Goal: Task Accomplishment & Management: Manage account settings

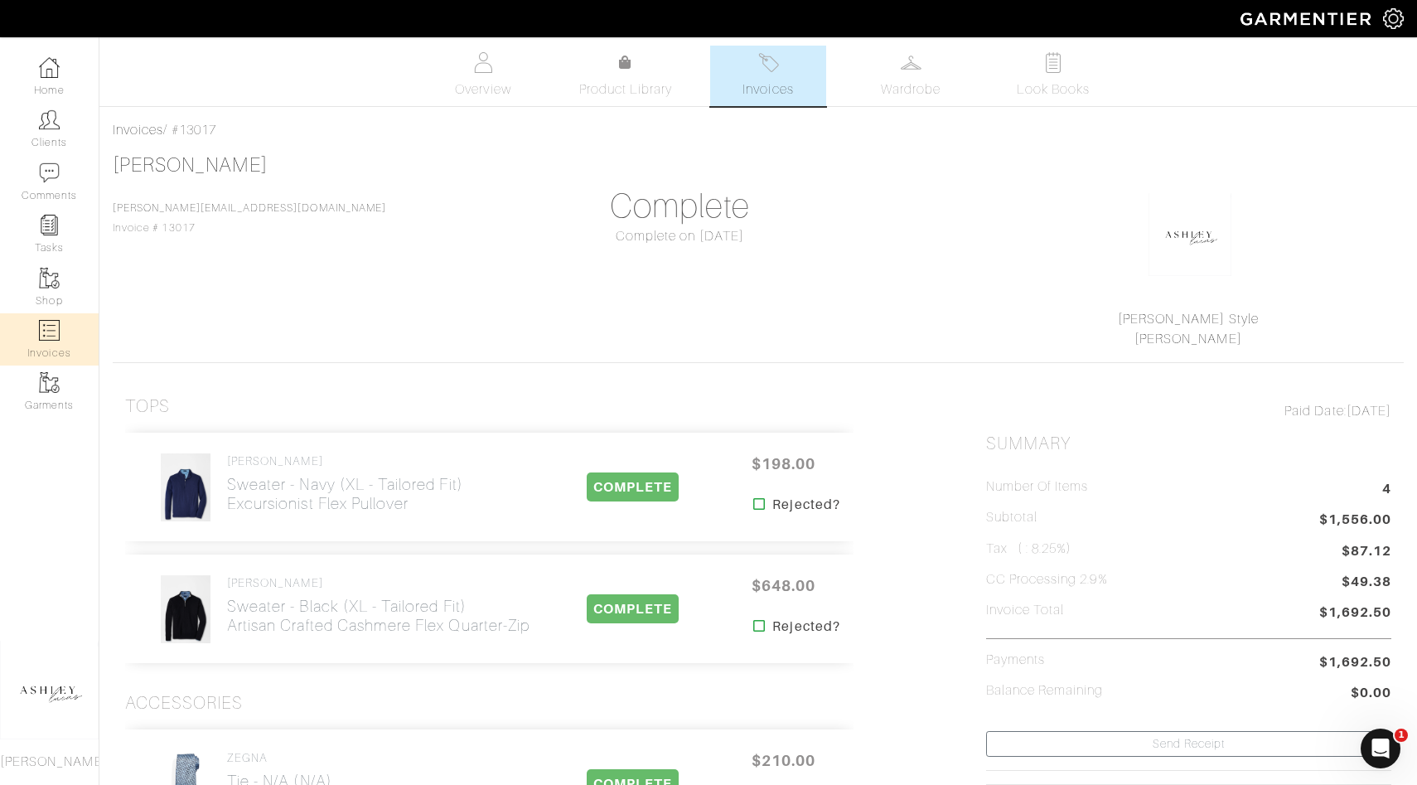
click at [46, 348] on link "Invoices" at bounding box center [49, 339] width 99 height 52
select select
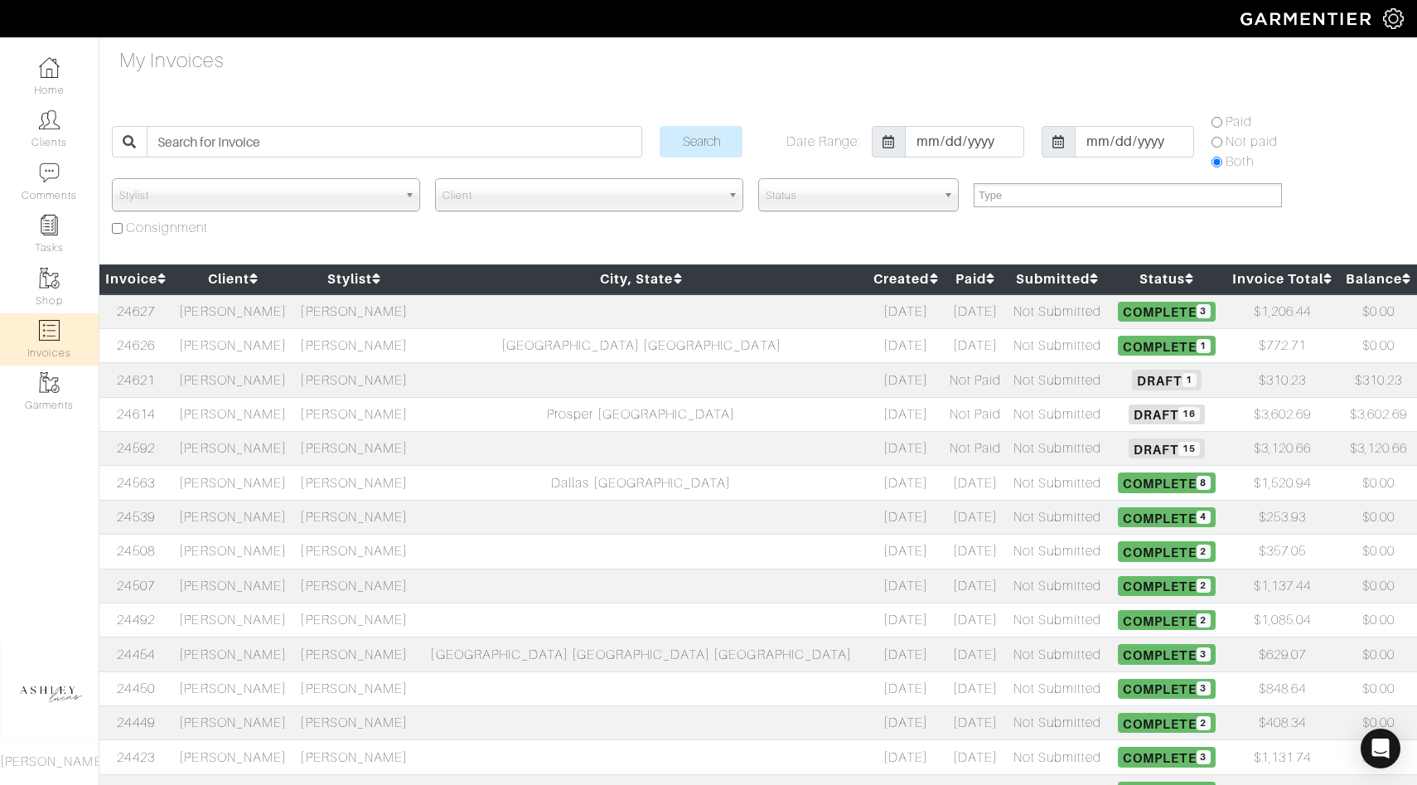
click at [1129, 412] on span "Draft 16" at bounding box center [1166, 415] width 75 height 20
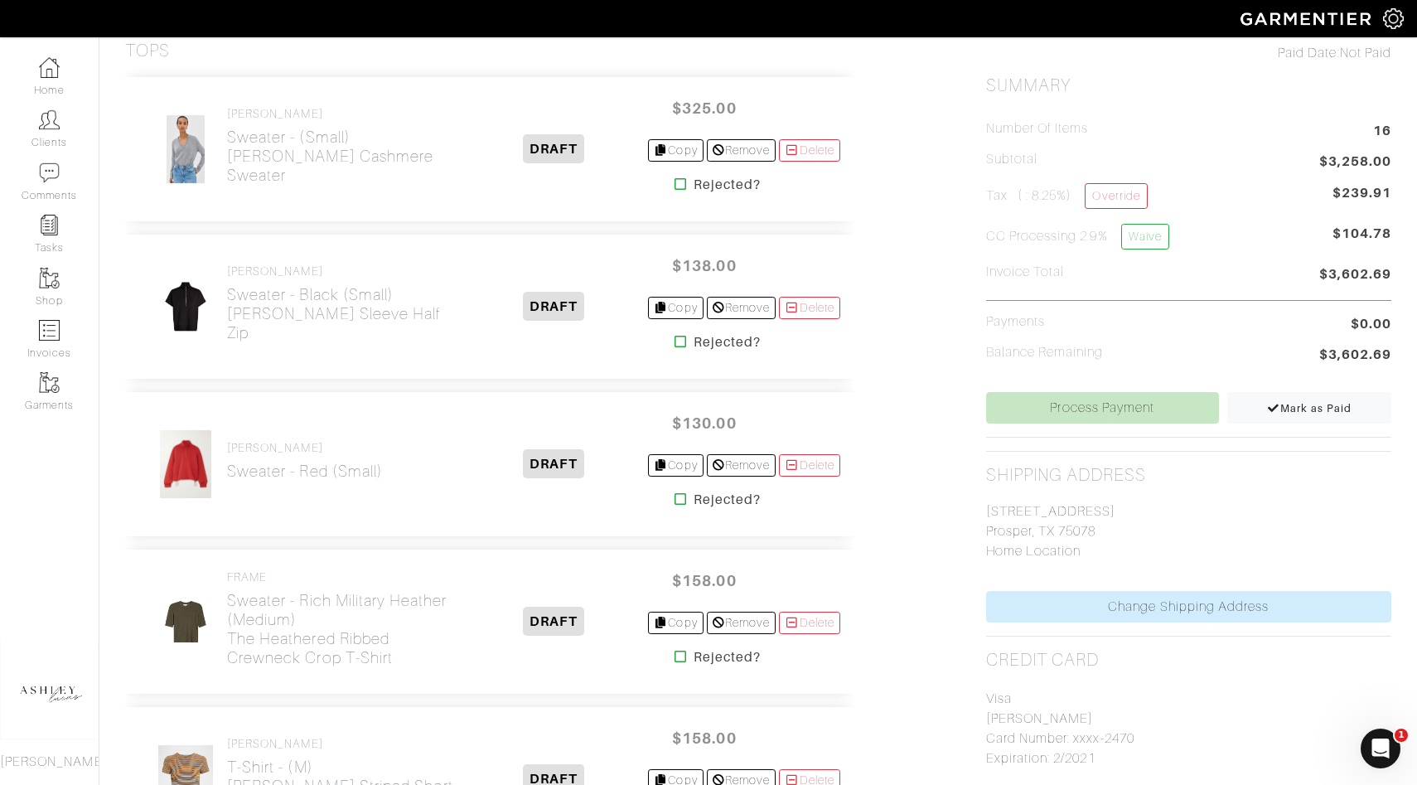
scroll to position [380, 0]
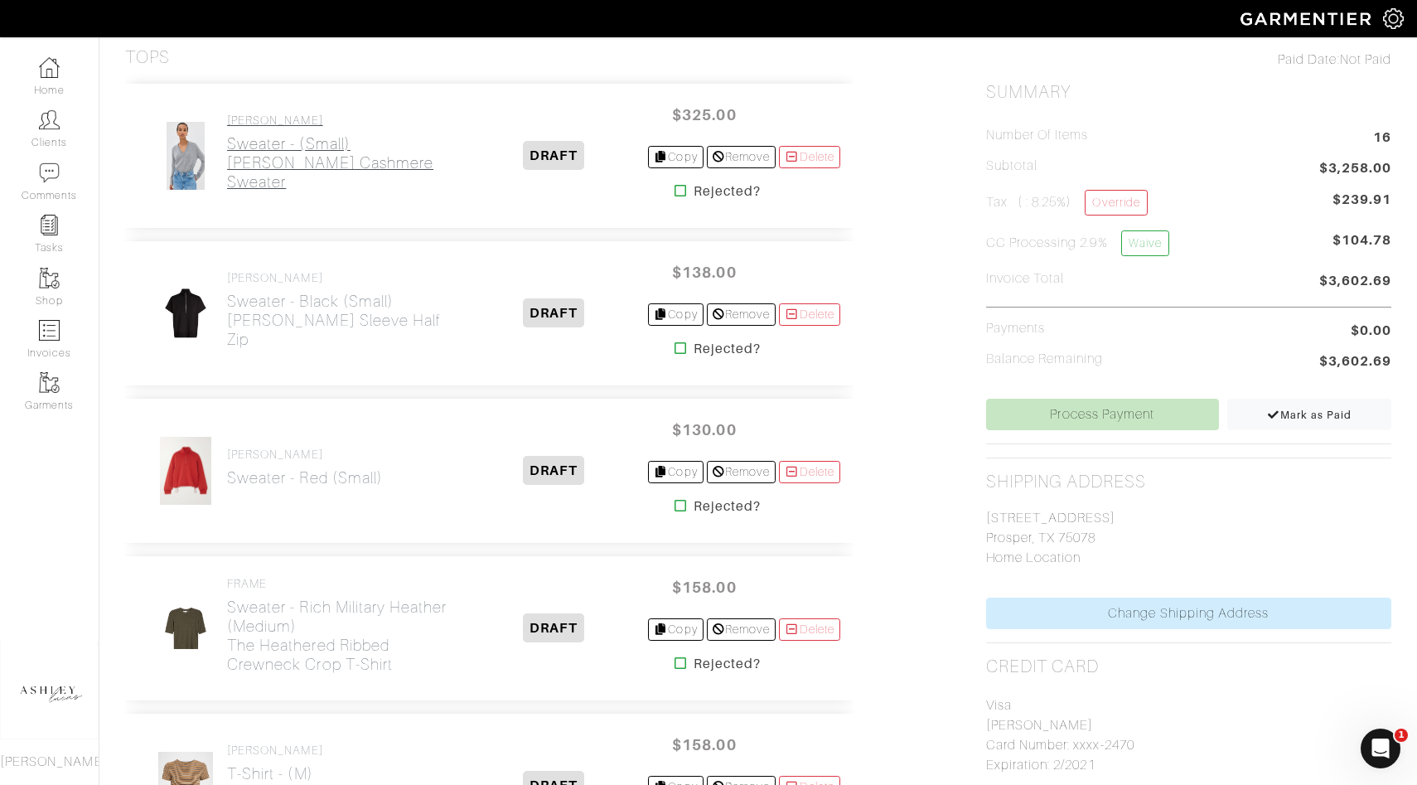
click at [280, 167] on h2 "Sweater - (Small) Flynn Cashmere Sweater" at bounding box center [343, 162] width 233 height 57
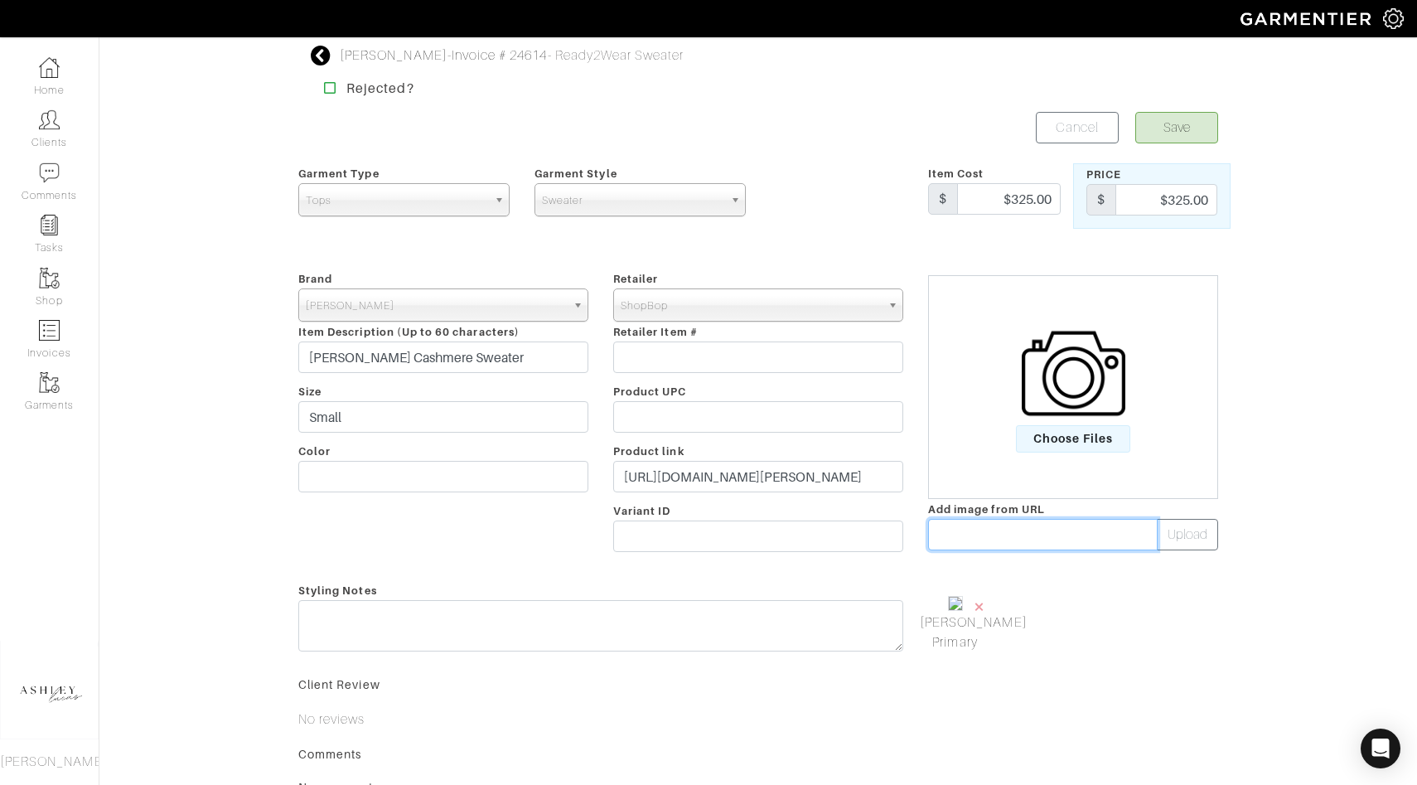
click at [1011, 537] on input "text" at bounding box center [1043, 534] width 230 height 31
paste input "https://cdn.saksfifthavenue.com/is/image/saks/0400023057808_GREY?wid=2000&hei=2…"
type input "https://cdn.saksfifthavenue.com/is/image/saks/0400023057808_GREY?wid=2000&hei=2…"
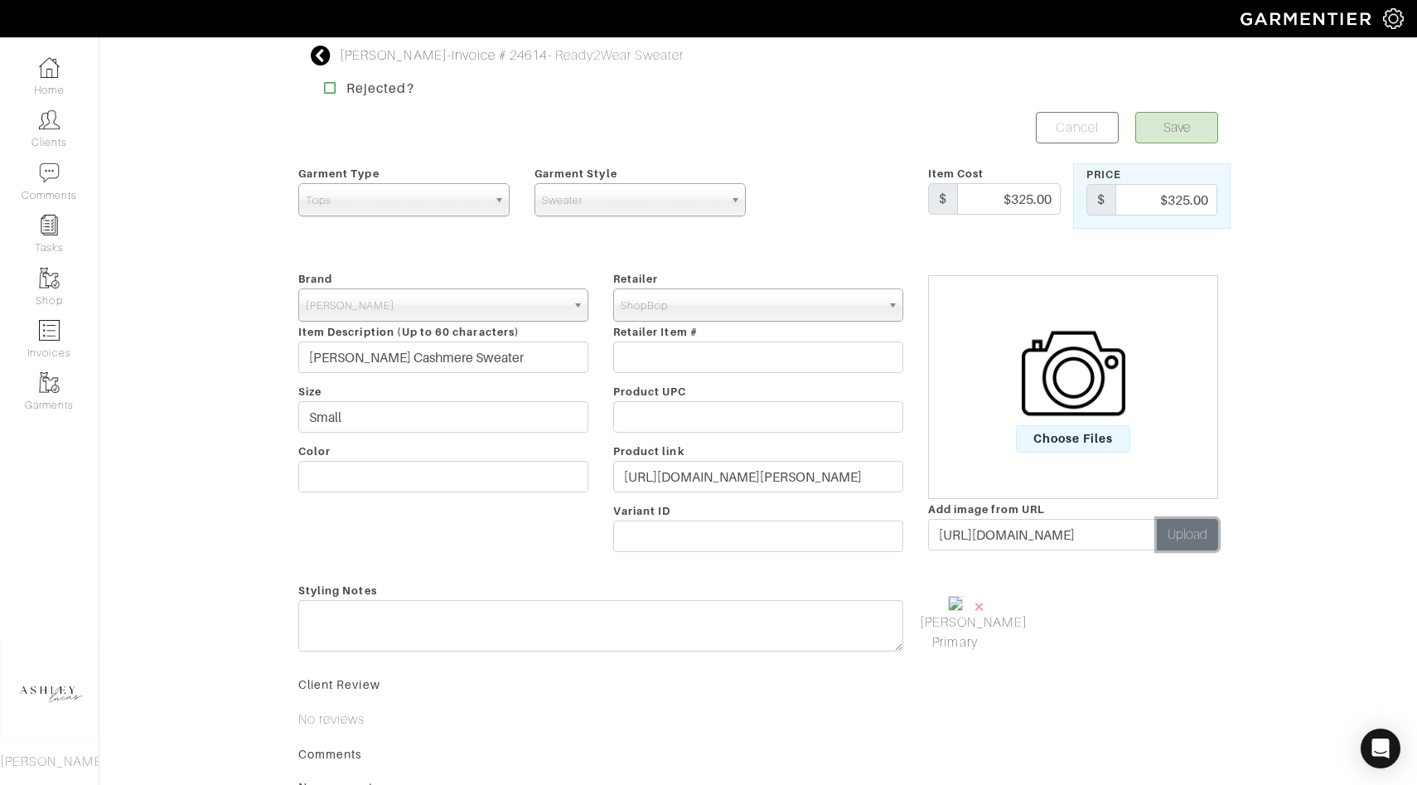
click at [1184, 532] on button "Upload" at bounding box center [1187, 534] width 61 height 31
click at [1057, 606] on span "×" at bounding box center [1058, 606] width 13 height 22
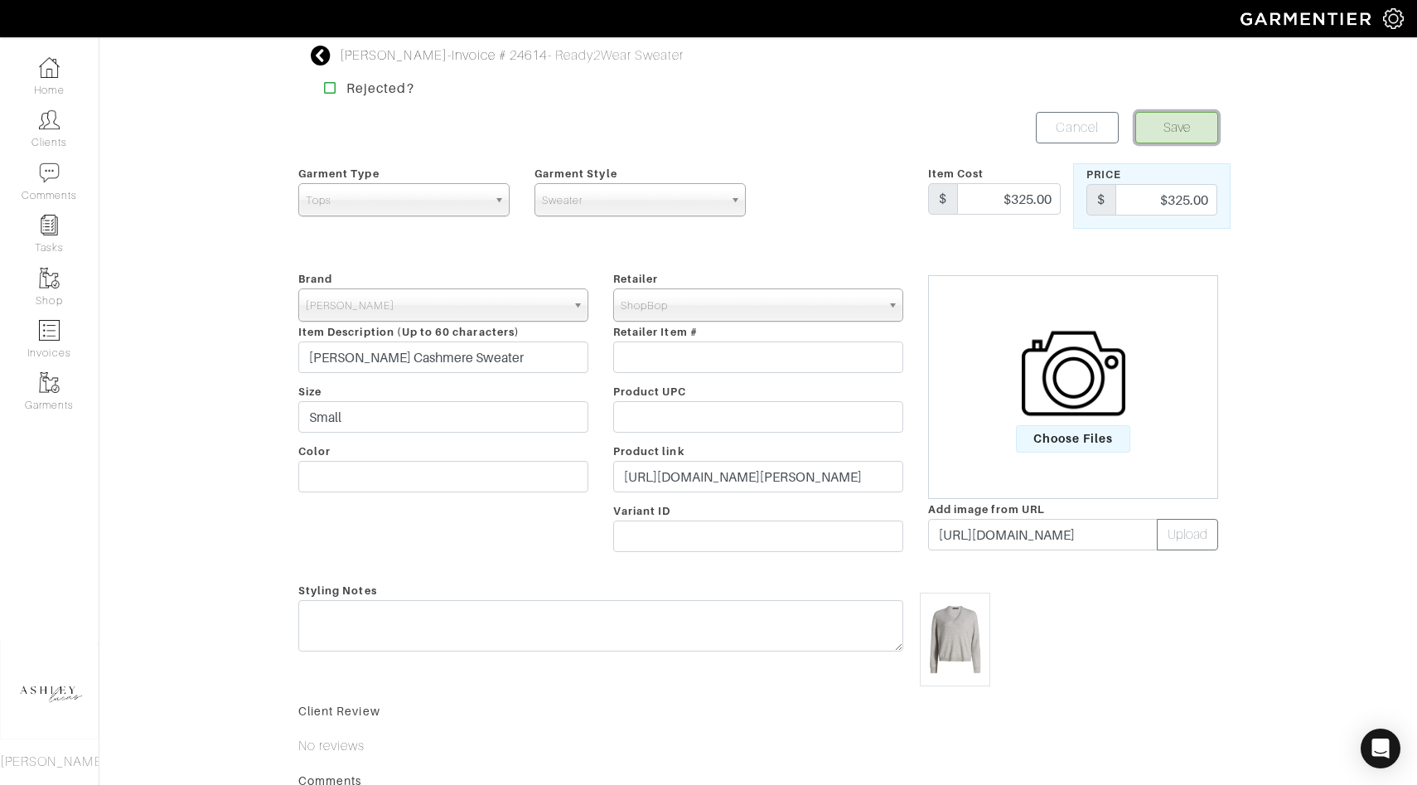
click at [1201, 131] on button "Save" at bounding box center [1177, 127] width 83 height 31
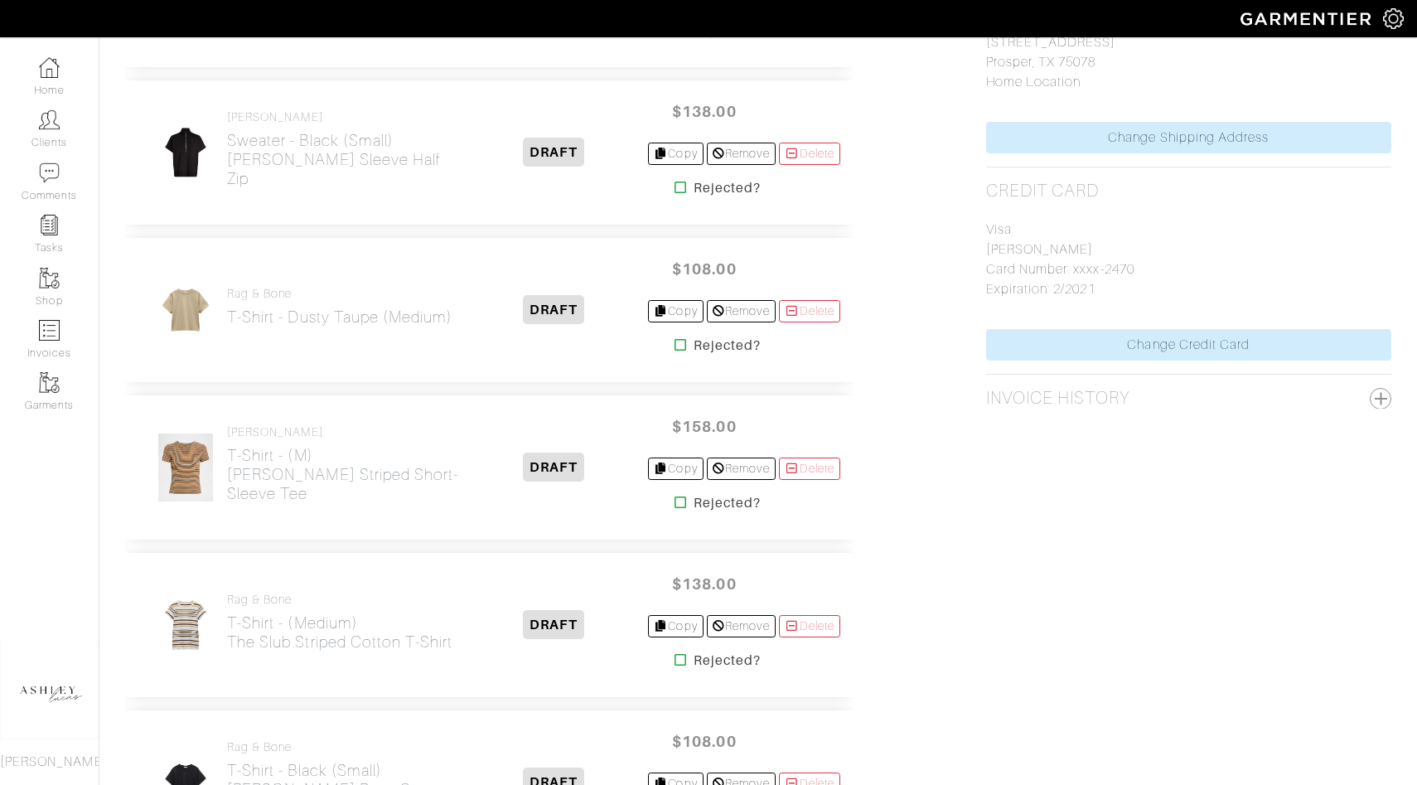
scroll to position [862, 0]
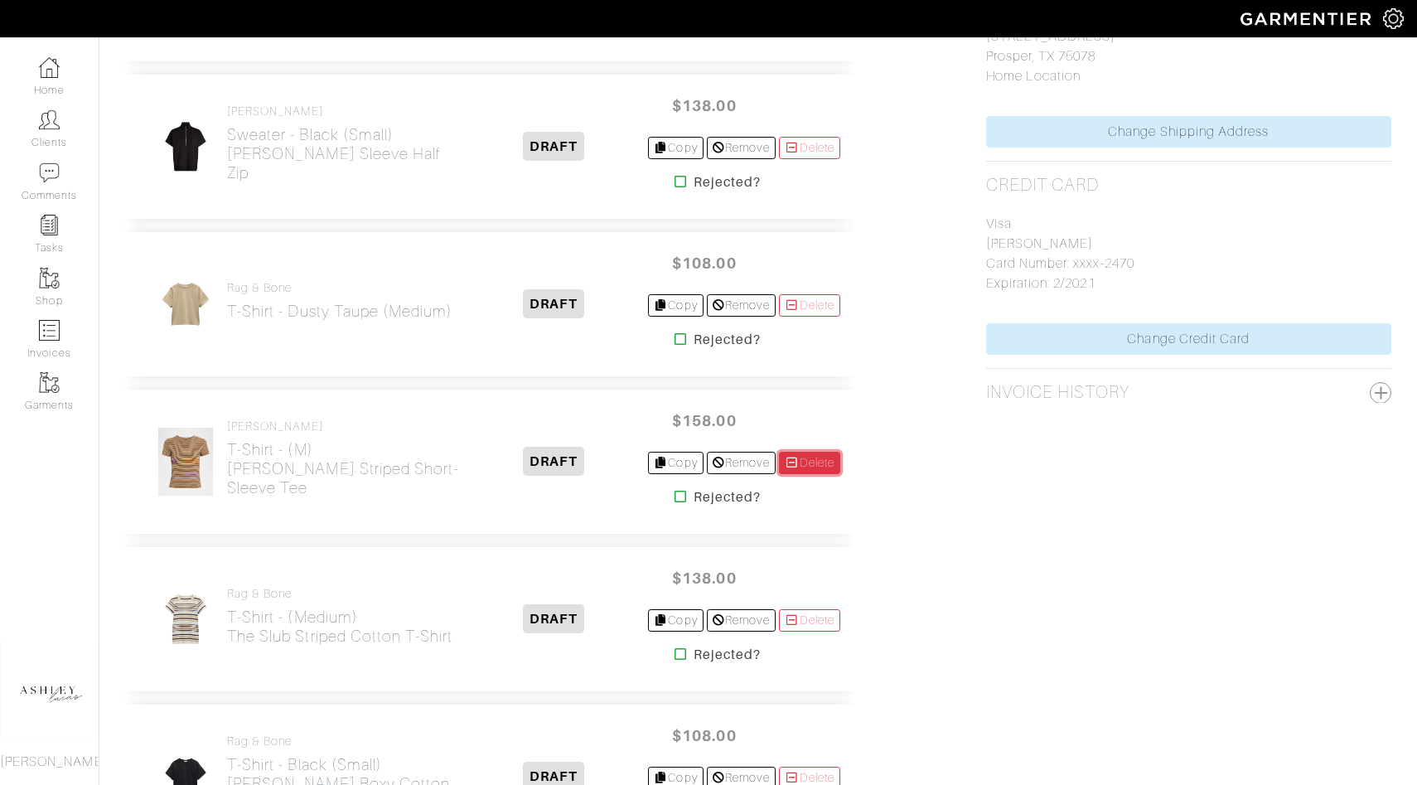
click at [826, 462] on link "Delete" at bounding box center [809, 463] width 61 height 22
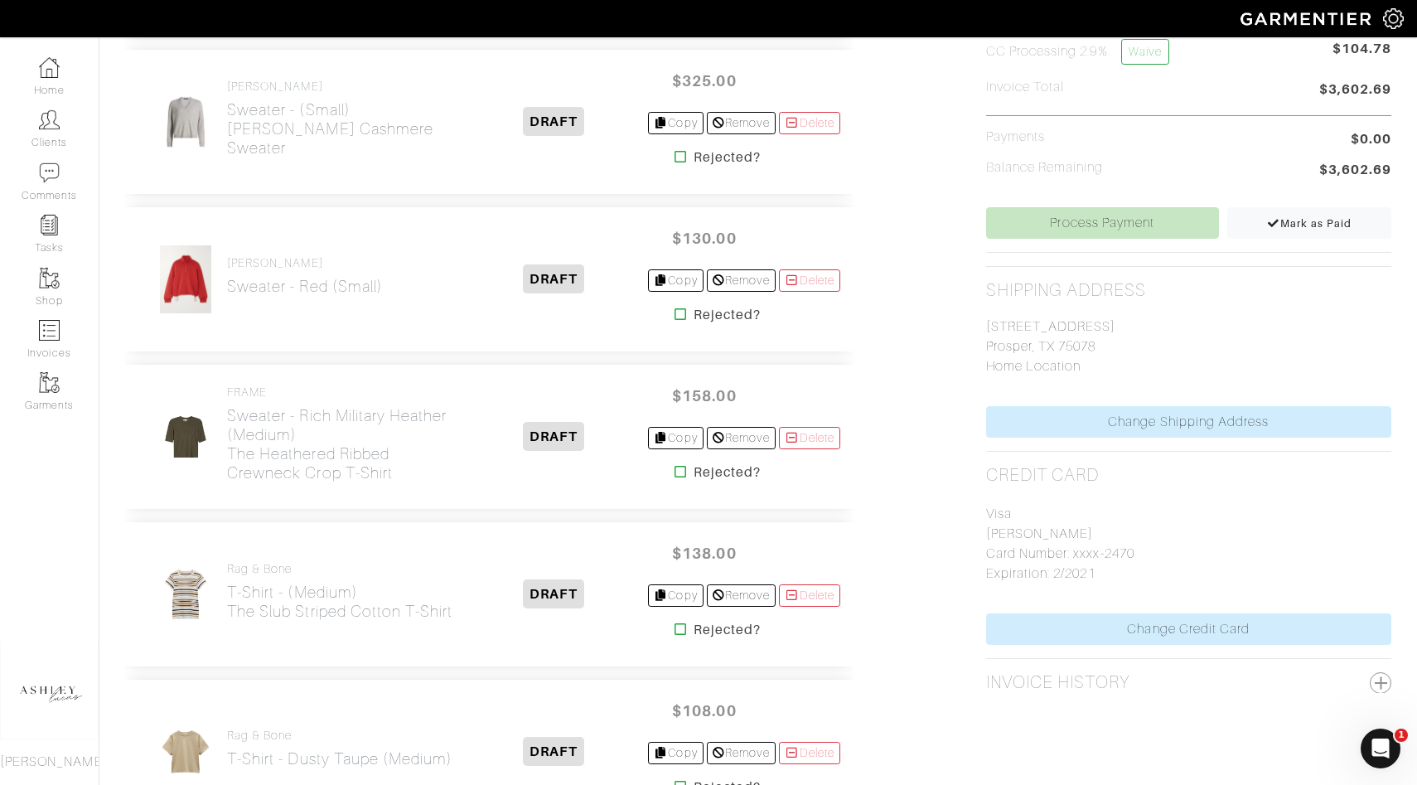
scroll to position [570, 0]
click at [306, 292] on h2 "Sweater - Red (small)" at bounding box center [305, 288] width 156 height 19
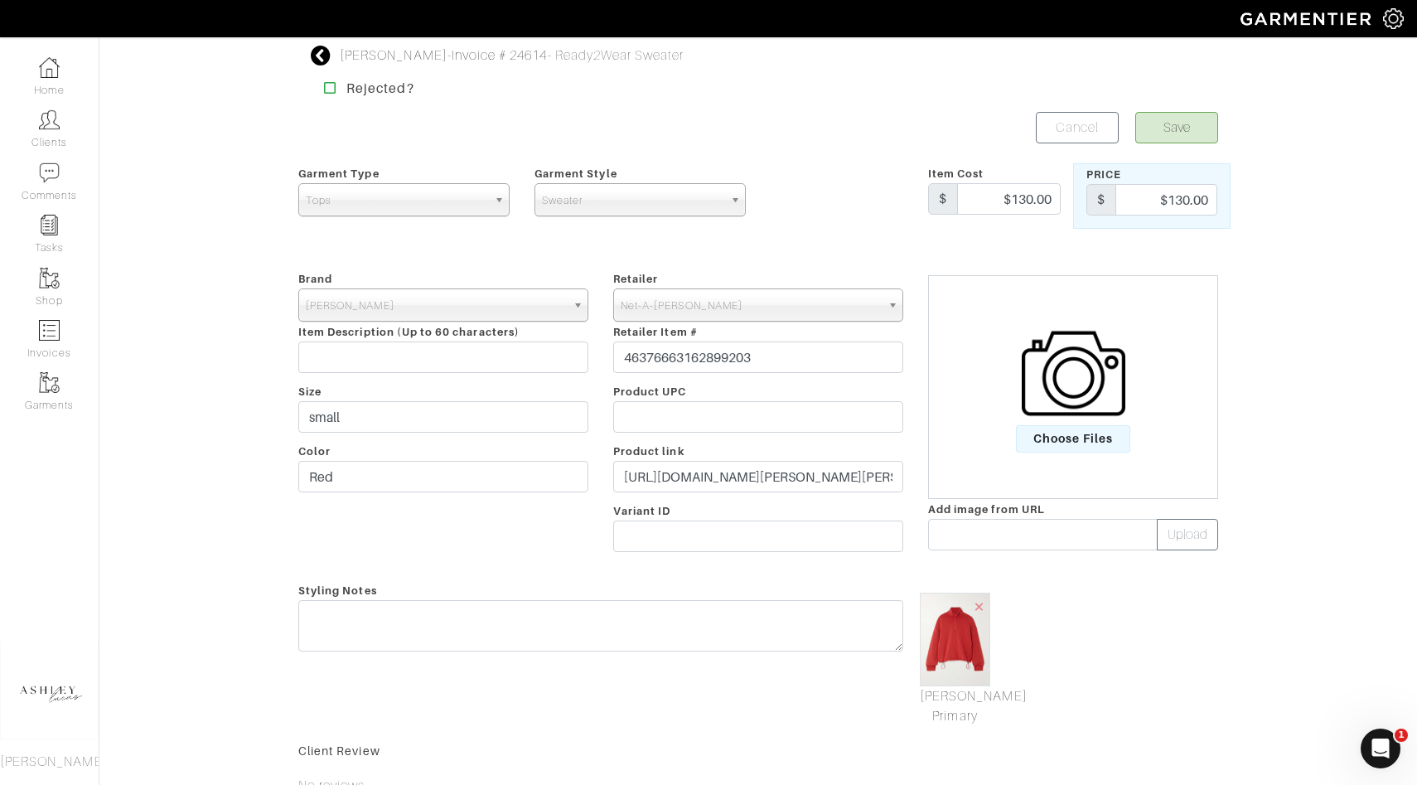
click at [1091, 399] on img at bounding box center [1074, 374] width 104 height 104
click at [0, 0] on input "Choose Files" at bounding box center [0, 0] width 0 height 0
click at [977, 708] on div "[PERSON_NAME] Primary" at bounding box center [955, 659] width 79 height 133
click at [976, 687] on link "[PERSON_NAME] Primary" at bounding box center [955, 686] width 70 height 40
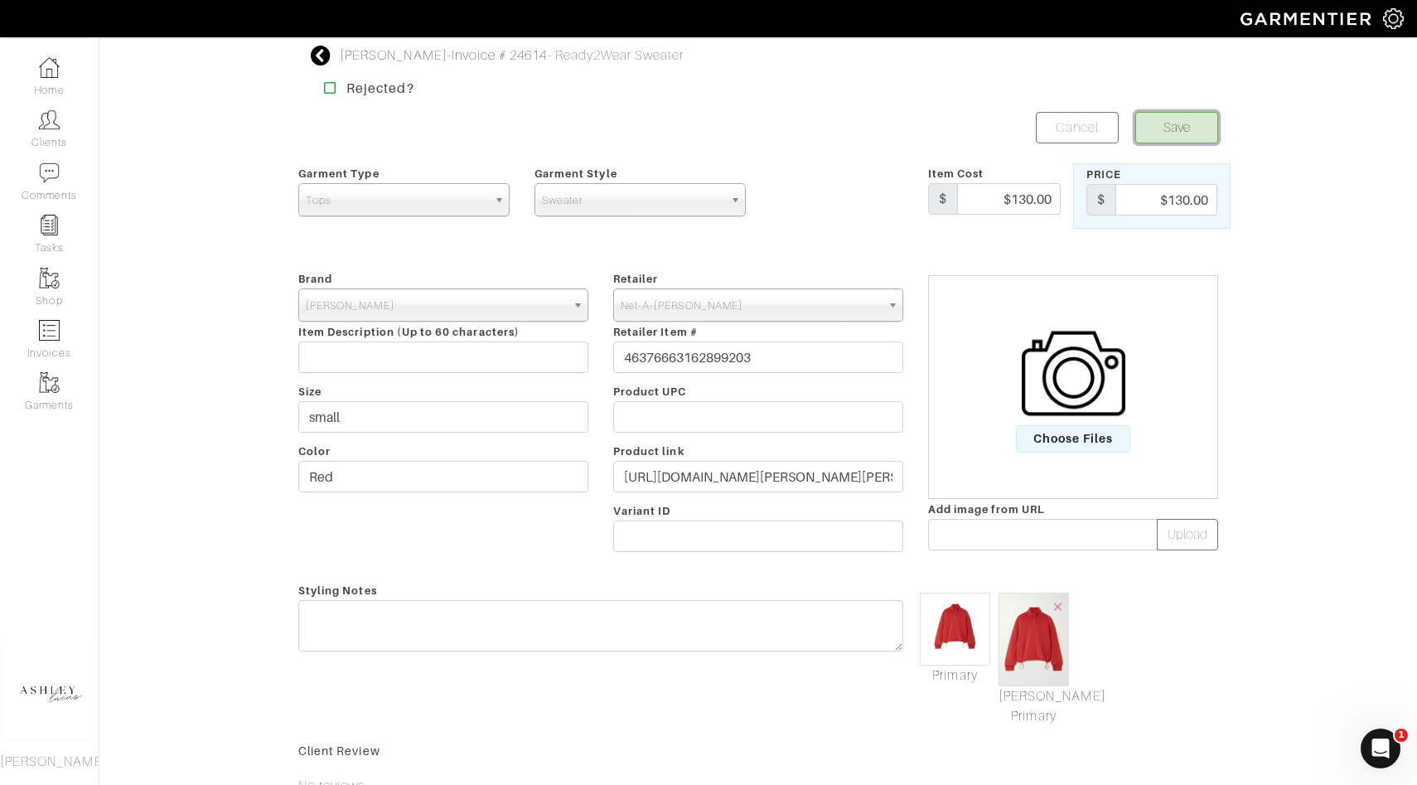
click at [1176, 120] on button "Save" at bounding box center [1177, 127] width 83 height 31
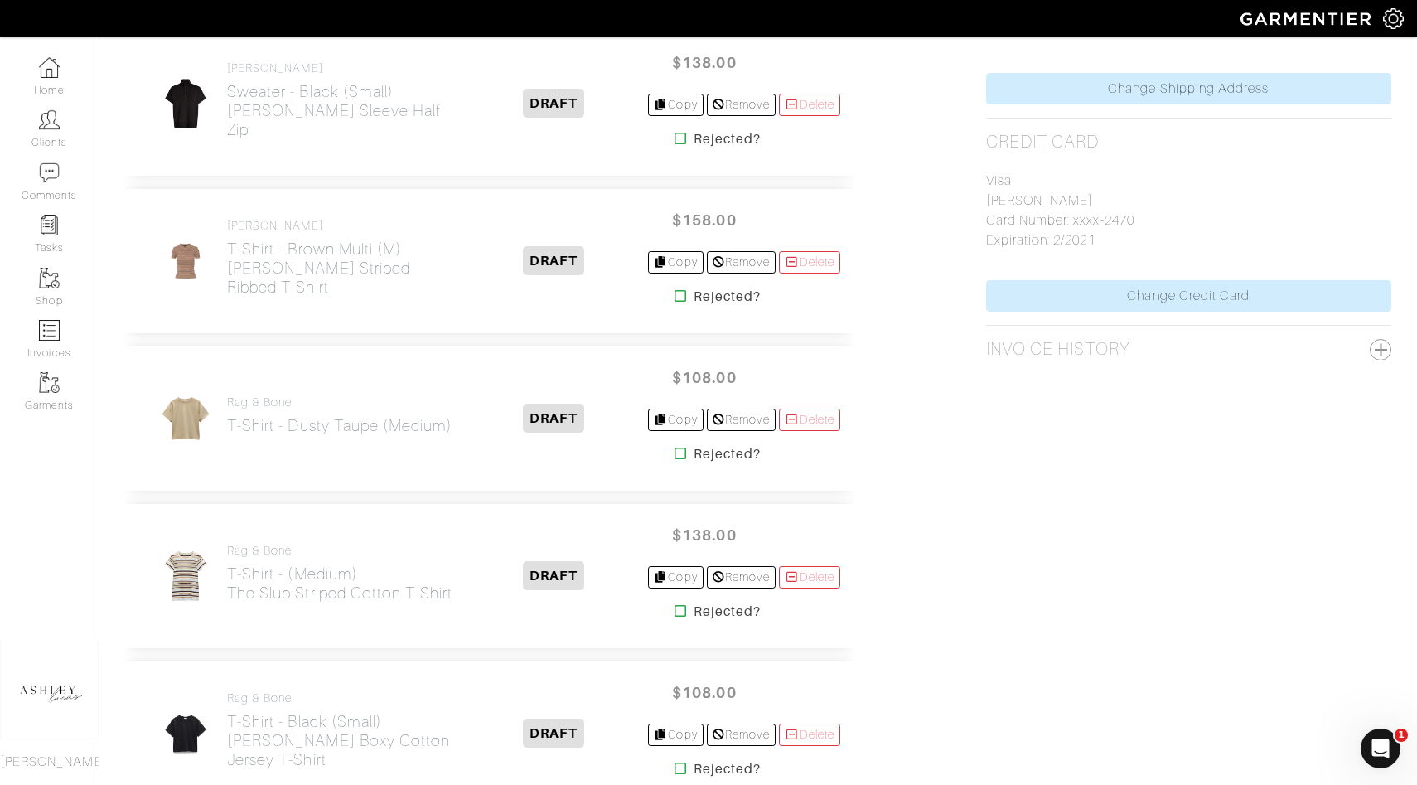
scroll to position [908, 0]
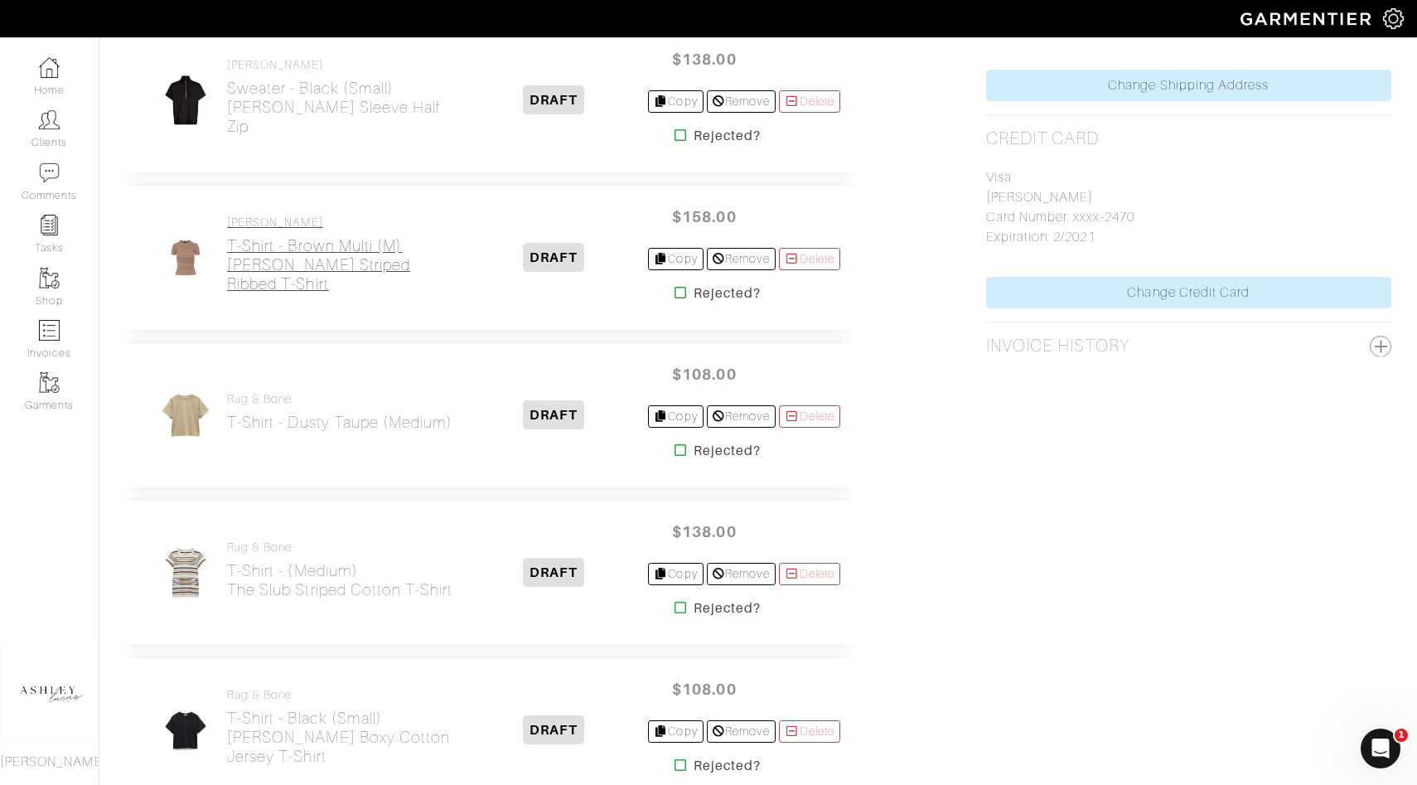
click at [293, 279] on h2 "T-Shirt - Brown Multi (M) Pruitt Striped Ribbed T-Shirt" at bounding box center [343, 264] width 233 height 57
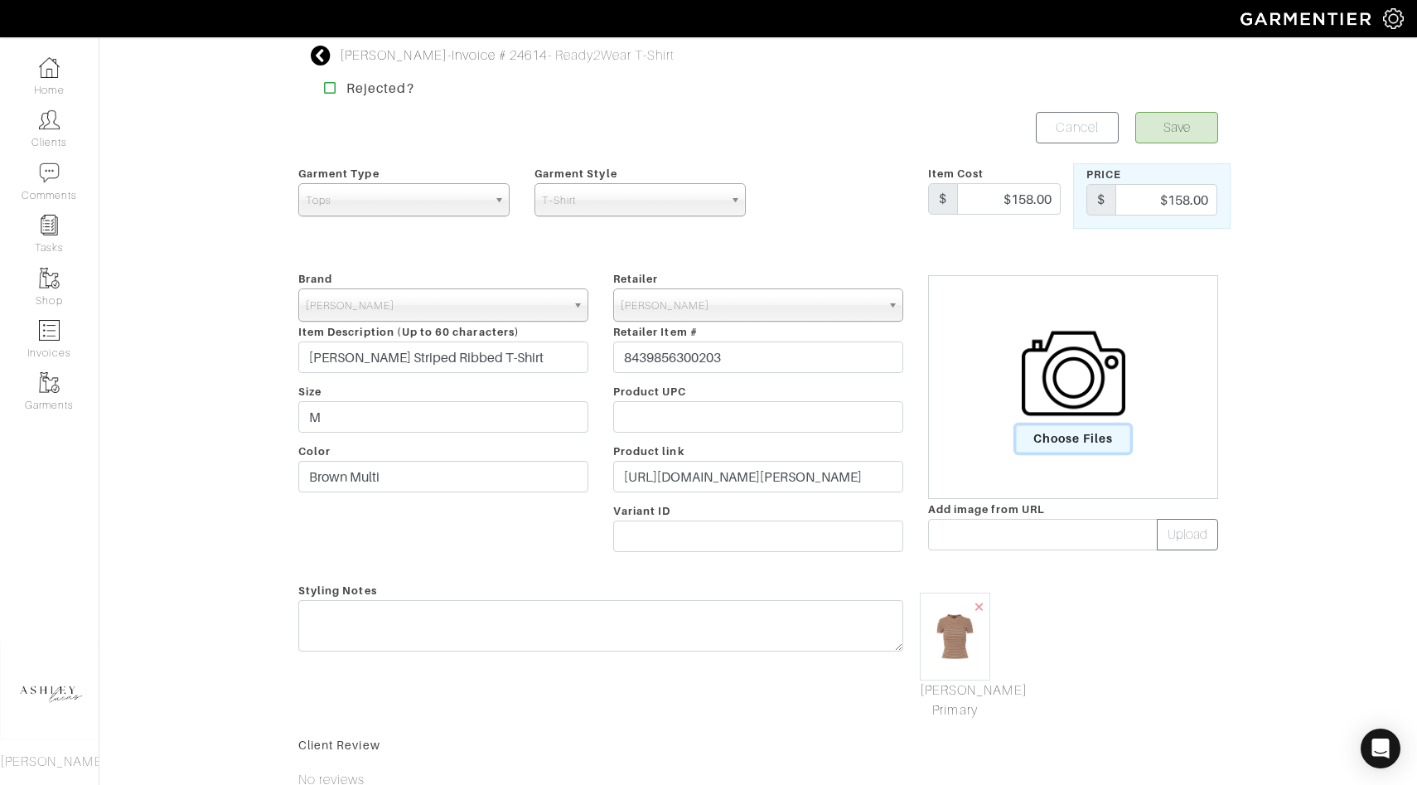
click at [1078, 435] on span "Choose Files" at bounding box center [1073, 438] width 115 height 27
click at [0, 0] on input "Choose Files" at bounding box center [0, 0] width 0 height 0
click at [960, 684] on link "[PERSON_NAME] Primary" at bounding box center [955, 695] width 70 height 40
click at [1166, 129] on button "Save" at bounding box center [1177, 127] width 83 height 31
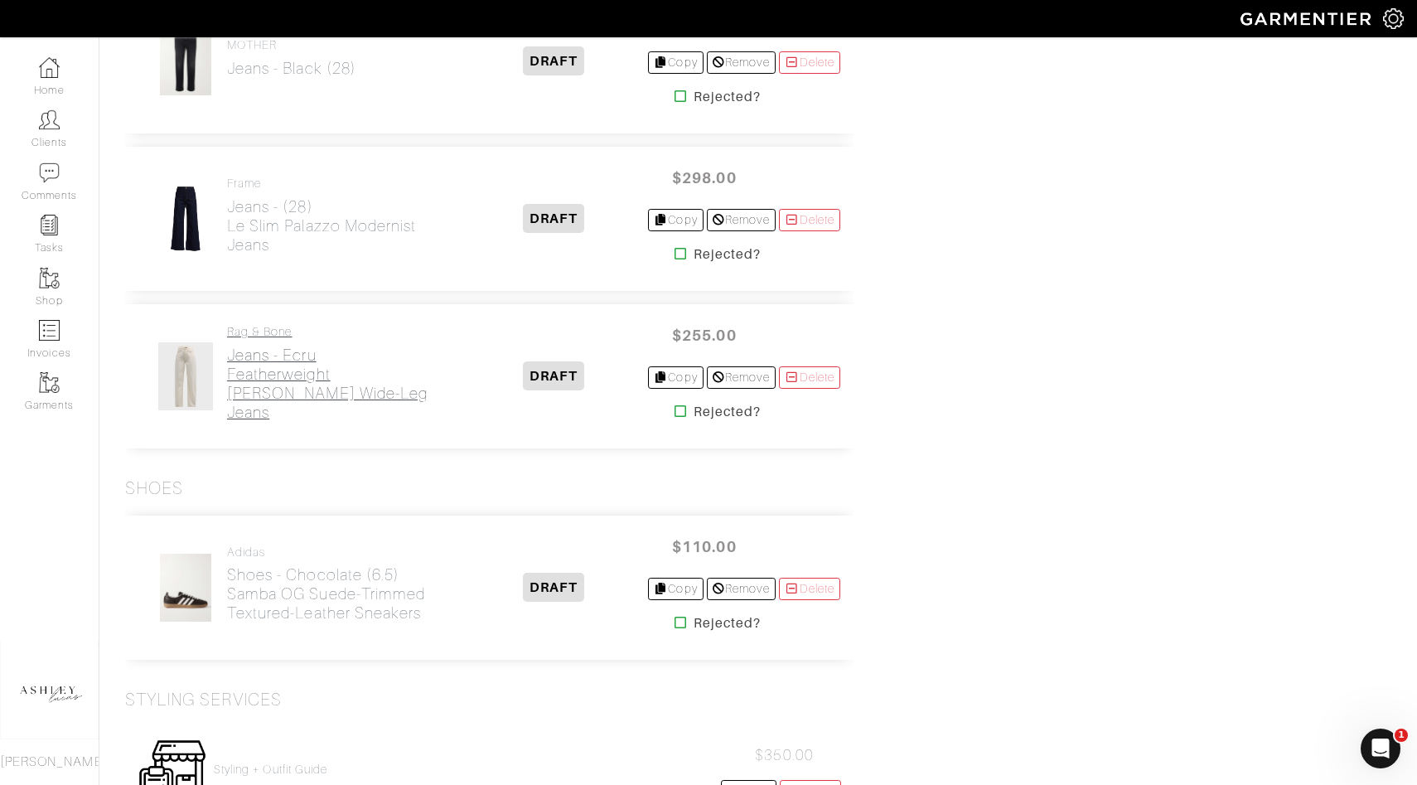
scroll to position [2261, 0]
click at [274, 387] on h2 "Jeans - Ecru Featherweight [PERSON_NAME] Wide-Leg Jeans" at bounding box center [343, 383] width 233 height 76
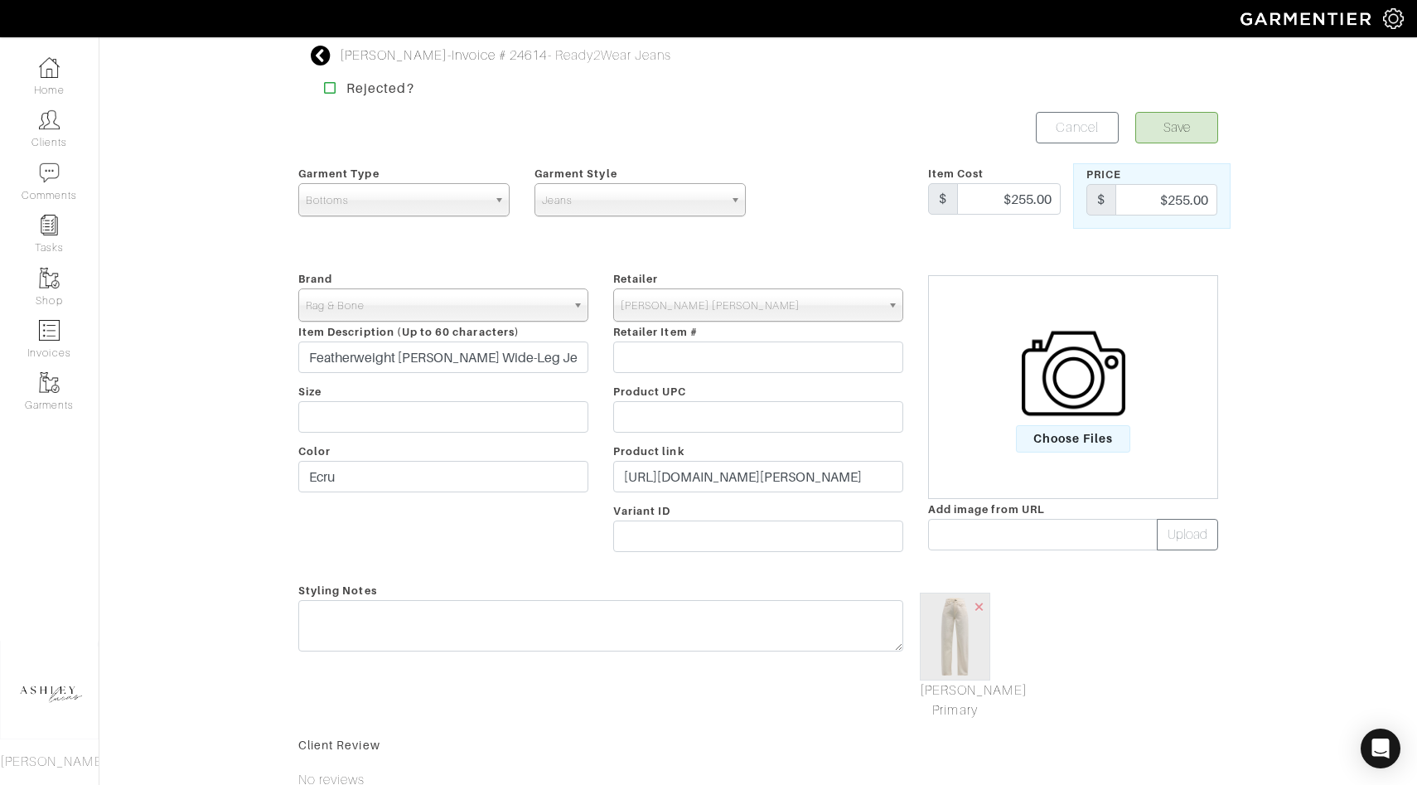
click at [1080, 386] on img at bounding box center [1074, 374] width 104 height 104
click at [0, 0] on input "Choose Files" at bounding box center [0, 0] width 0 height 0
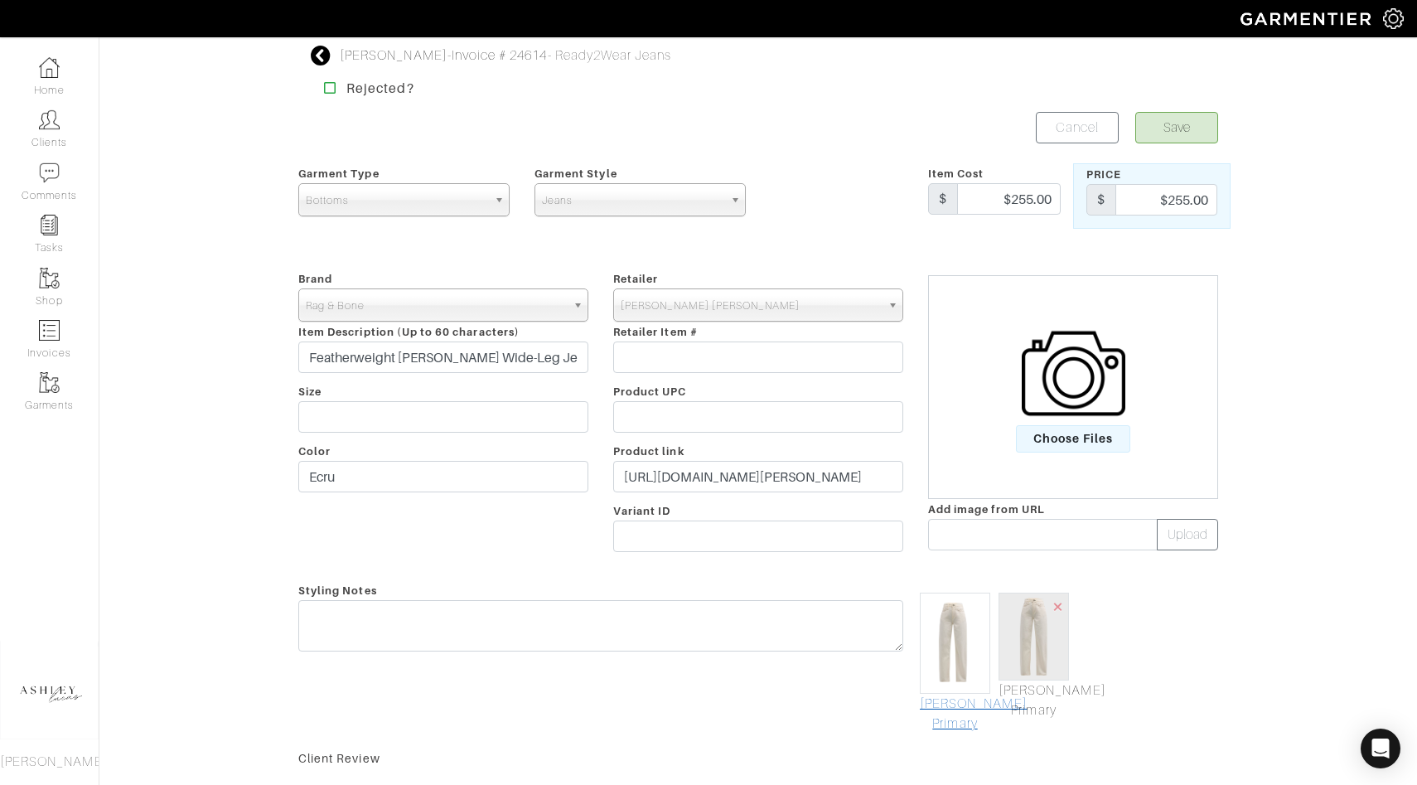
click at [953, 711] on link "[PERSON_NAME] Primary" at bounding box center [955, 714] width 70 height 40
click at [1167, 119] on button "Save" at bounding box center [1177, 127] width 83 height 31
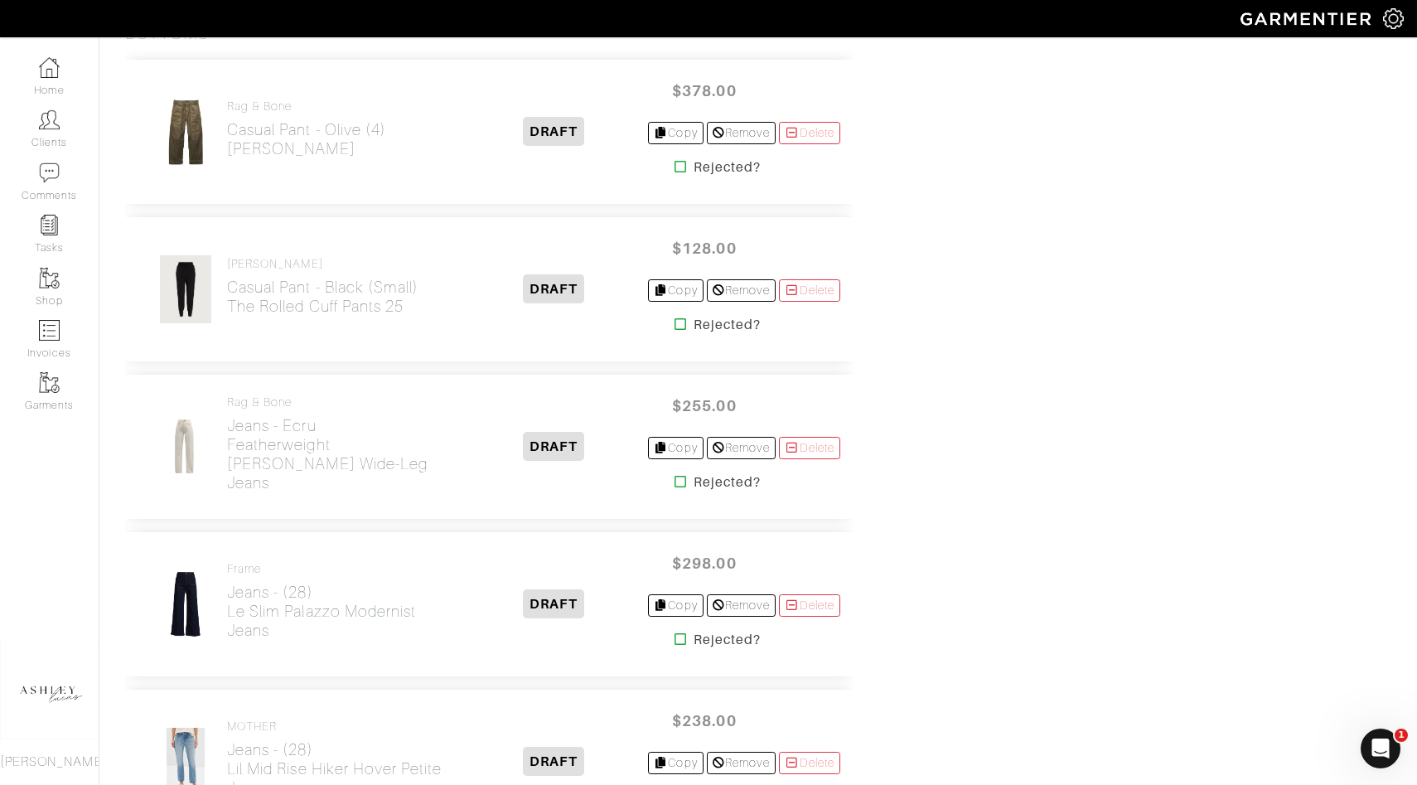
scroll to position [1722, 0]
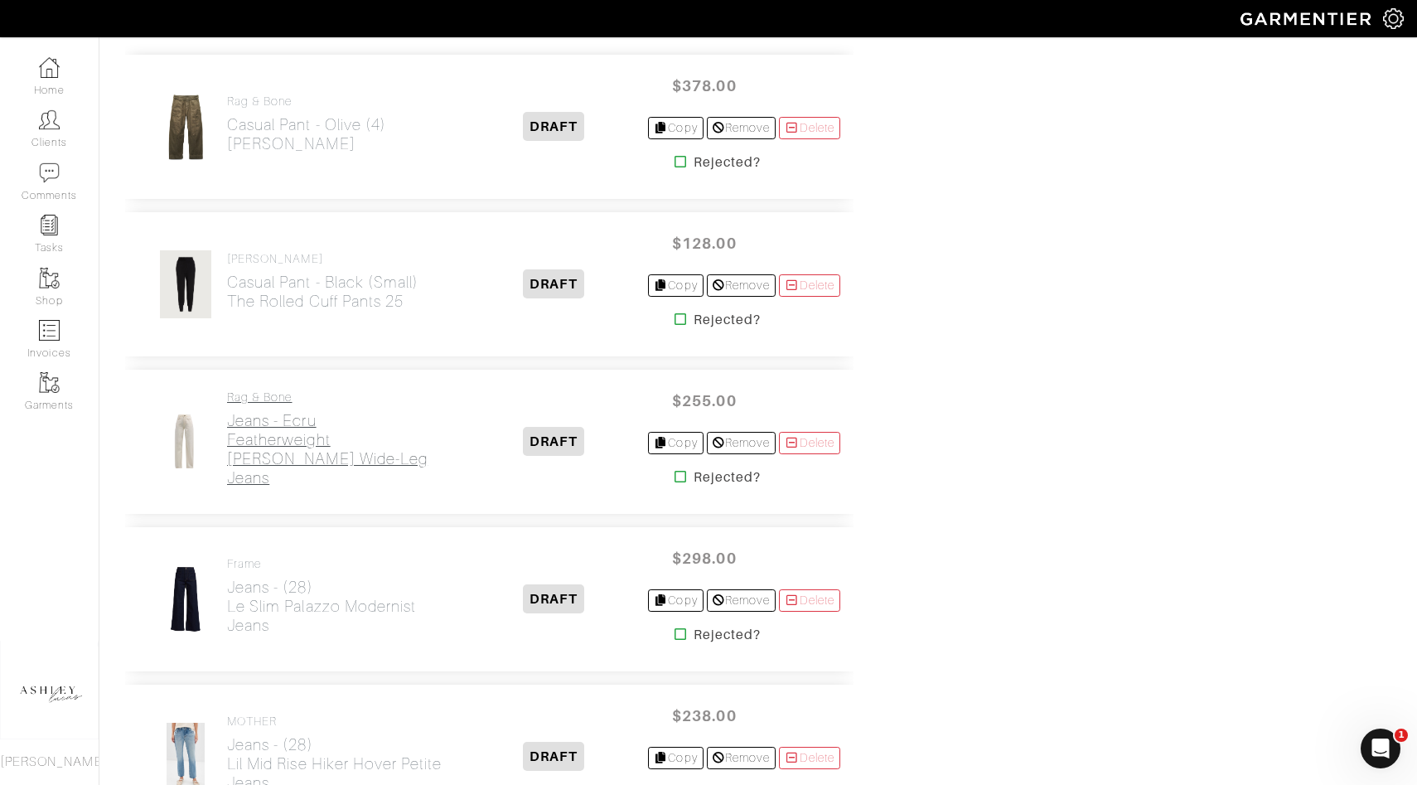
click at [321, 445] on h2 "Jeans - Ecru Featherweight Logan Wide-Leg Jeans" at bounding box center [343, 449] width 233 height 76
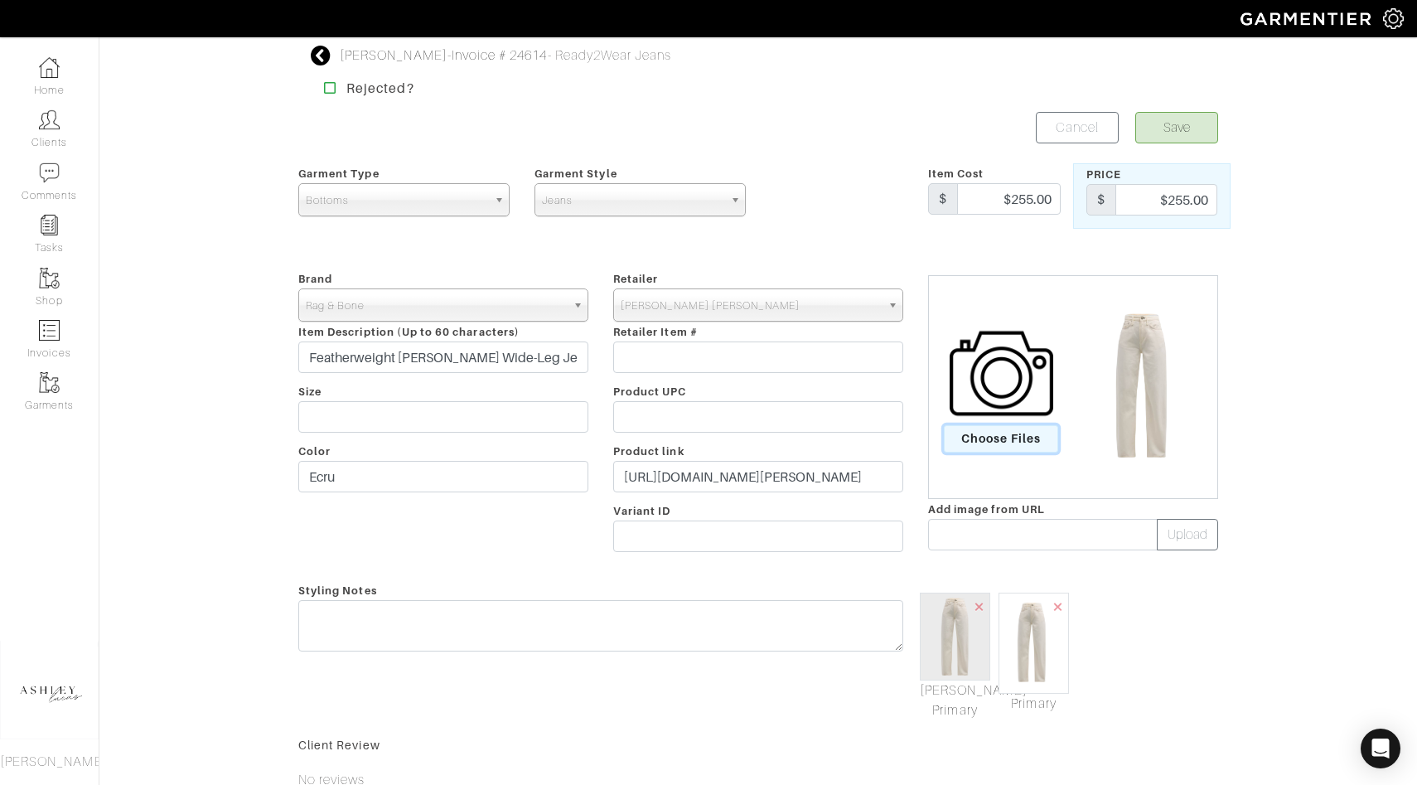
click at [998, 448] on span "Choose Files" at bounding box center [1001, 438] width 115 height 27
click at [0, 0] on input "Choose Files" at bounding box center [0, 0] width 0 height 0
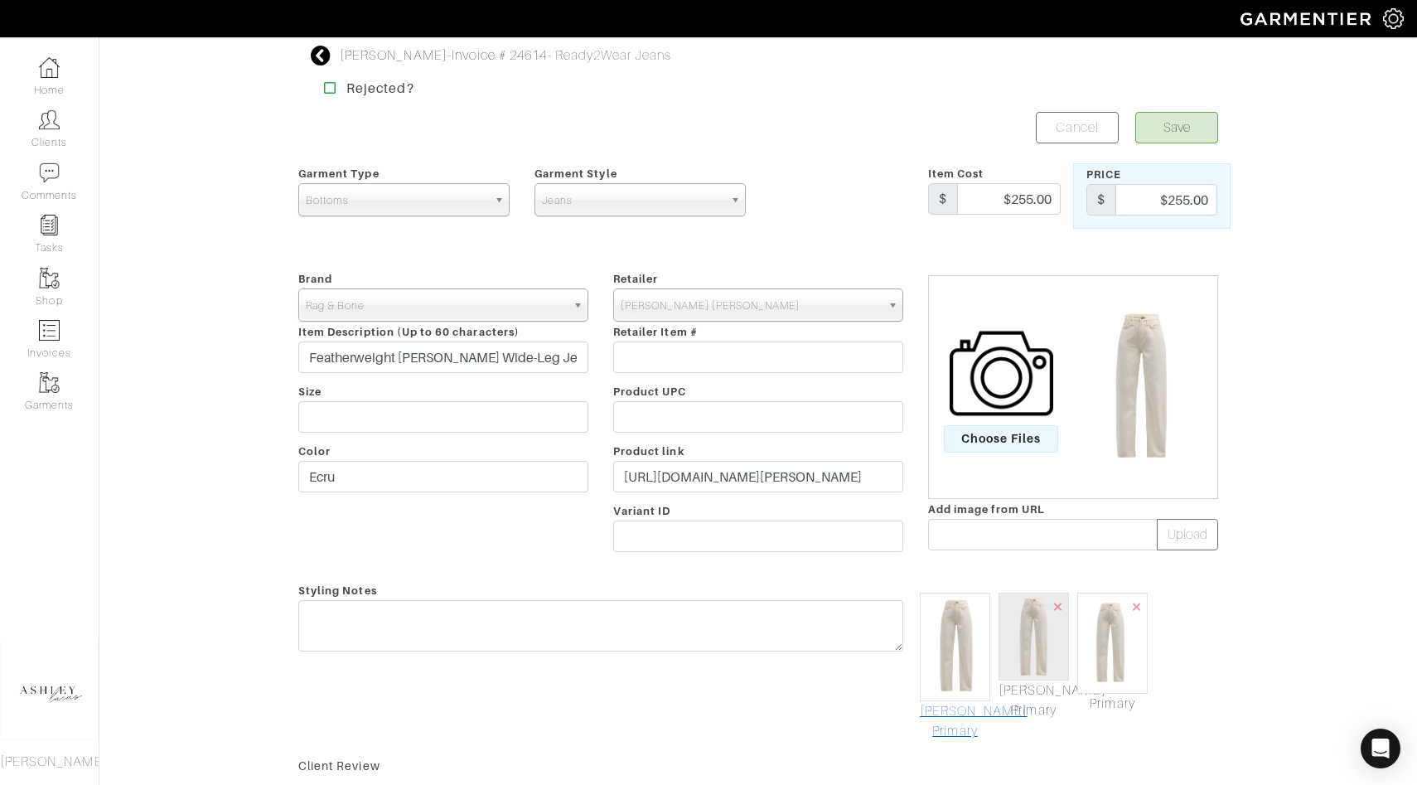
click at [955, 718] on link "[PERSON_NAME] Primary" at bounding box center [955, 721] width 70 height 40
click at [1180, 126] on button "Save" at bounding box center [1177, 127] width 83 height 31
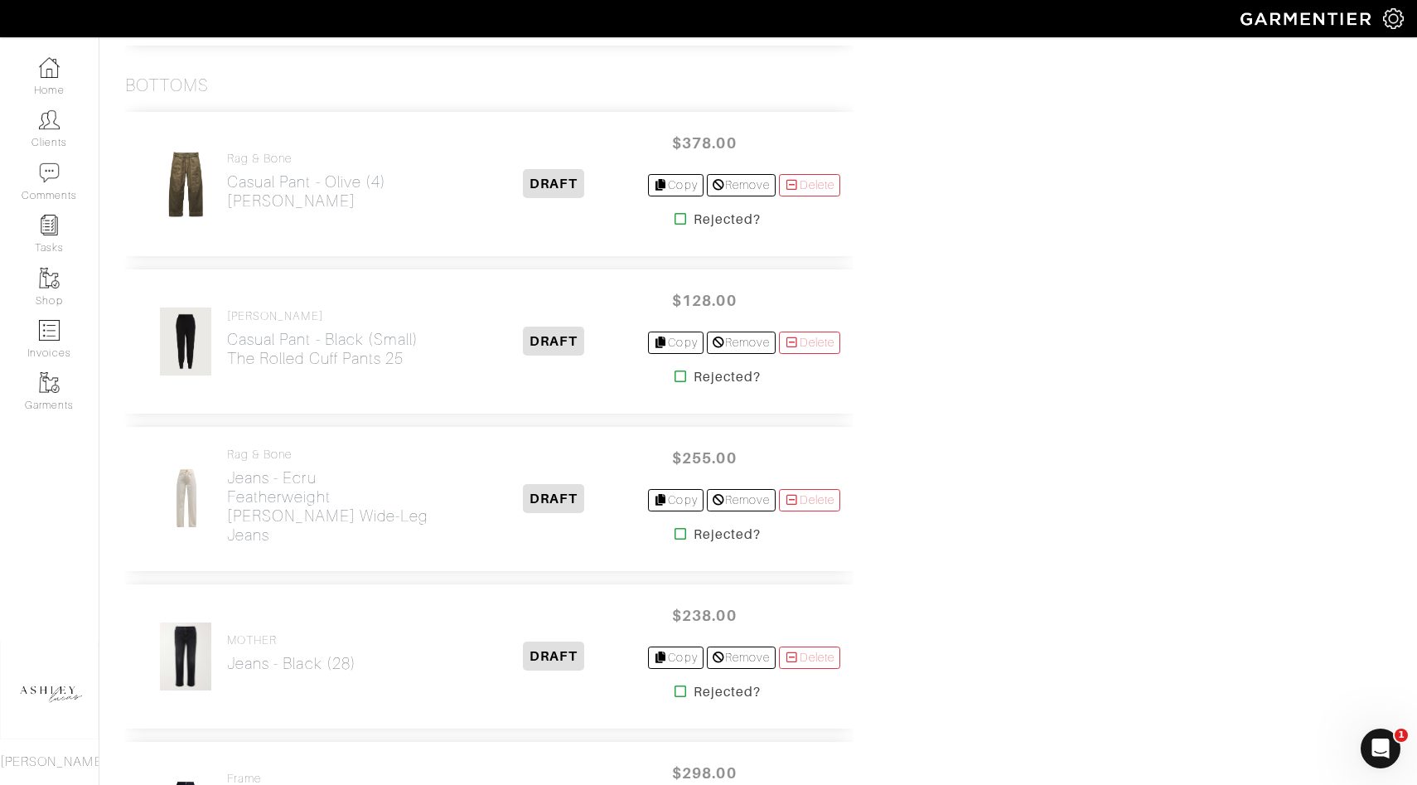
scroll to position [1669, 0]
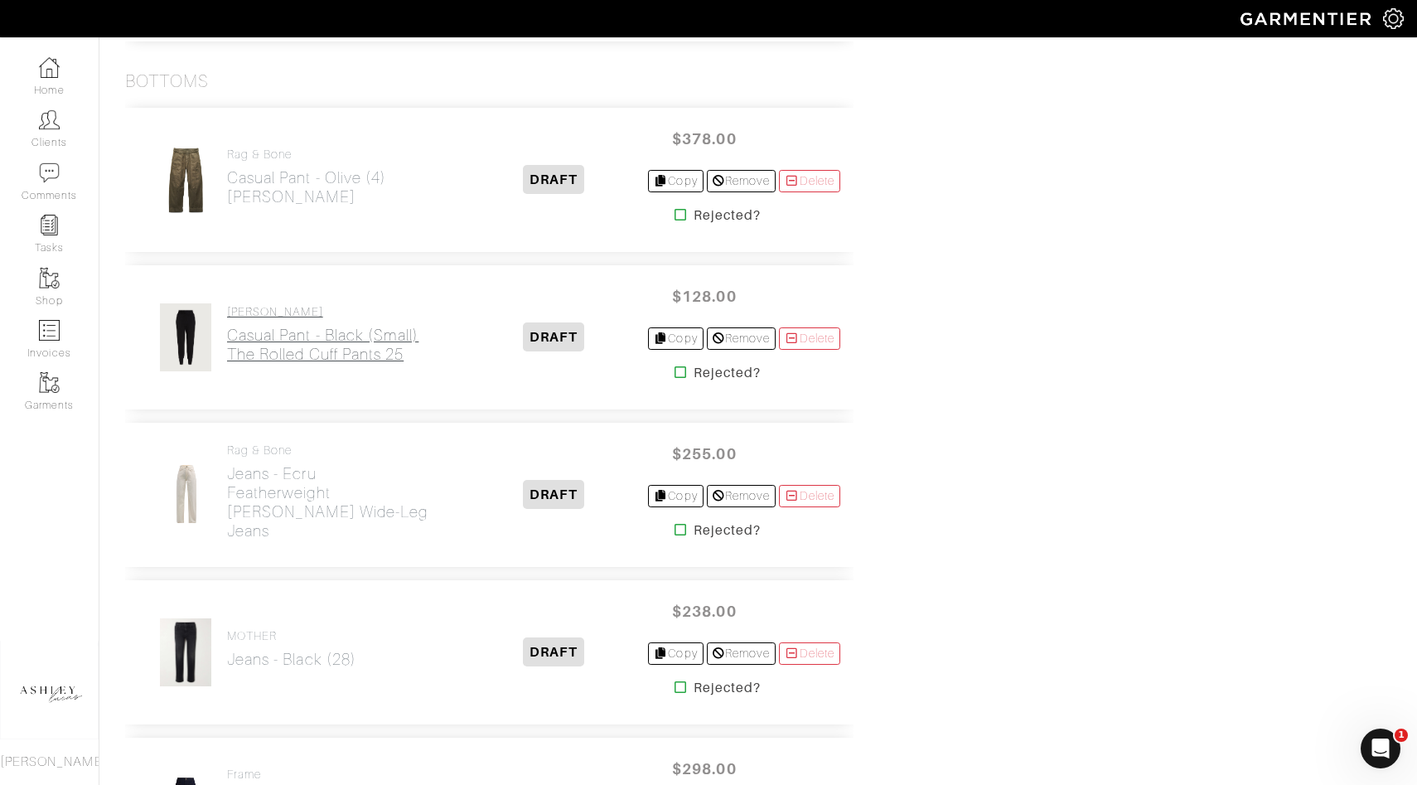
click at [296, 347] on h2 "Casual Pant - Black (Small) The Rolled Cuff Pants 25" at bounding box center [322, 345] width 191 height 38
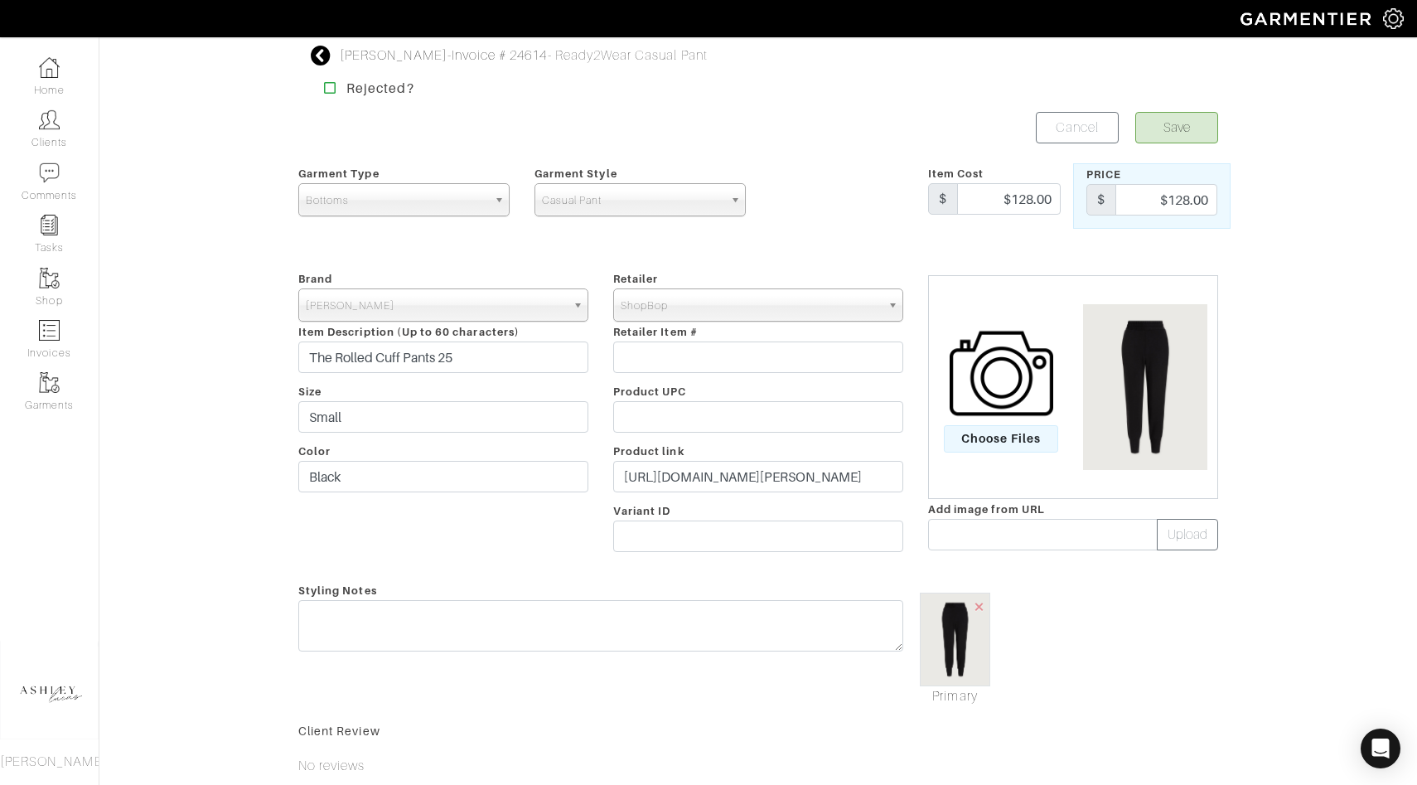
click at [1025, 417] on img at bounding box center [1002, 374] width 104 height 104
click at [0, 0] on input "Choose Files" at bounding box center [0, 0] width 0 height 0
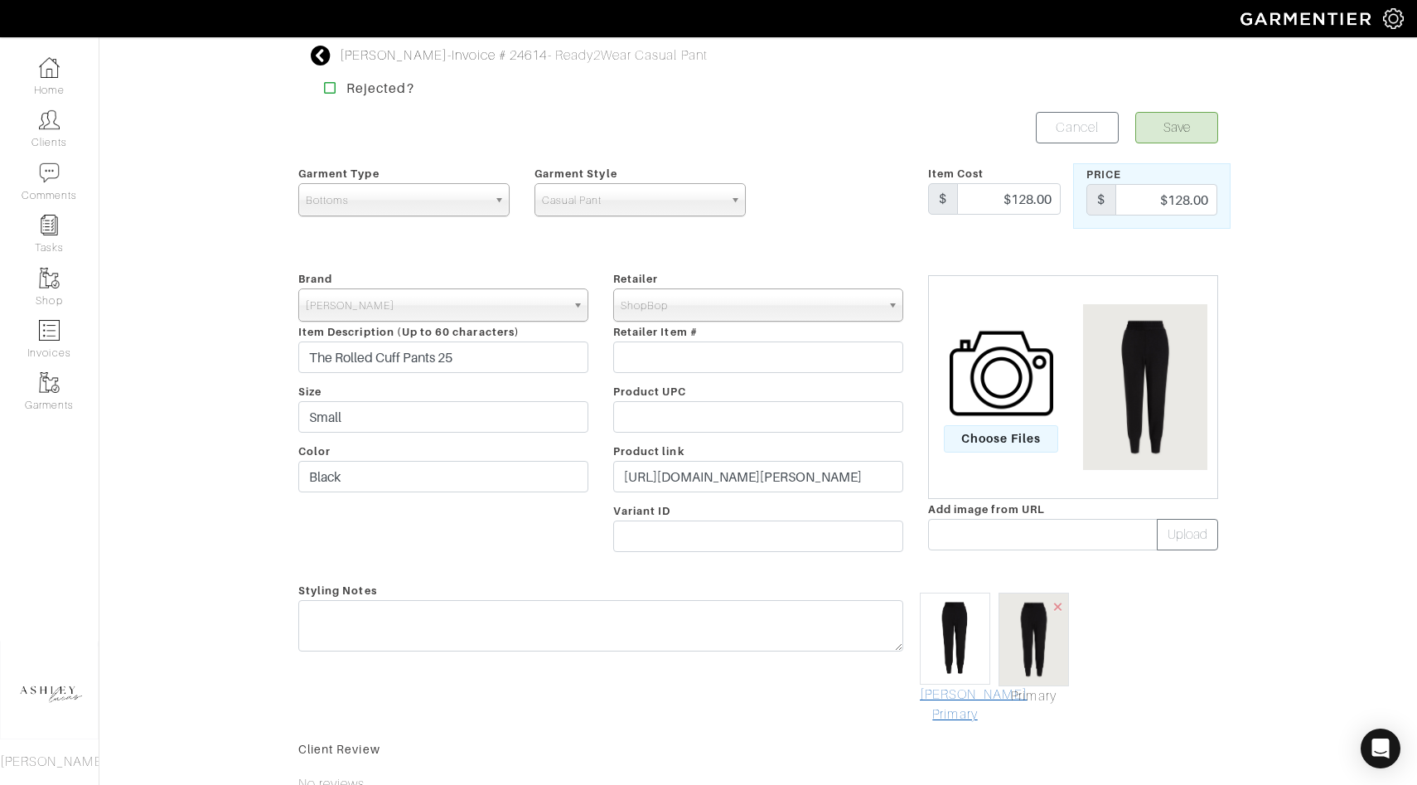
click at [964, 704] on link "[PERSON_NAME] Primary" at bounding box center [955, 705] width 70 height 40
click at [1171, 139] on button "Save" at bounding box center [1177, 127] width 83 height 31
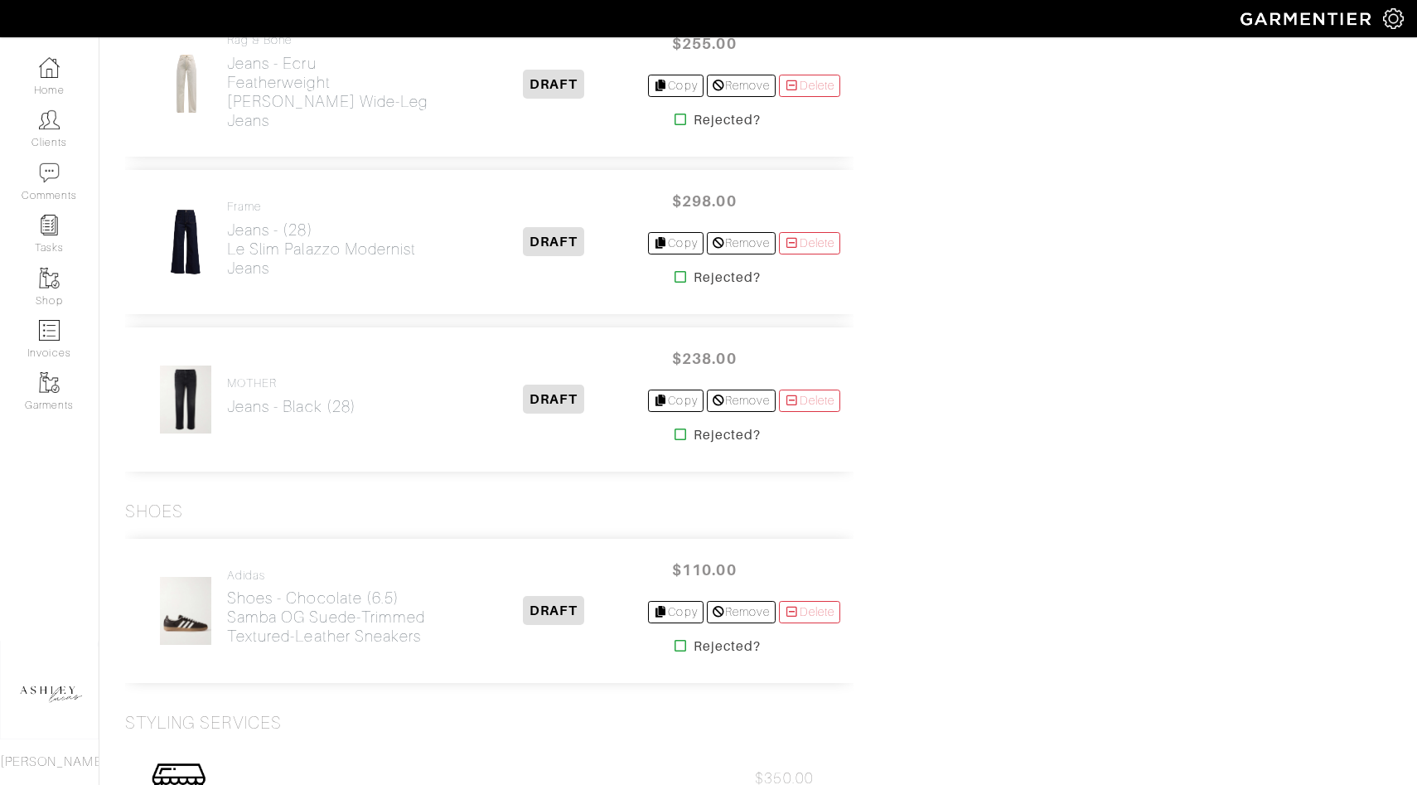
scroll to position [2265, 0]
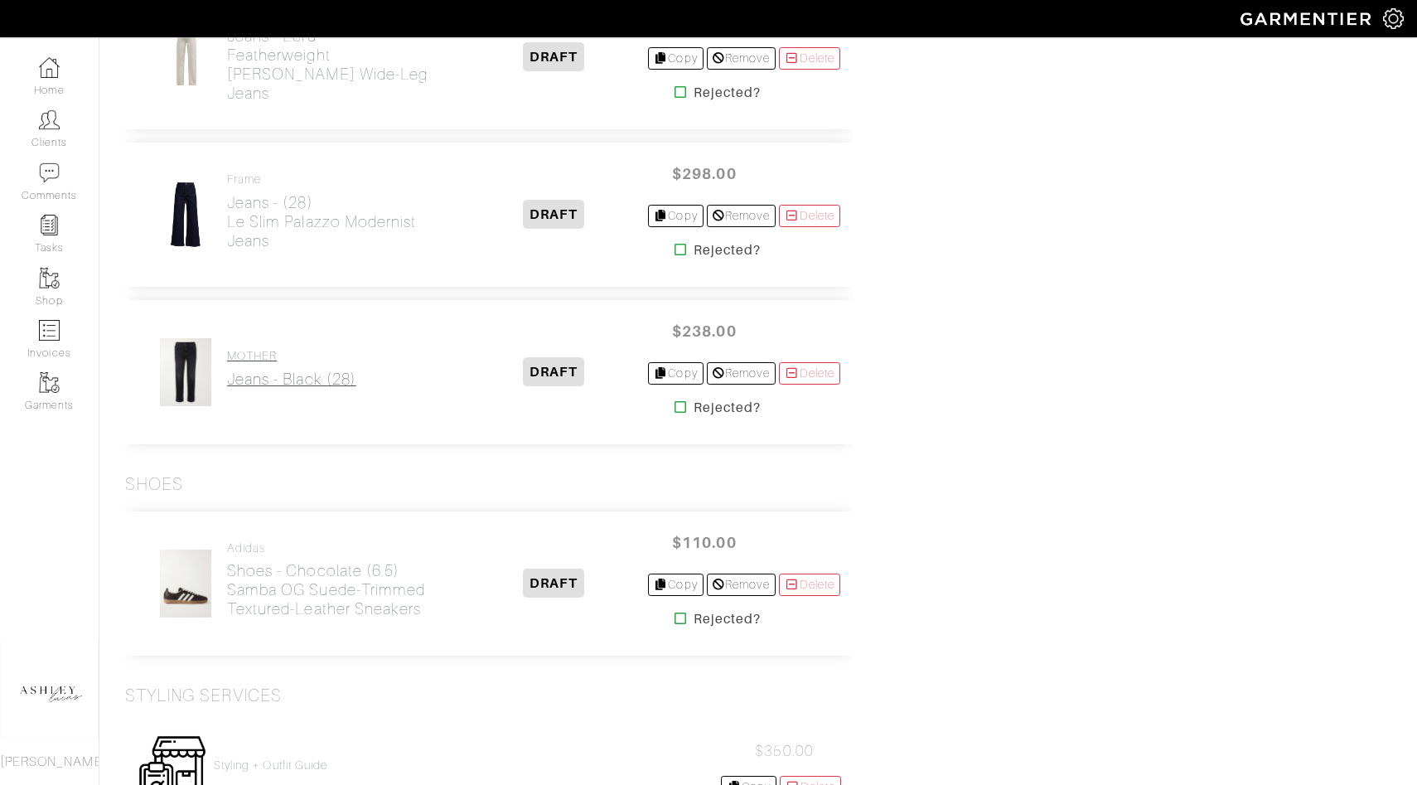
click at [289, 370] on h2 "Jeans - Black (28)" at bounding box center [291, 379] width 129 height 19
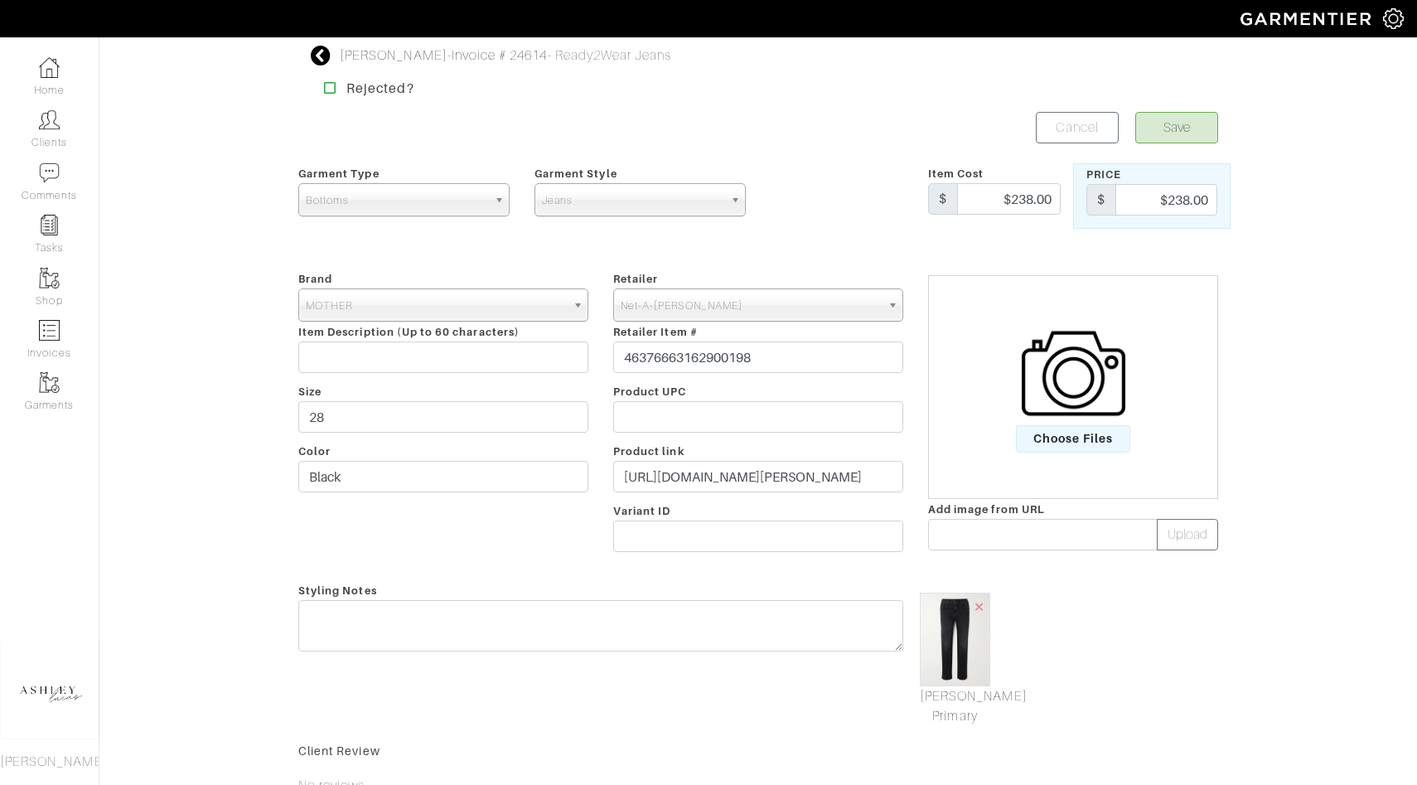
click at [1049, 361] on img at bounding box center [1074, 374] width 104 height 104
click at [0, 0] on input "Choose Files" at bounding box center [0, 0] width 0 height 0
click at [906, 738] on form "Save Cancel Garment Type Tops Bottoms Dresses Jumpsuits Suiting Outerwear Shoes…" at bounding box center [758, 549] width 920 height 875
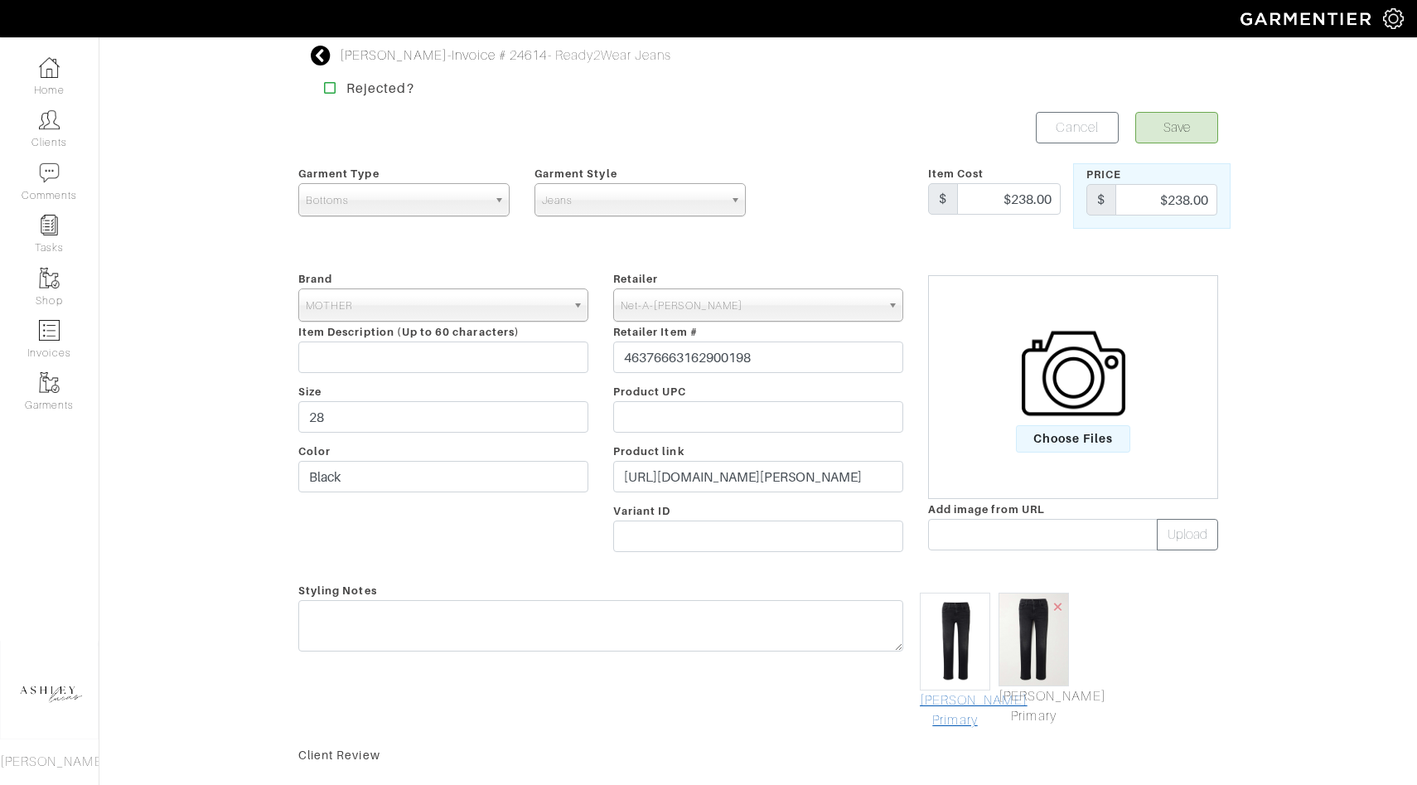
click at [953, 708] on link "Mark As Primary" at bounding box center [955, 710] width 70 height 40
click at [1177, 124] on button "Save" at bounding box center [1177, 127] width 83 height 31
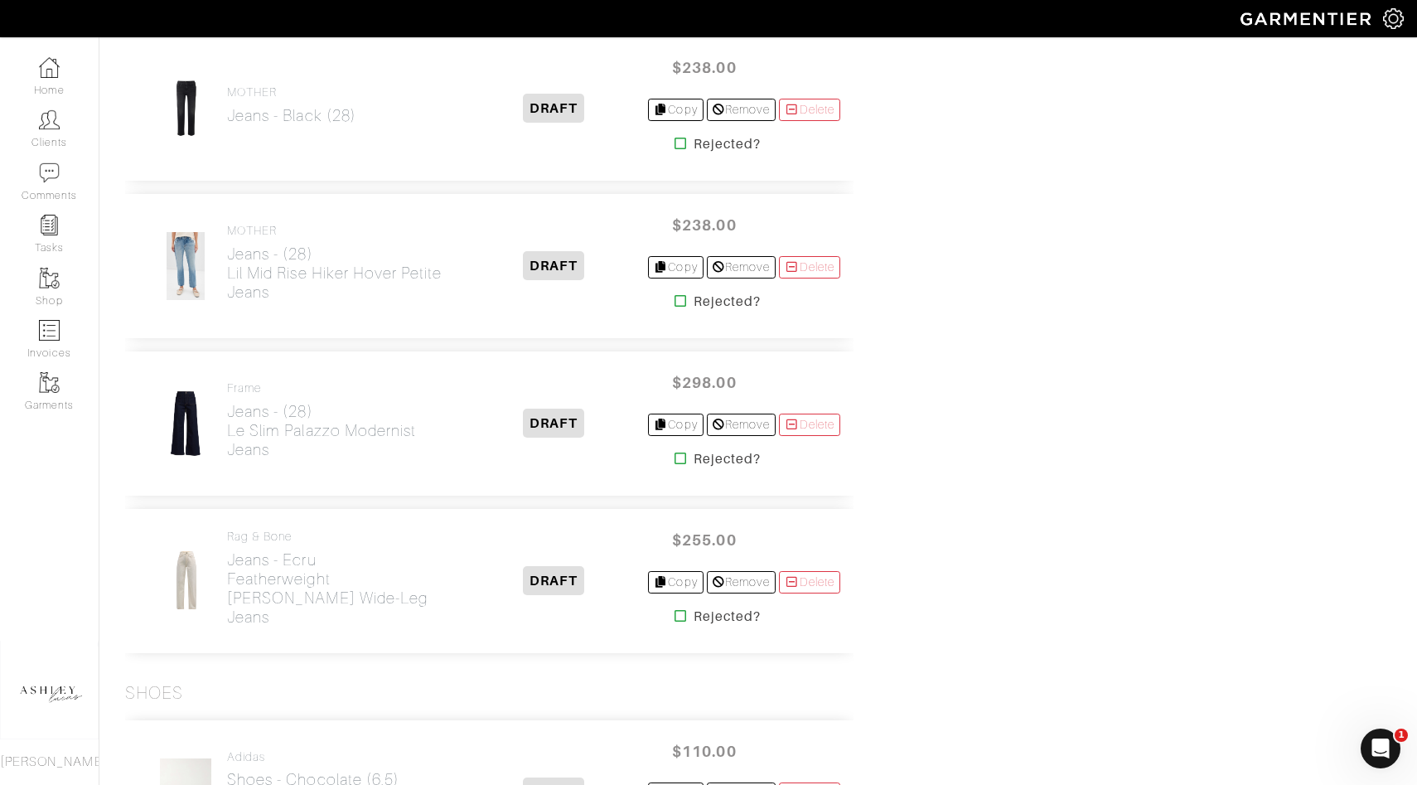
scroll to position [2057, 0]
click at [278, 103] on link "MOTHER Jeans - Black (28)" at bounding box center [291, 104] width 129 height 40
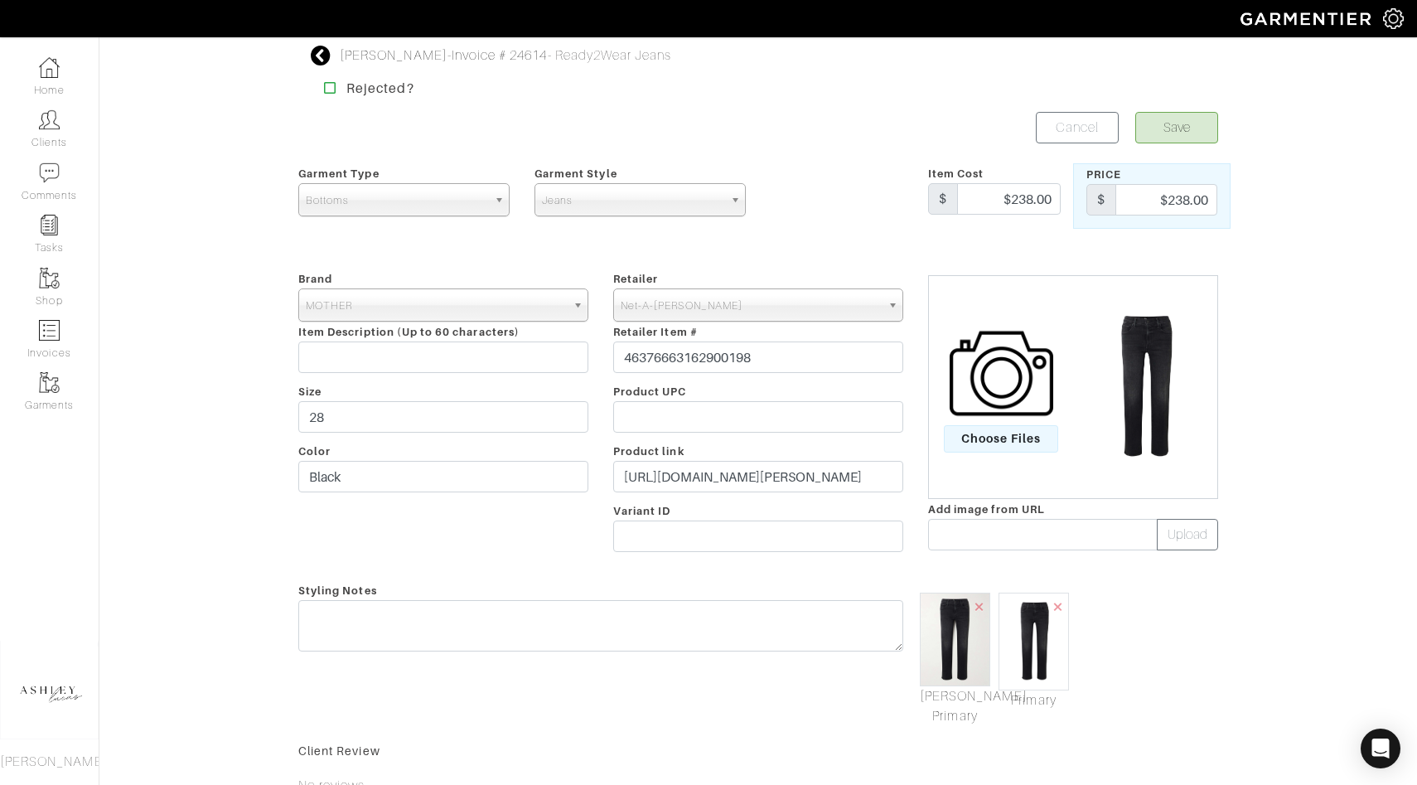
click at [1026, 411] on img at bounding box center [1002, 374] width 104 height 104
click at [0, 0] on input "Choose Files" at bounding box center [0, 0] width 0 height 0
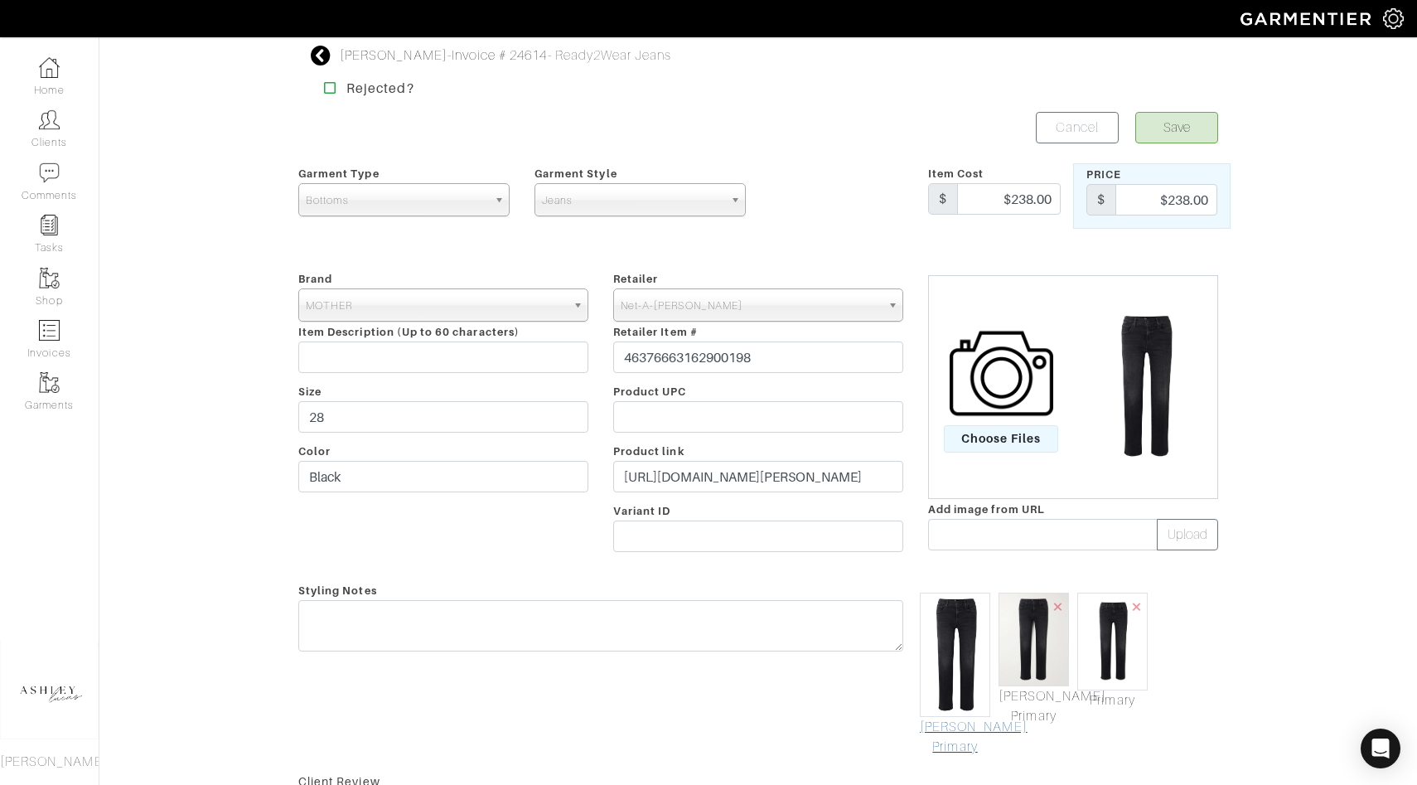
click at [944, 735] on link "[PERSON_NAME] Primary" at bounding box center [955, 737] width 70 height 40
click at [1160, 130] on button "Save" at bounding box center [1177, 127] width 83 height 31
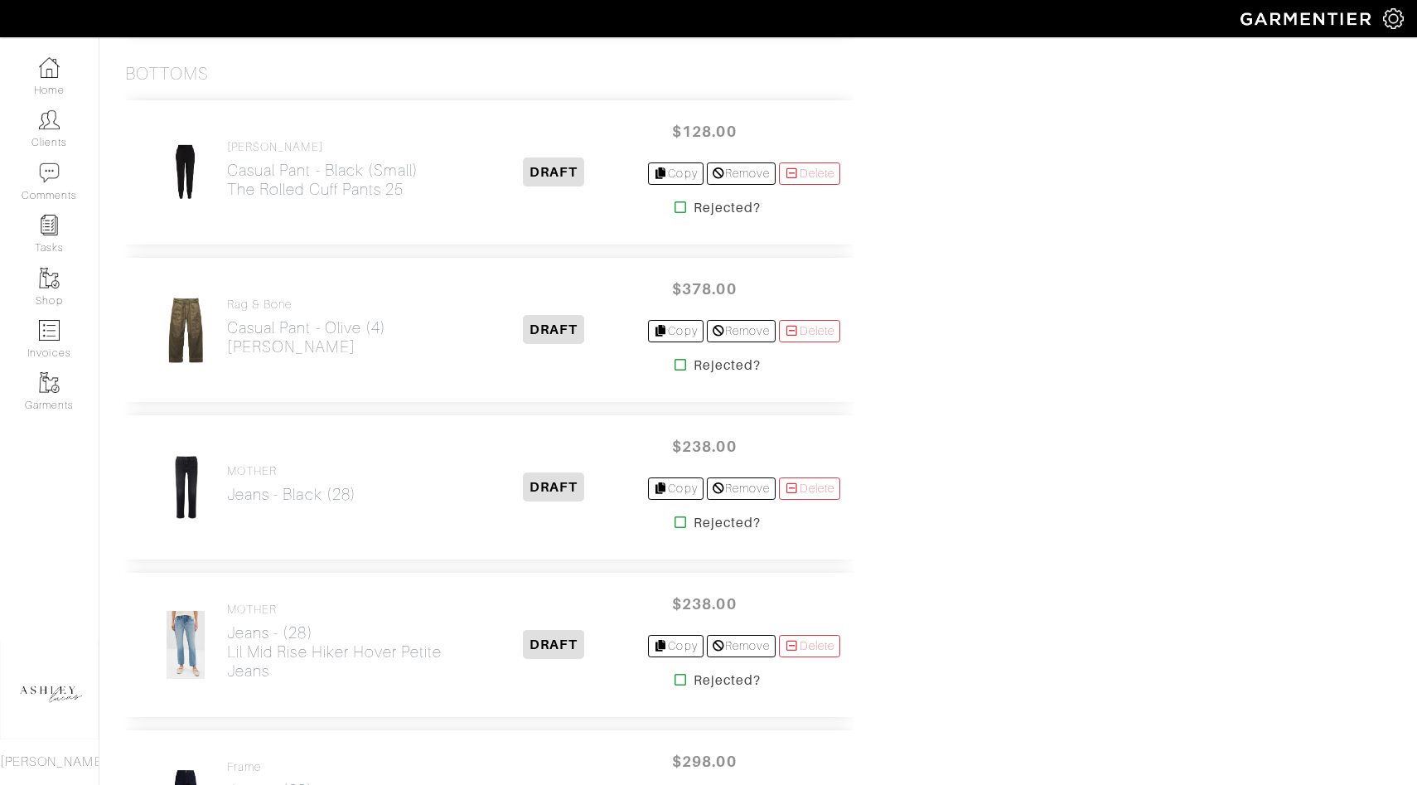
scroll to position [1683, 0]
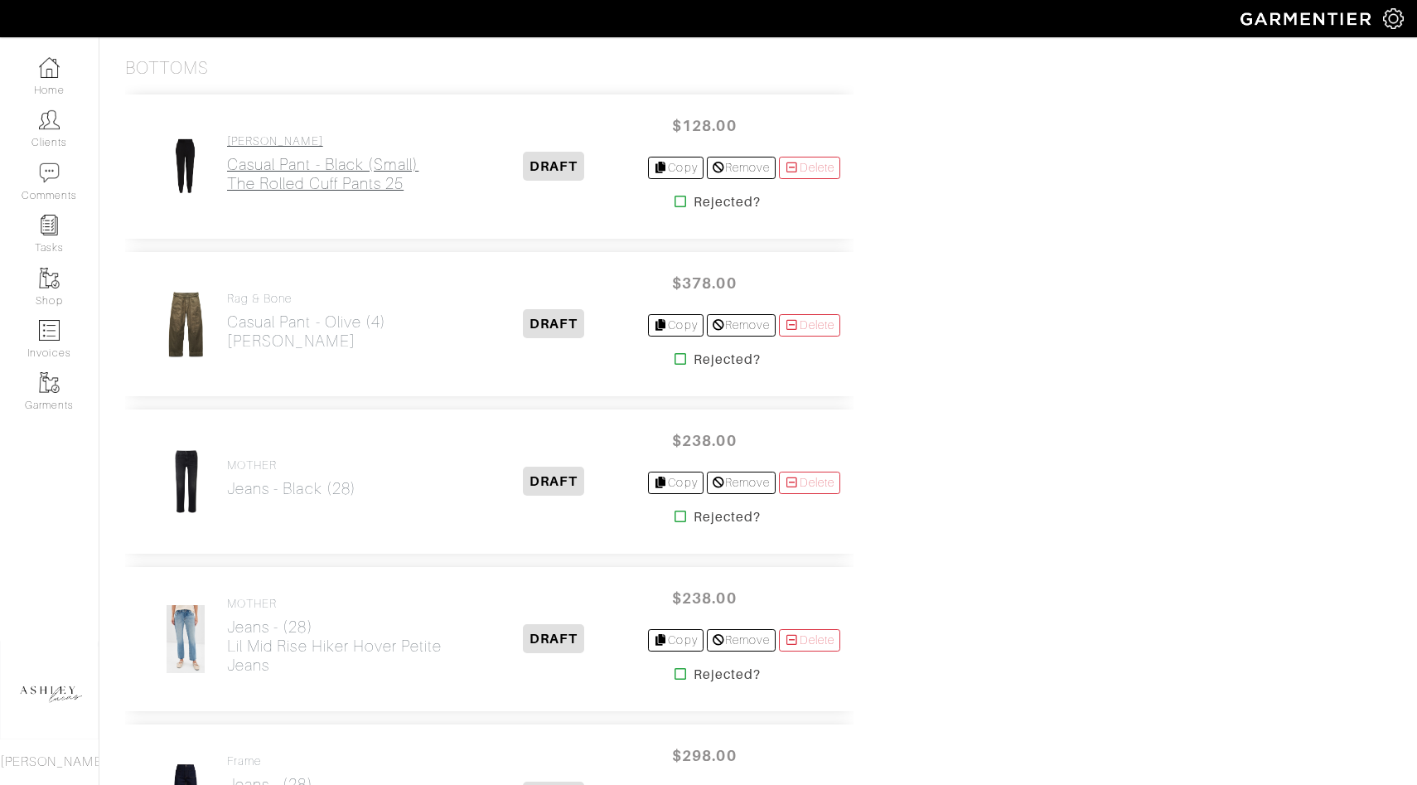
click at [283, 170] on h2 "Casual Pant - Black (Small) The Rolled Cuff Pants 25" at bounding box center [322, 174] width 191 height 38
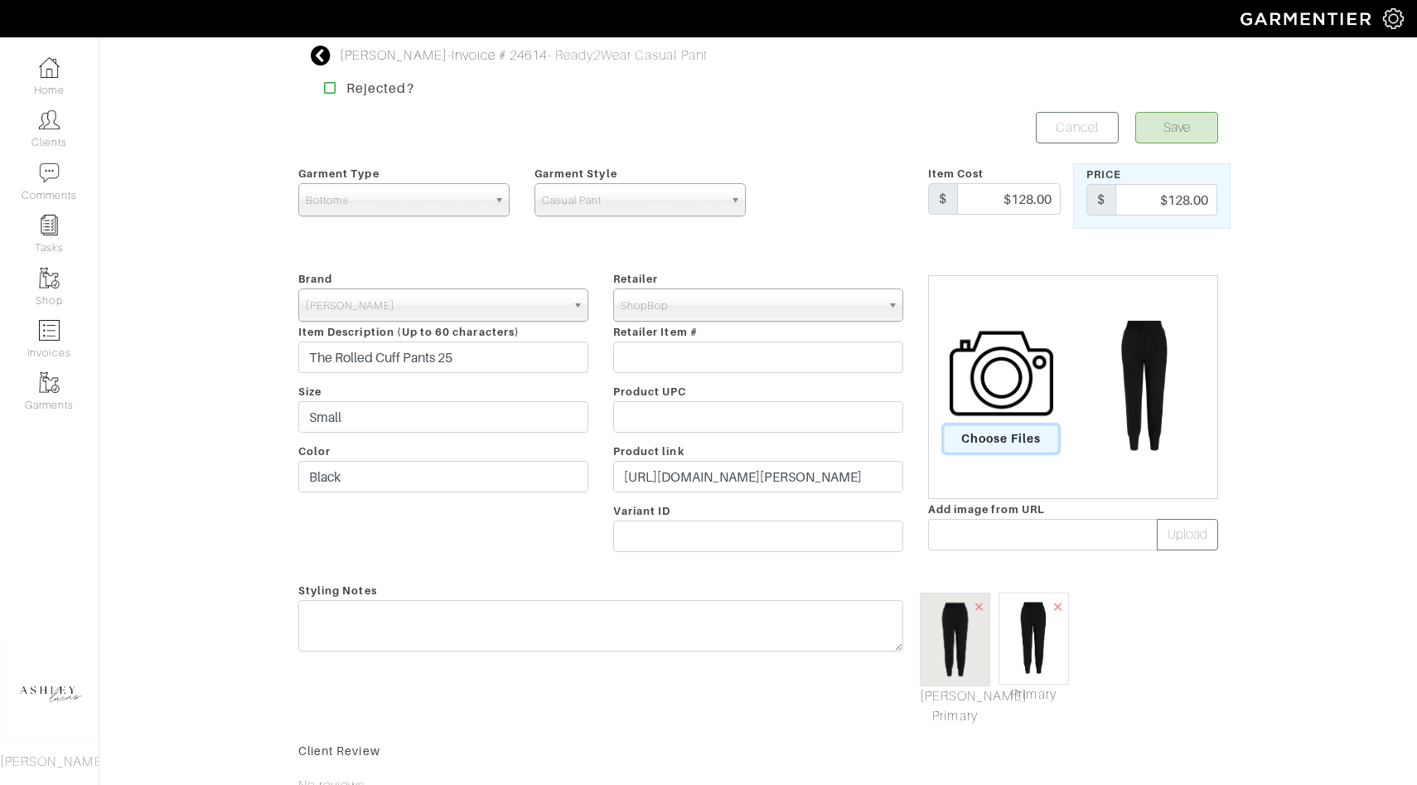
click at [1023, 440] on span "Choose Files" at bounding box center [1001, 438] width 115 height 27
click at [0, 0] on input "Choose Files" at bounding box center [0, 0] width 0 height 0
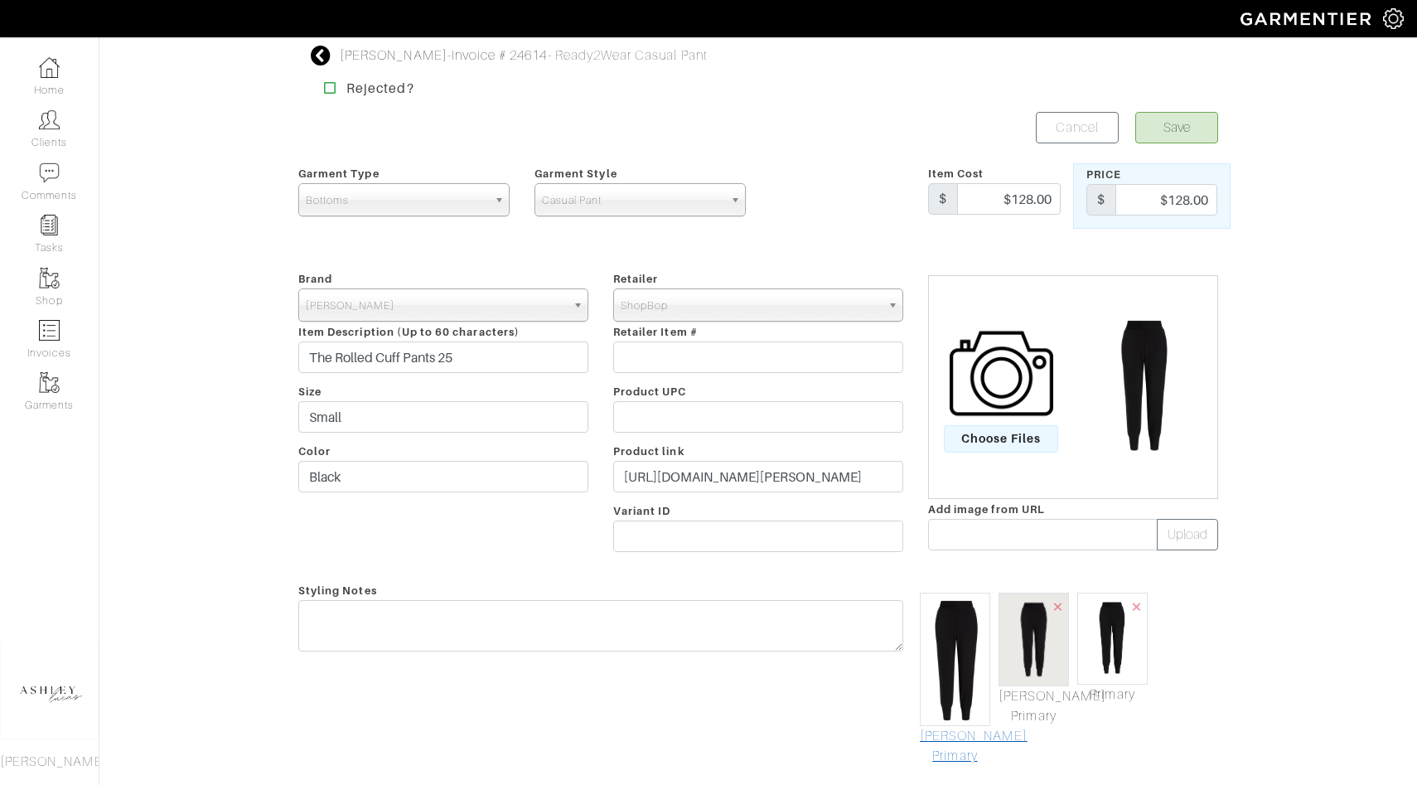
click at [949, 749] on link "Mark As Primary" at bounding box center [955, 746] width 70 height 40
click at [1194, 138] on button "Save" at bounding box center [1177, 127] width 83 height 31
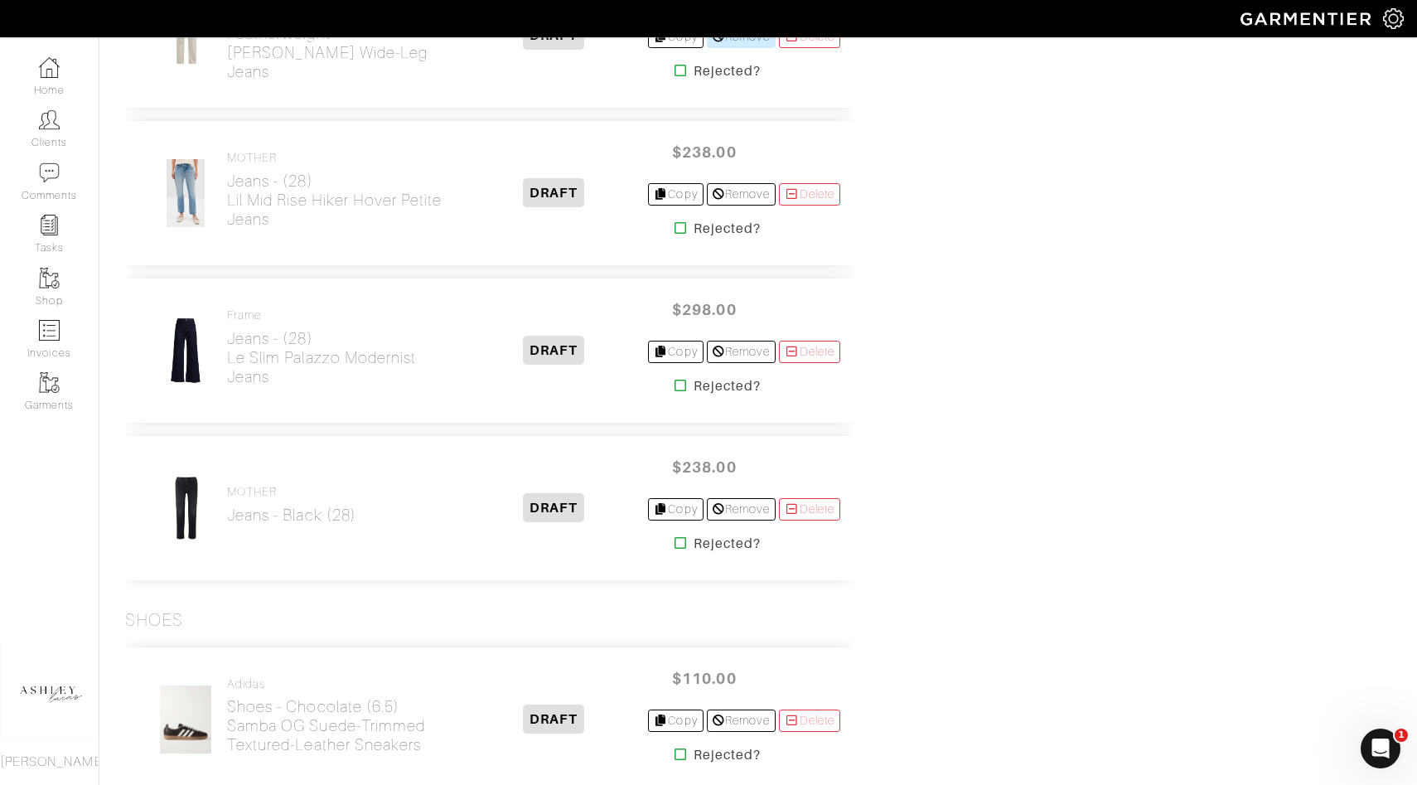
scroll to position [2184, 0]
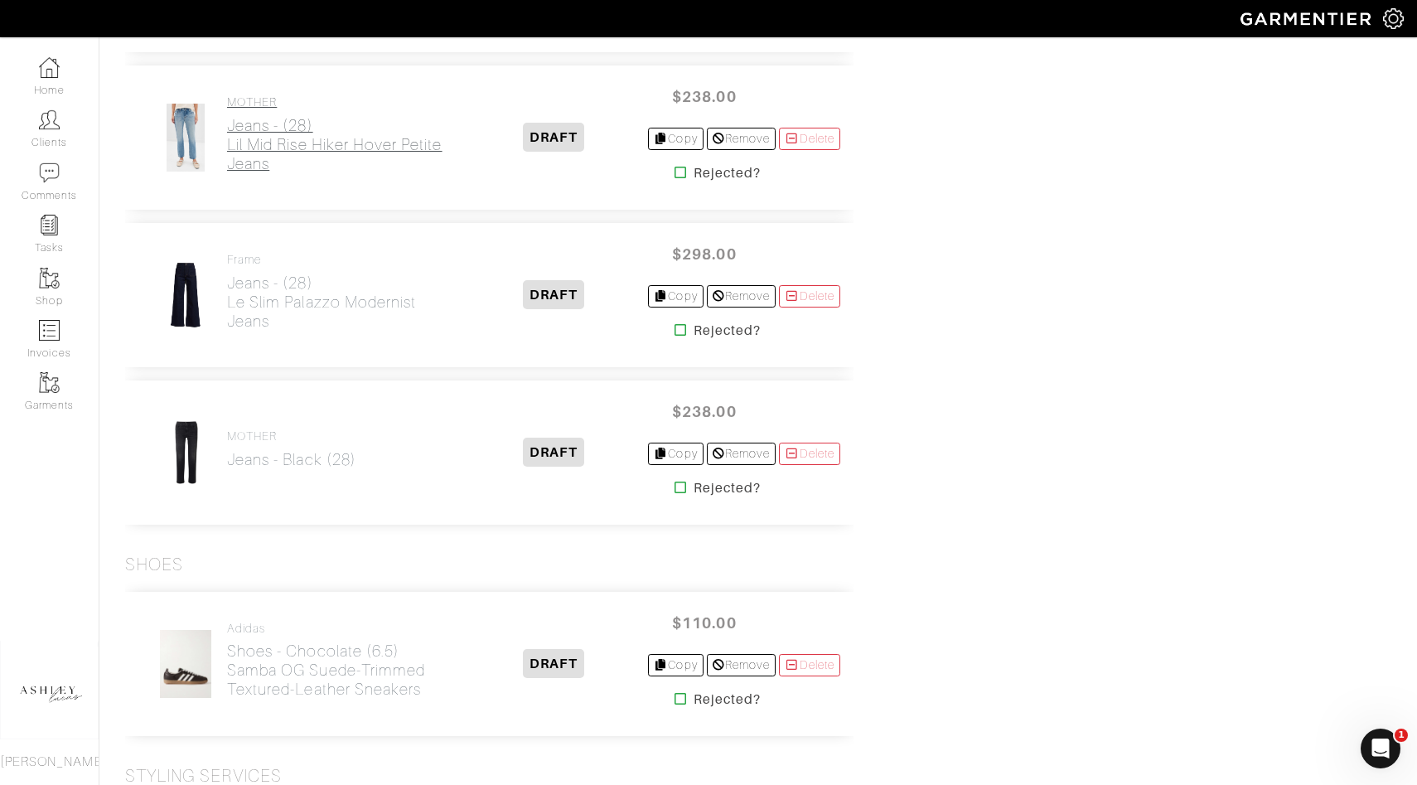
click at [309, 159] on h2 "Jeans - (28) Lil Mid Rise Hiker Hover Petite Jeans" at bounding box center [343, 144] width 233 height 57
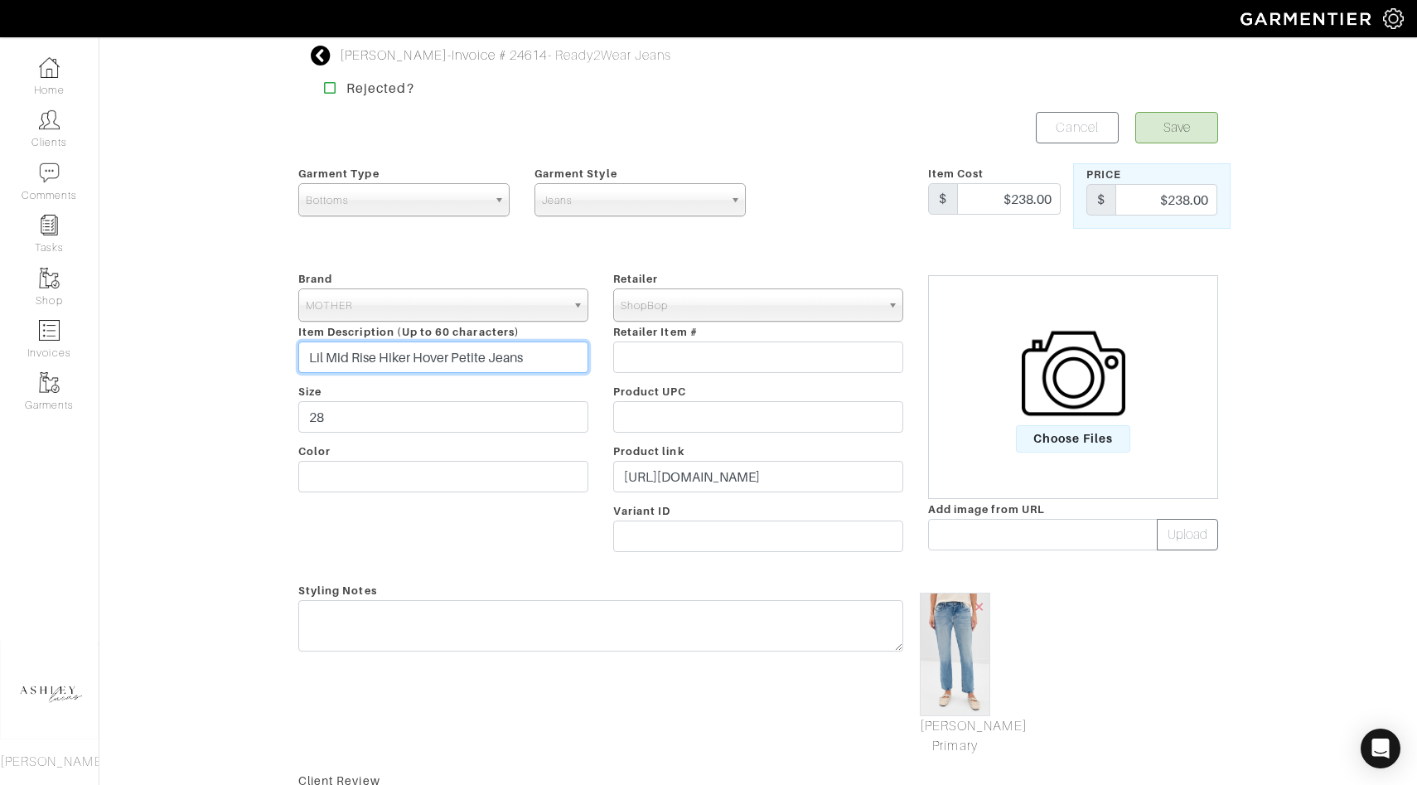
drag, startPoint x: 548, startPoint y: 359, endPoint x: 298, endPoint y: 343, distance: 250.8
click at [298, 343] on input "Lil Mid Rise Hiker Hover Petite Jeans" at bounding box center [443, 357] width 290 height 31
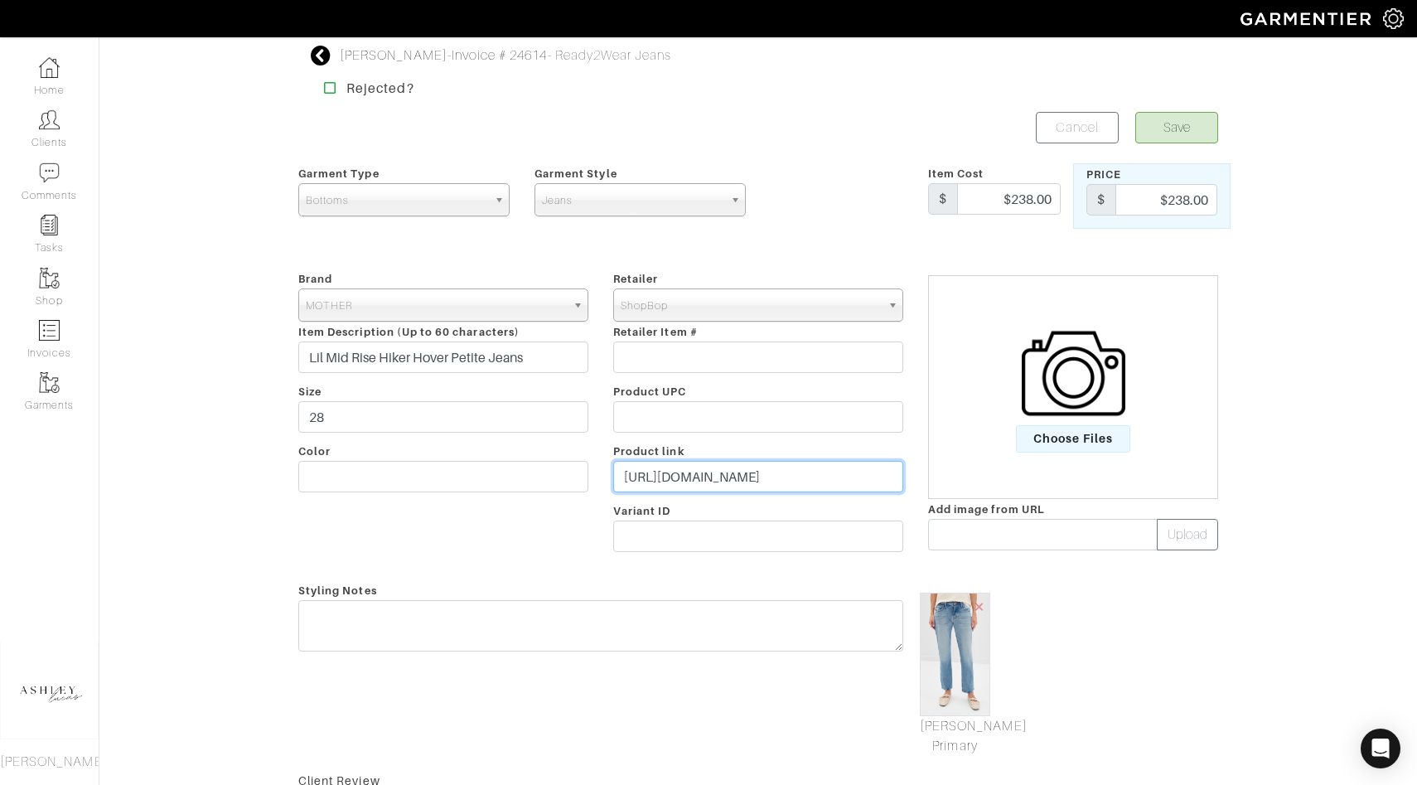
click at [744, 474] on input "https://www.shopbop.com/lil-mid-rise-hiker-hover/vp/v=1/1514111285.htm?fm=order…" at bounding box center [758, 476] width 290 height 31
click at [40, 342] on link "Invoices" at bounding box center [49, 339] width 99 height 52
select select
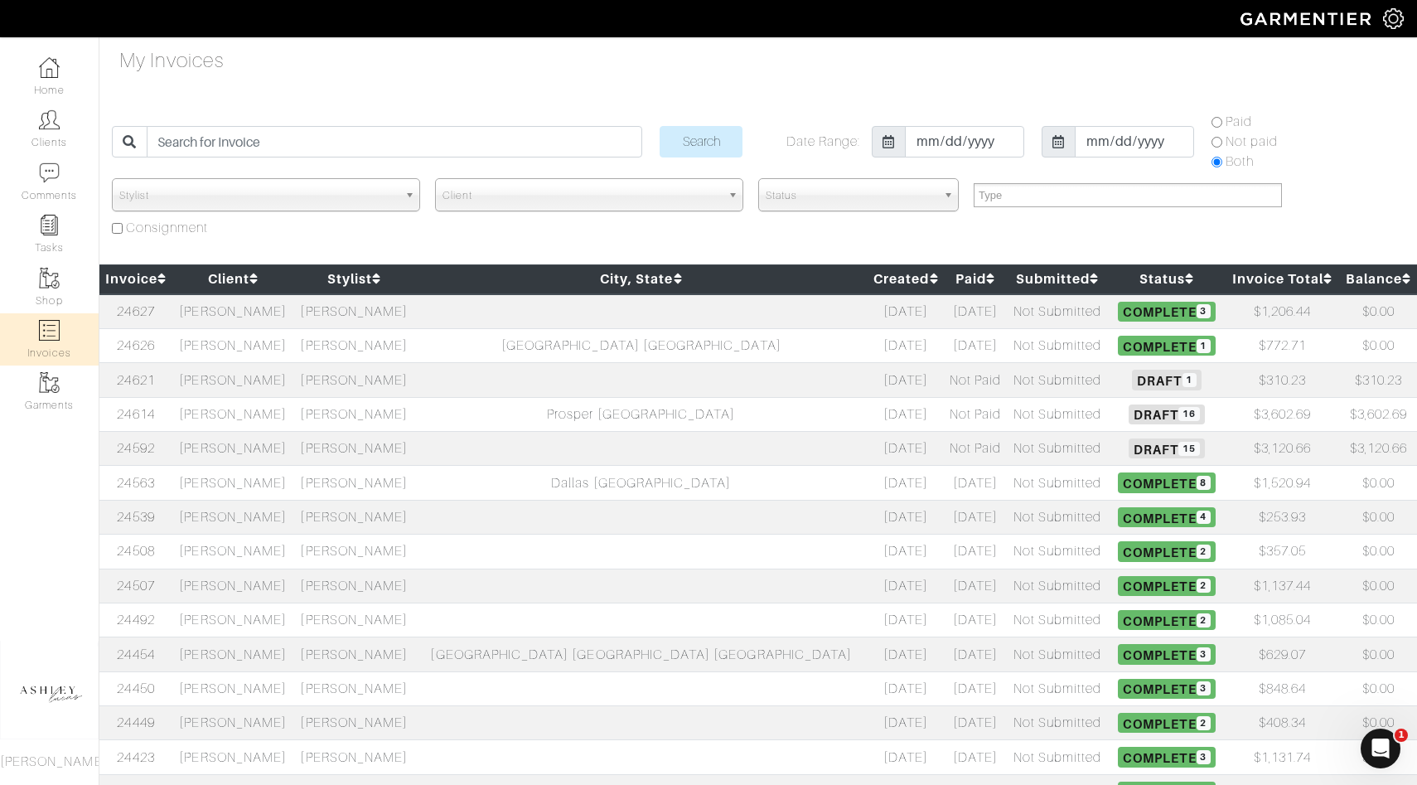
click at [1179, 442] on span "15" at bounding box center [1189, 449] width 21 height 14
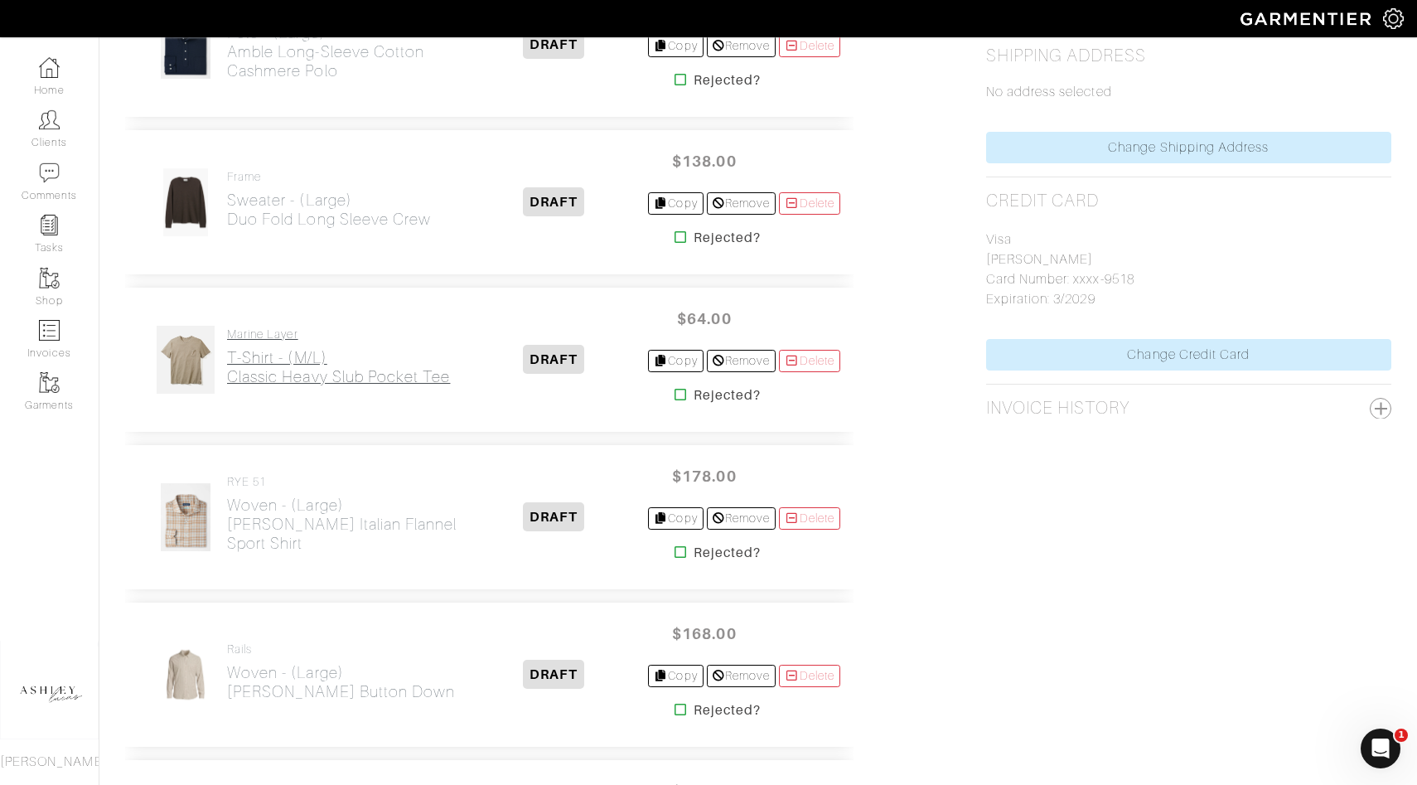
scroll to position [995, 0]
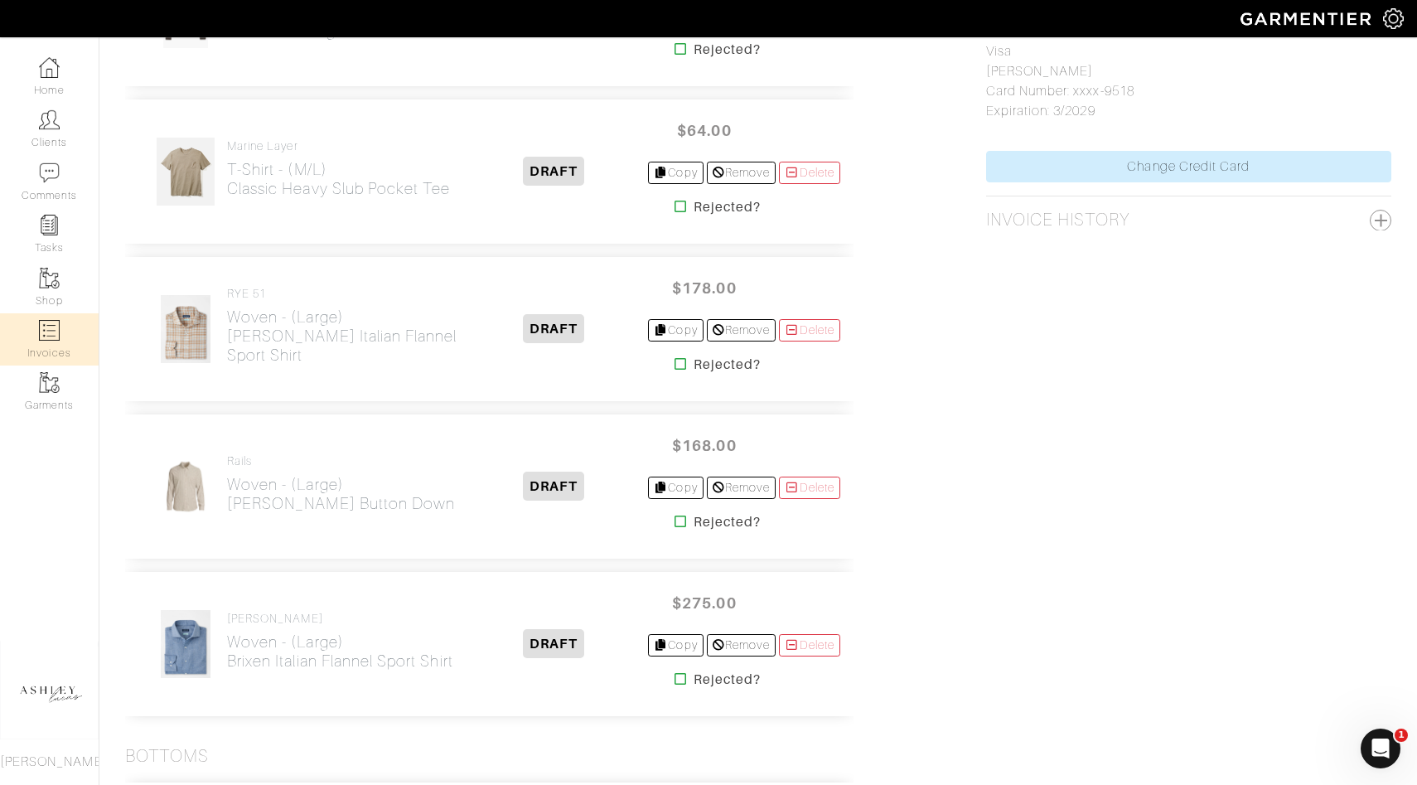
click at [46, 348] on link "Invoices" at bounding box center [49, 339] width 99 height 52
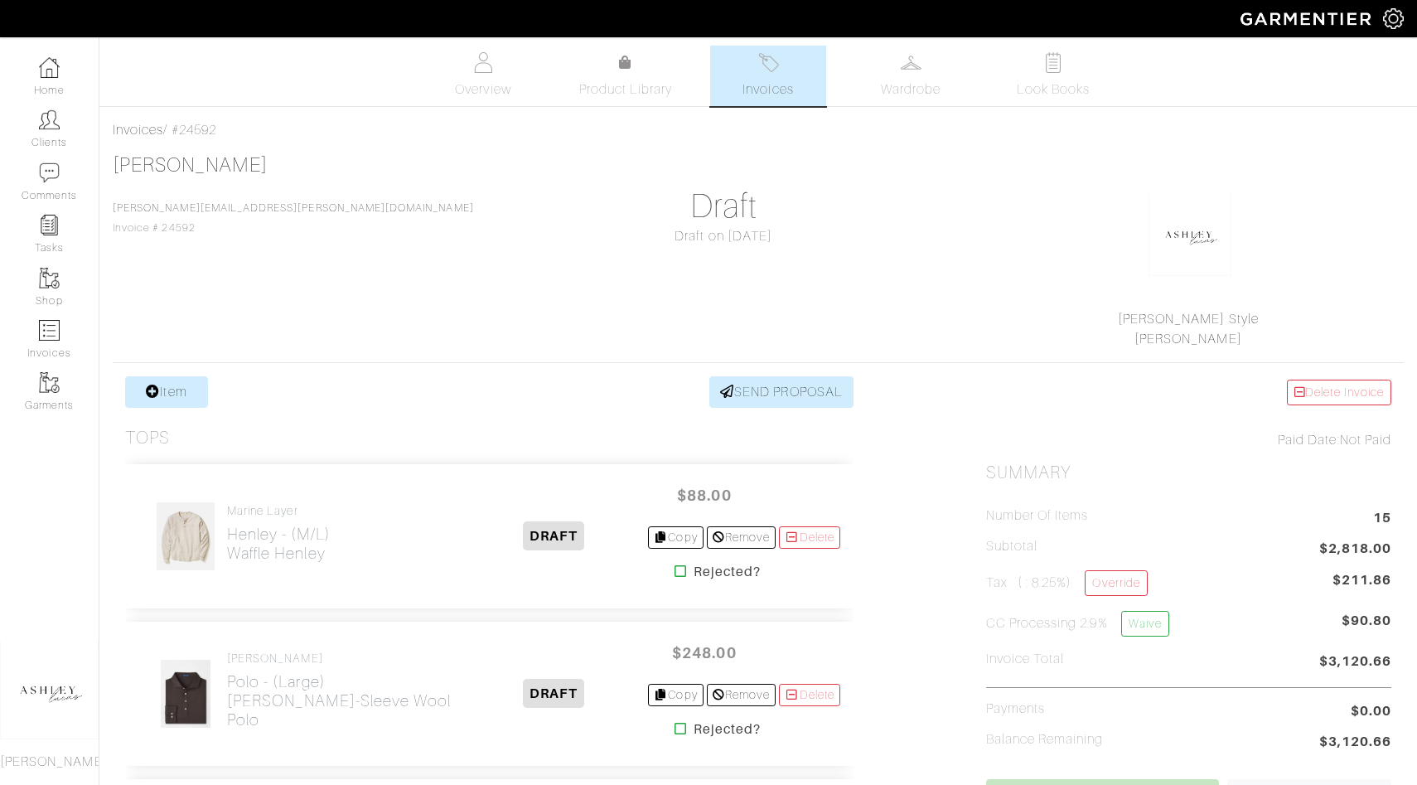
select select
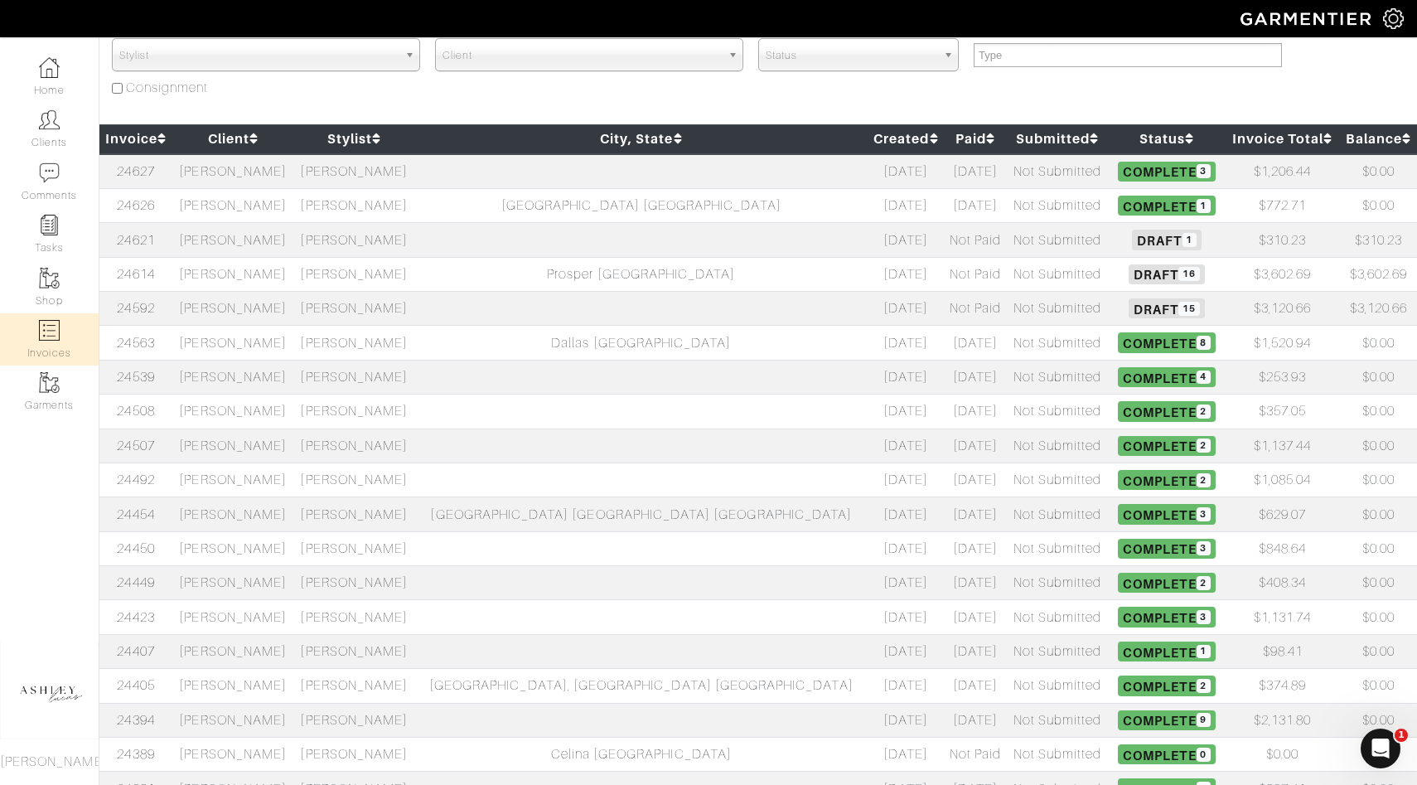
click at [1129, 274] on span "Draft 16" at bounding box center [1166, 274] width 75 height 20
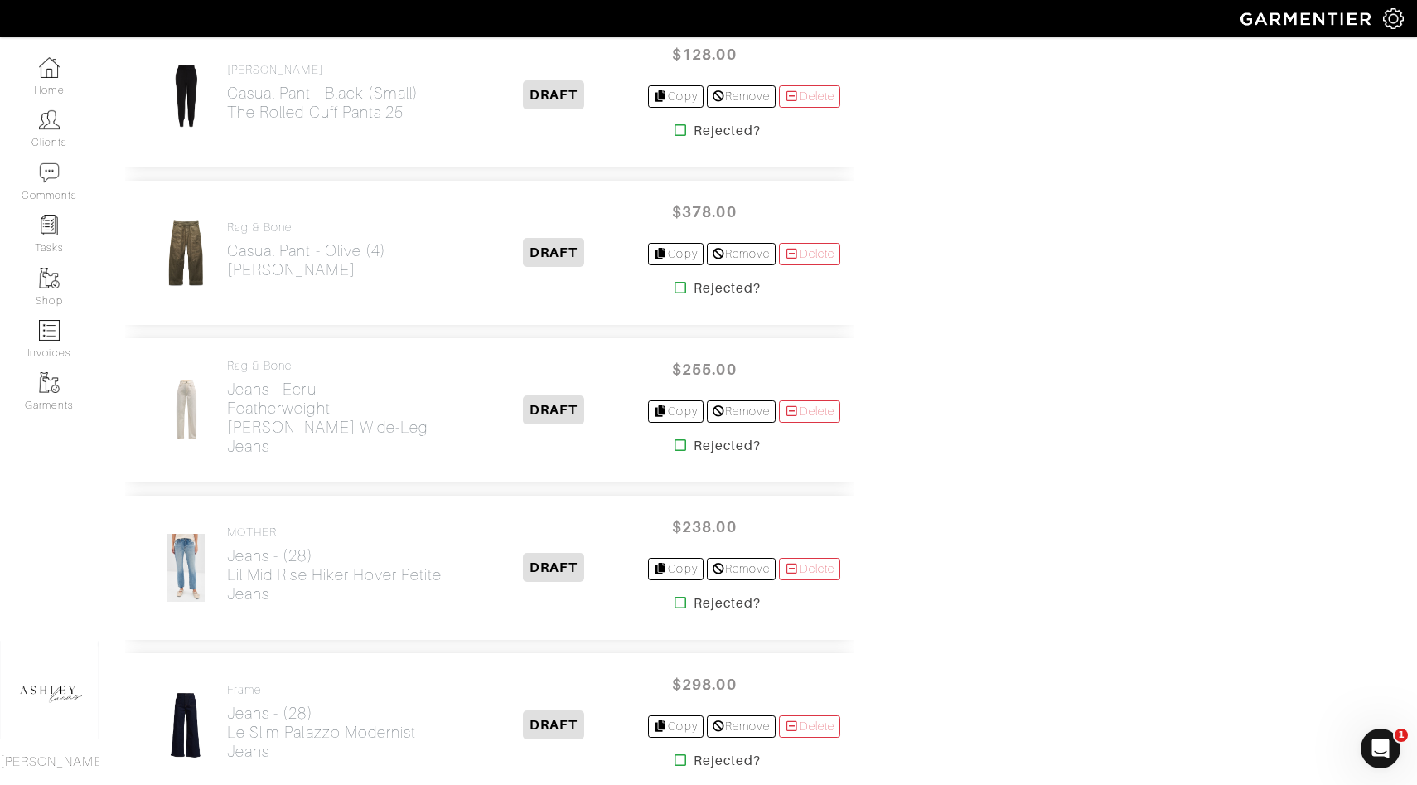
scroll to position [2168, 0]
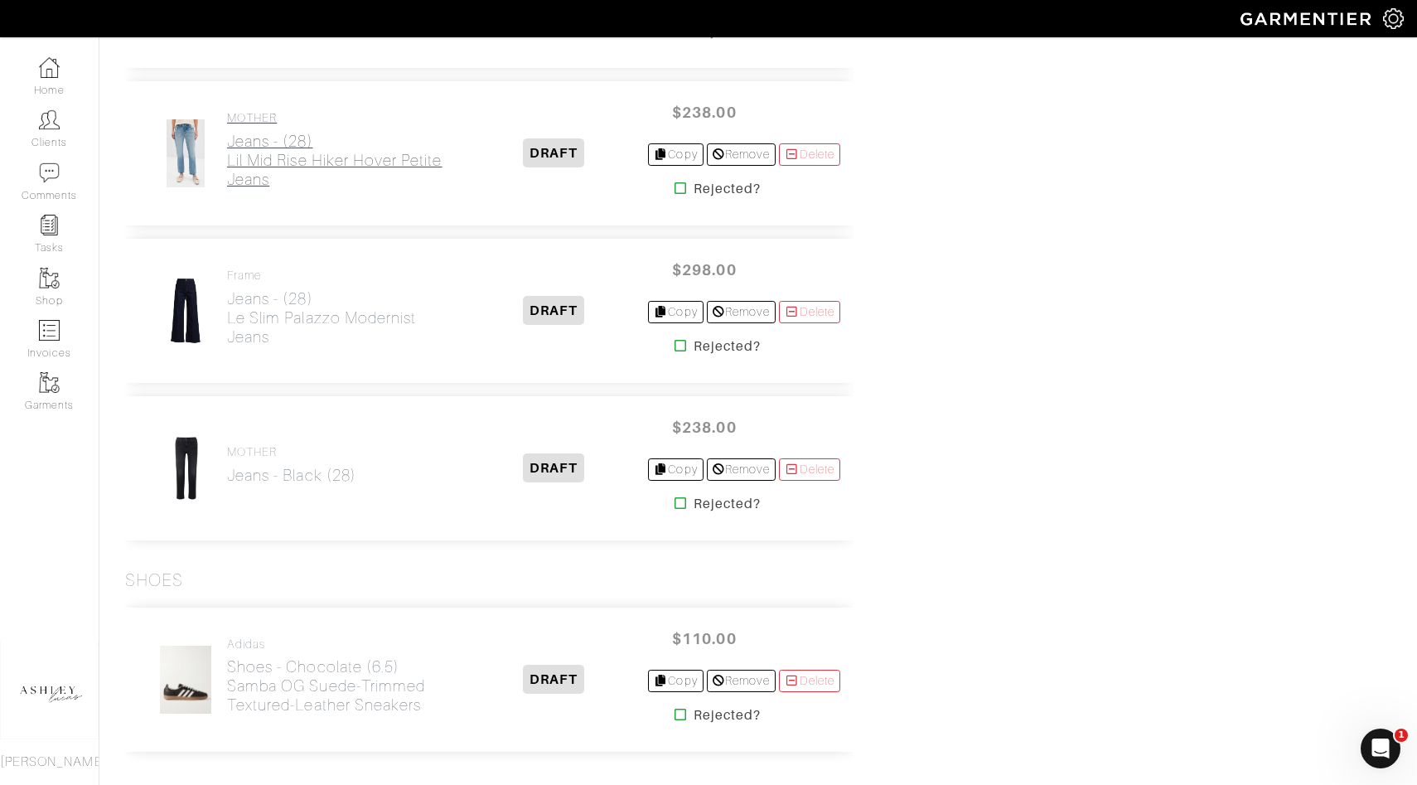
click at [231, 146] on h2 "Jeans - (28) Lil Mid Rise Hiker Hover Petite Jeans" at bounding box center [343, 160] width 233 height 57
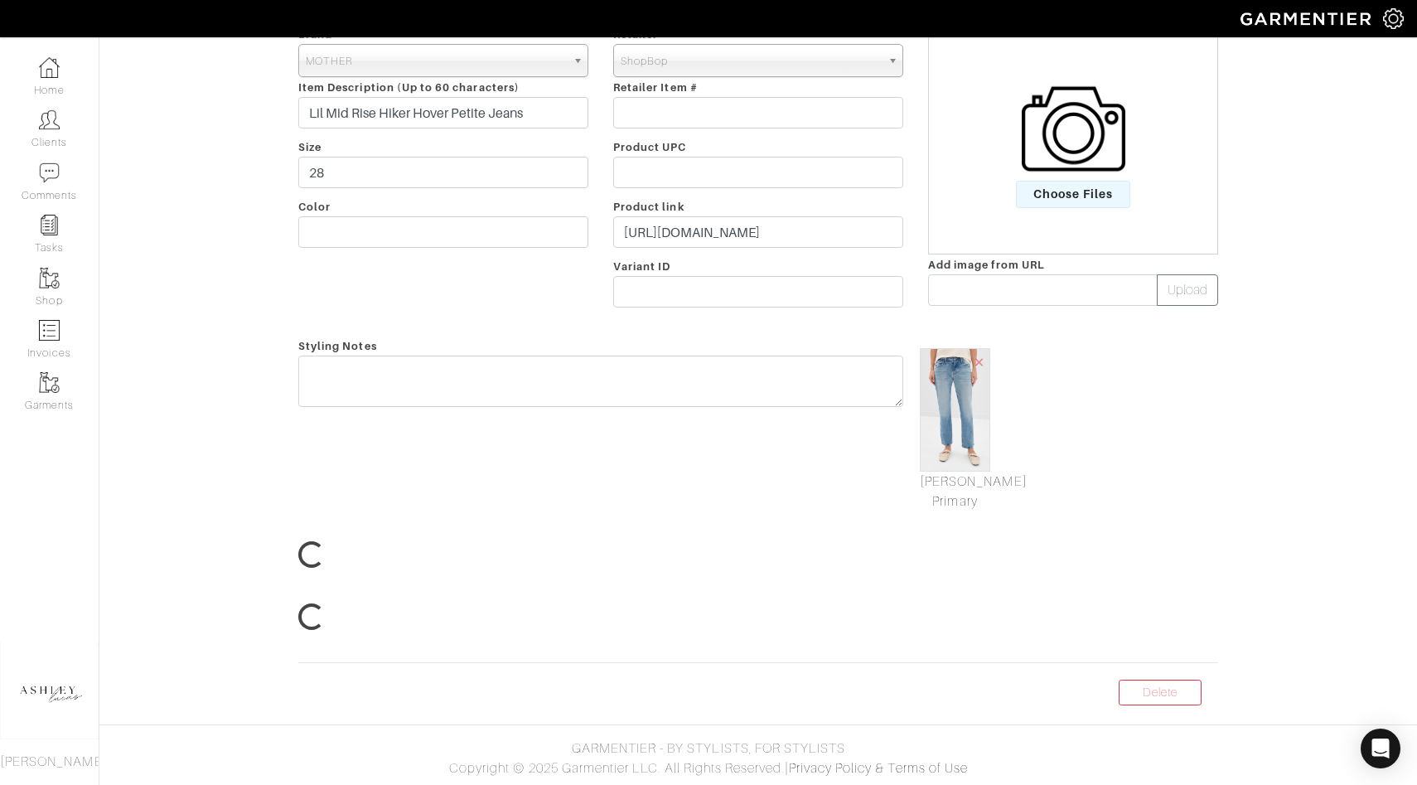
scroll to position [3, 0]
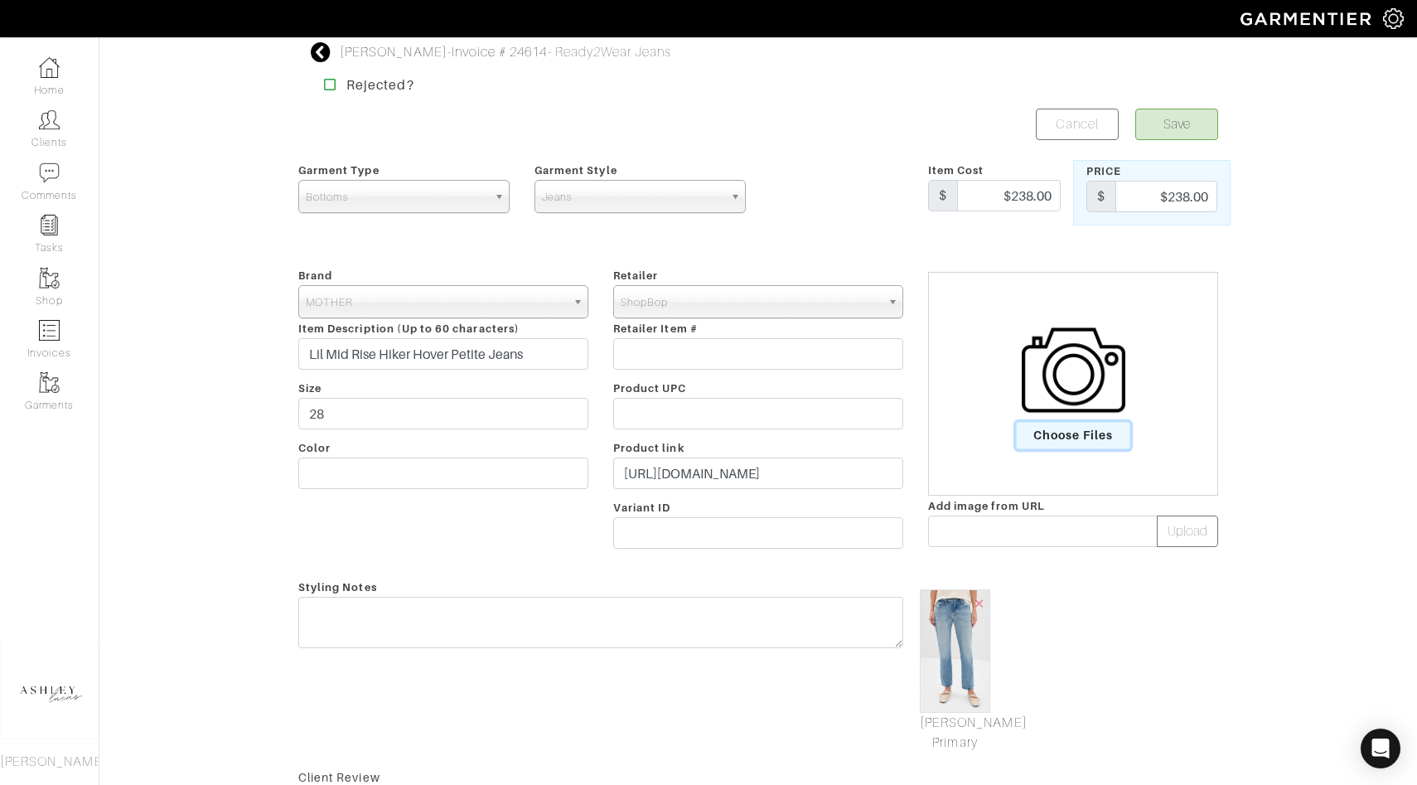
click at [1063, 426] on span "Choose Files" at bounding box center [1073, 435] width 115 height 27
click at [0, 0] on input "Choose Files" at bounding box center [0, 0] width 0 height 0
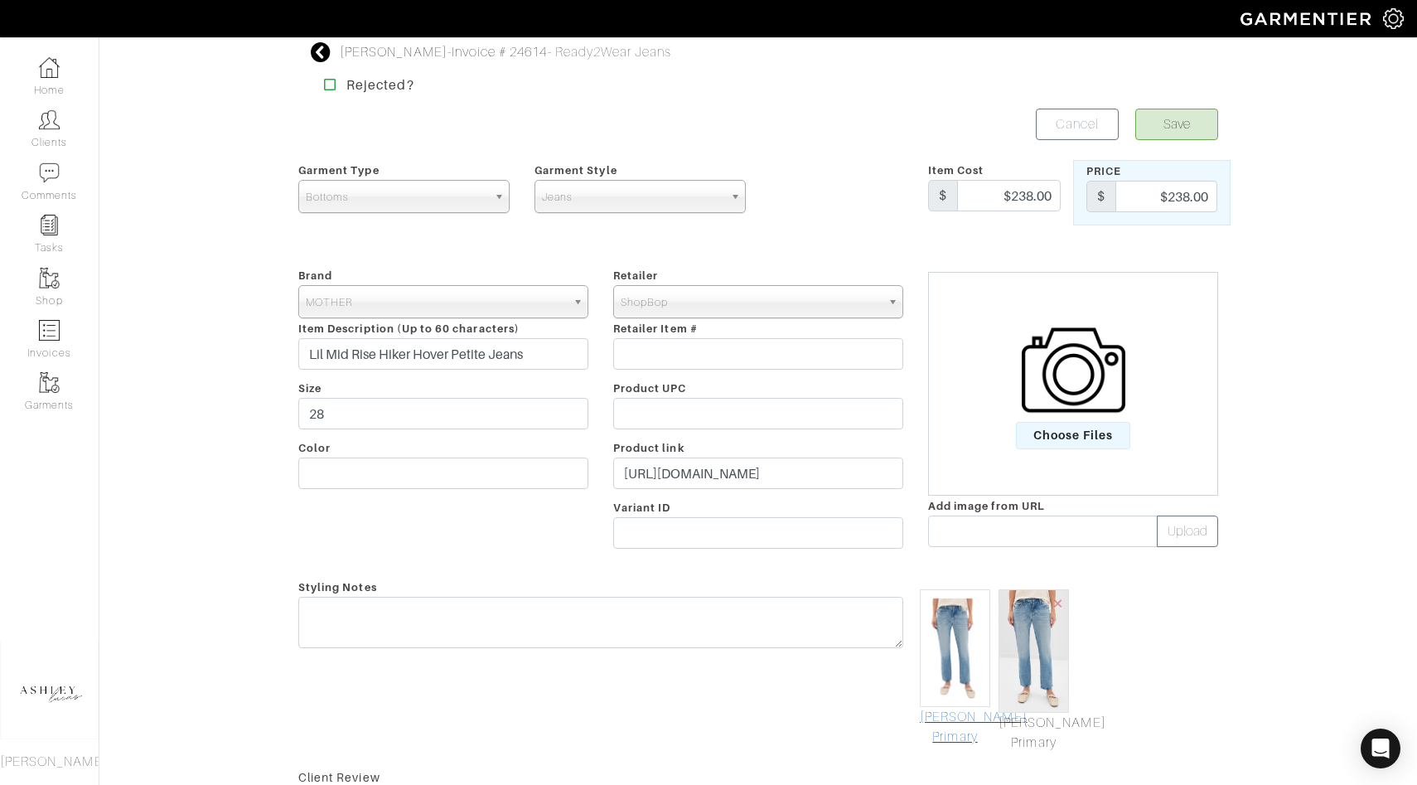
click at [962, 734] on link "[PERSON_NAME] Primary" at bounding box center [955, 727] width 70 height 40
click at [1180, 133] on button "Save" at bounding box center [1177, 124] width 83 height 31
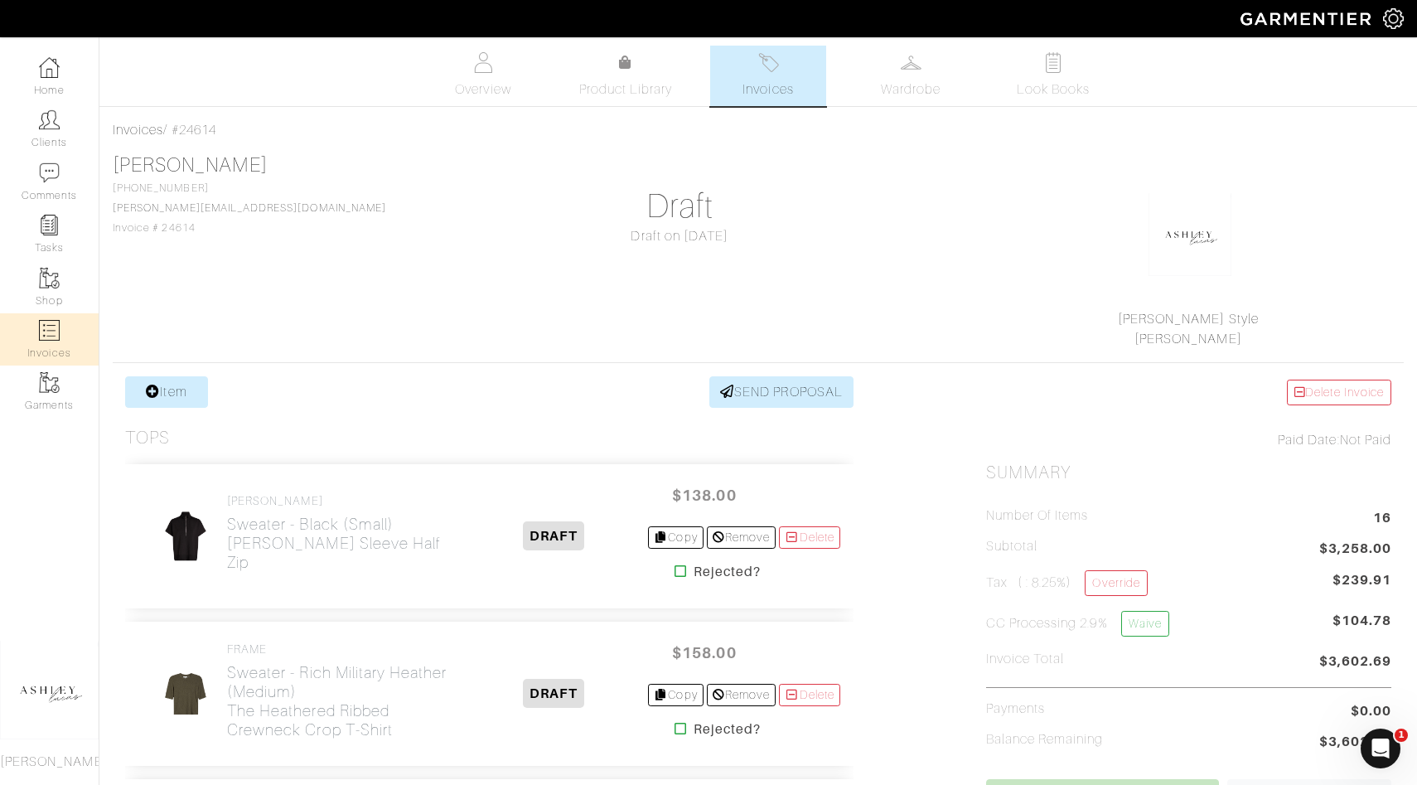
click at [65, 343] on link "Invoices" at bounding box center [49, 339] width 99 height 52
select select
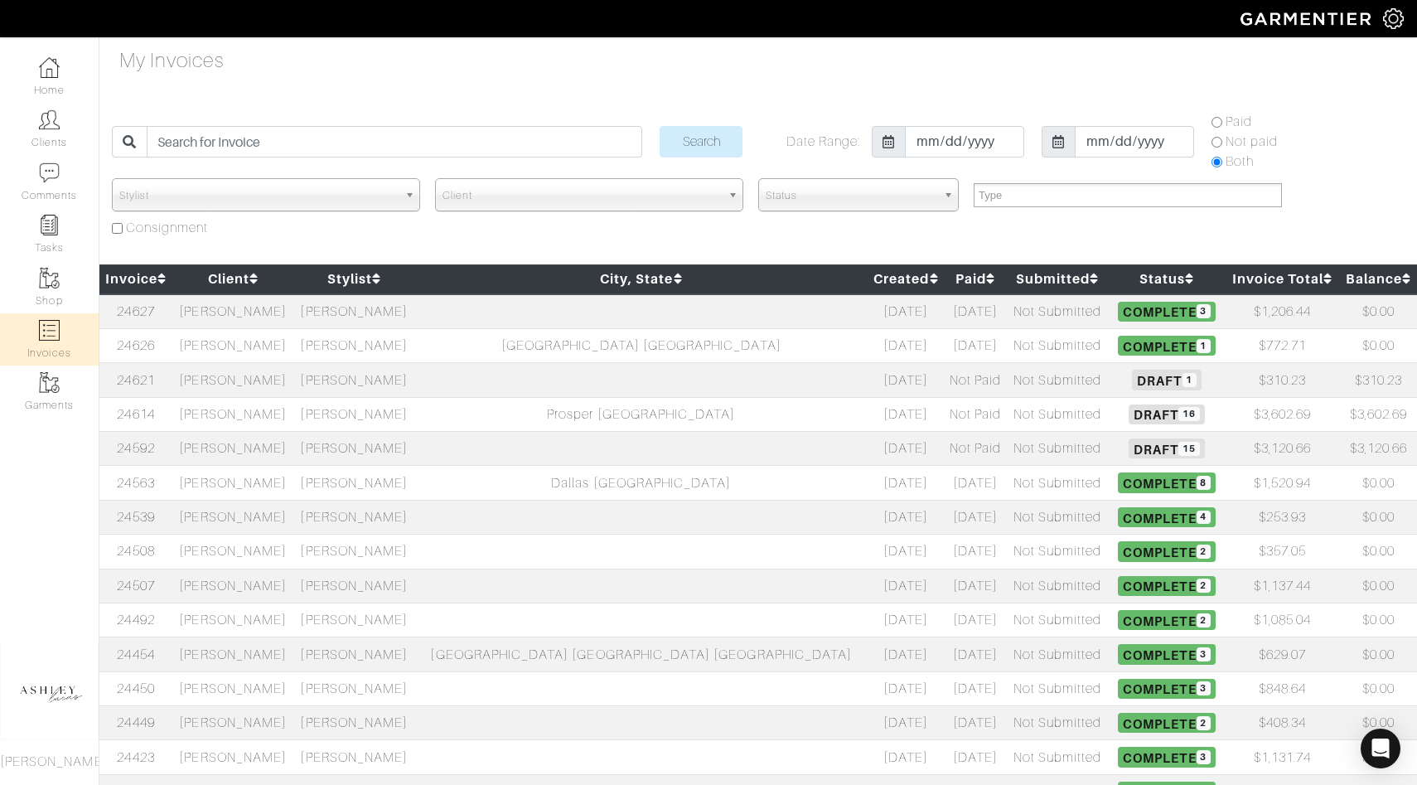
click at [293, 454] on td "Brad Johnson" at bounding box center [232, 449] width 121 height 34
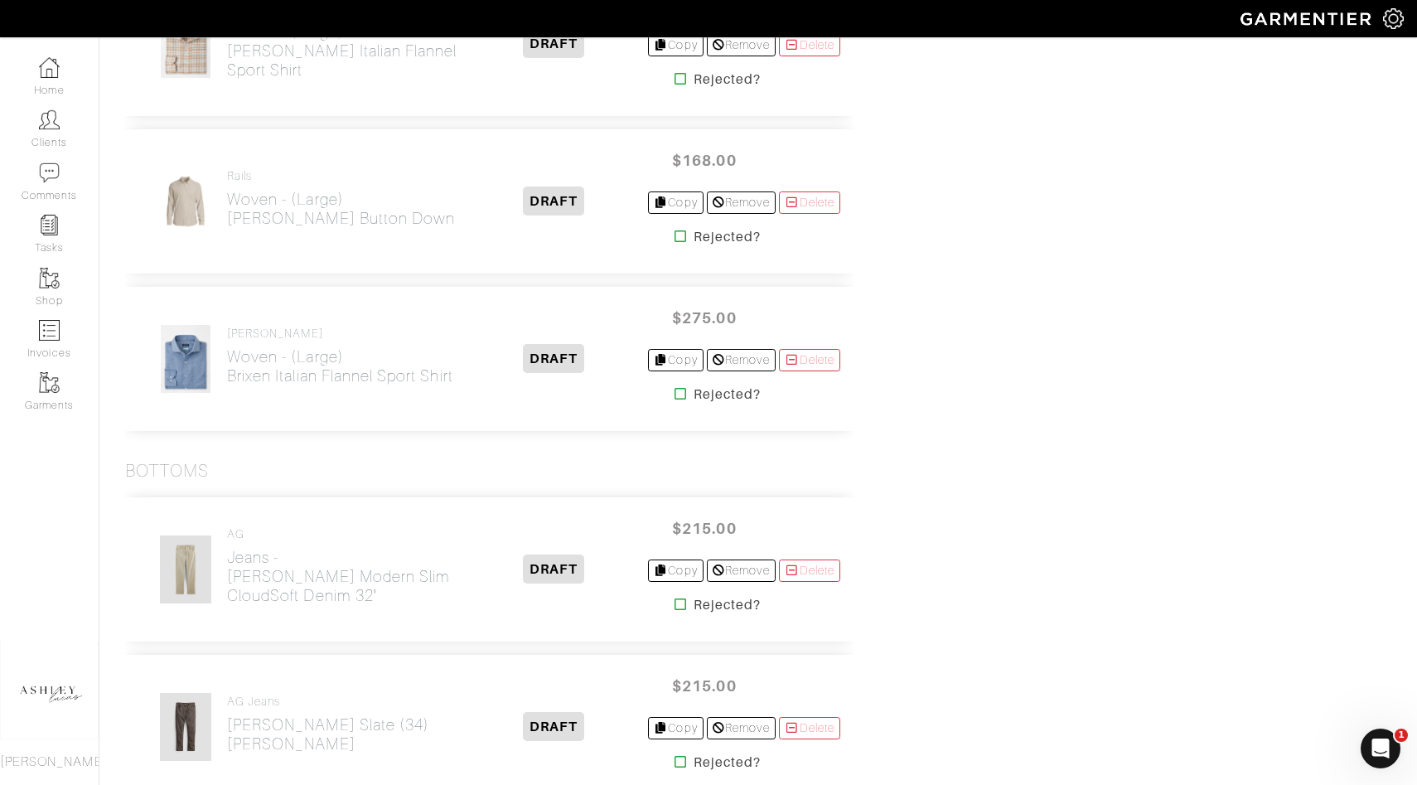
scroll to position [636, 0]
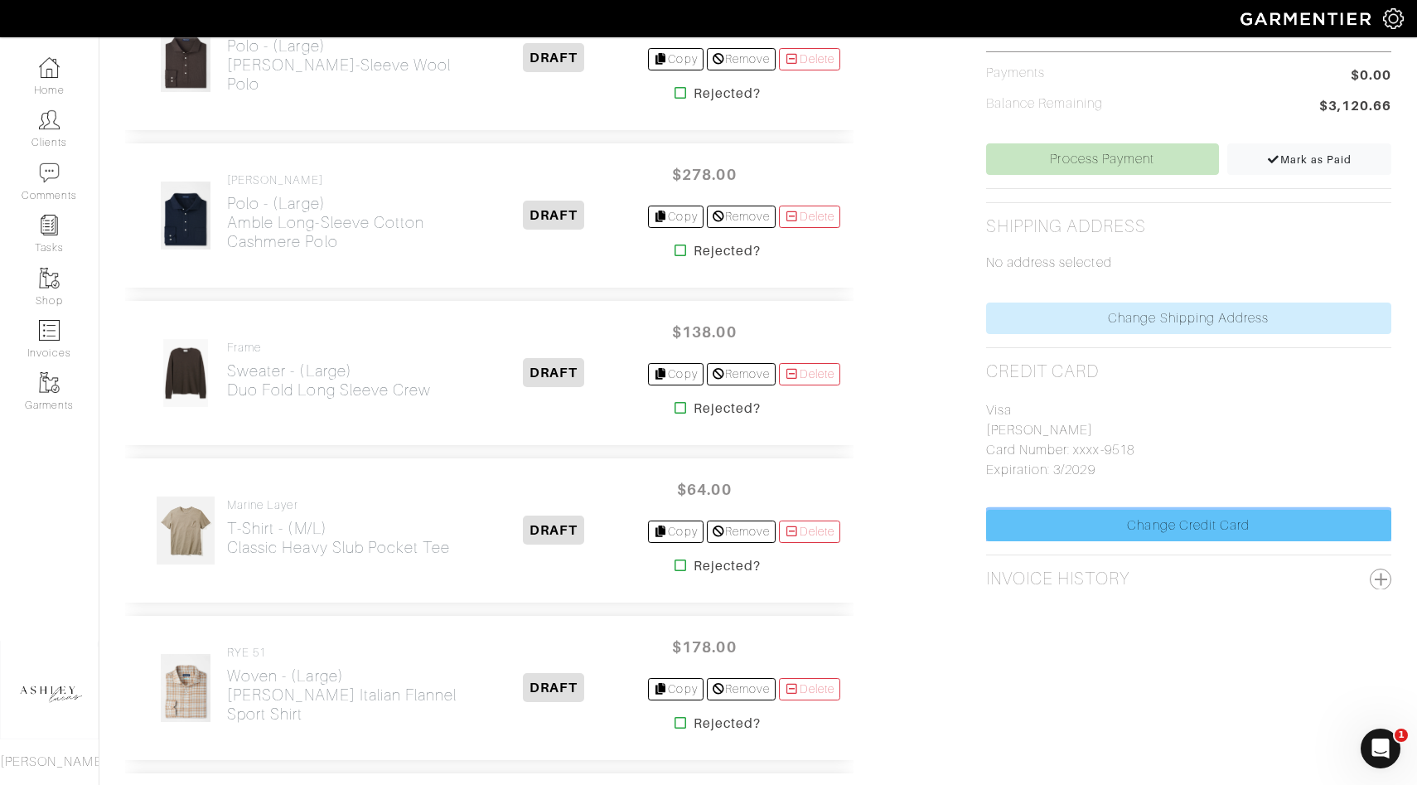
click at [1106, 530] on link "Change Credit Card" at bounding box center [1188, 525] width 405 height 31
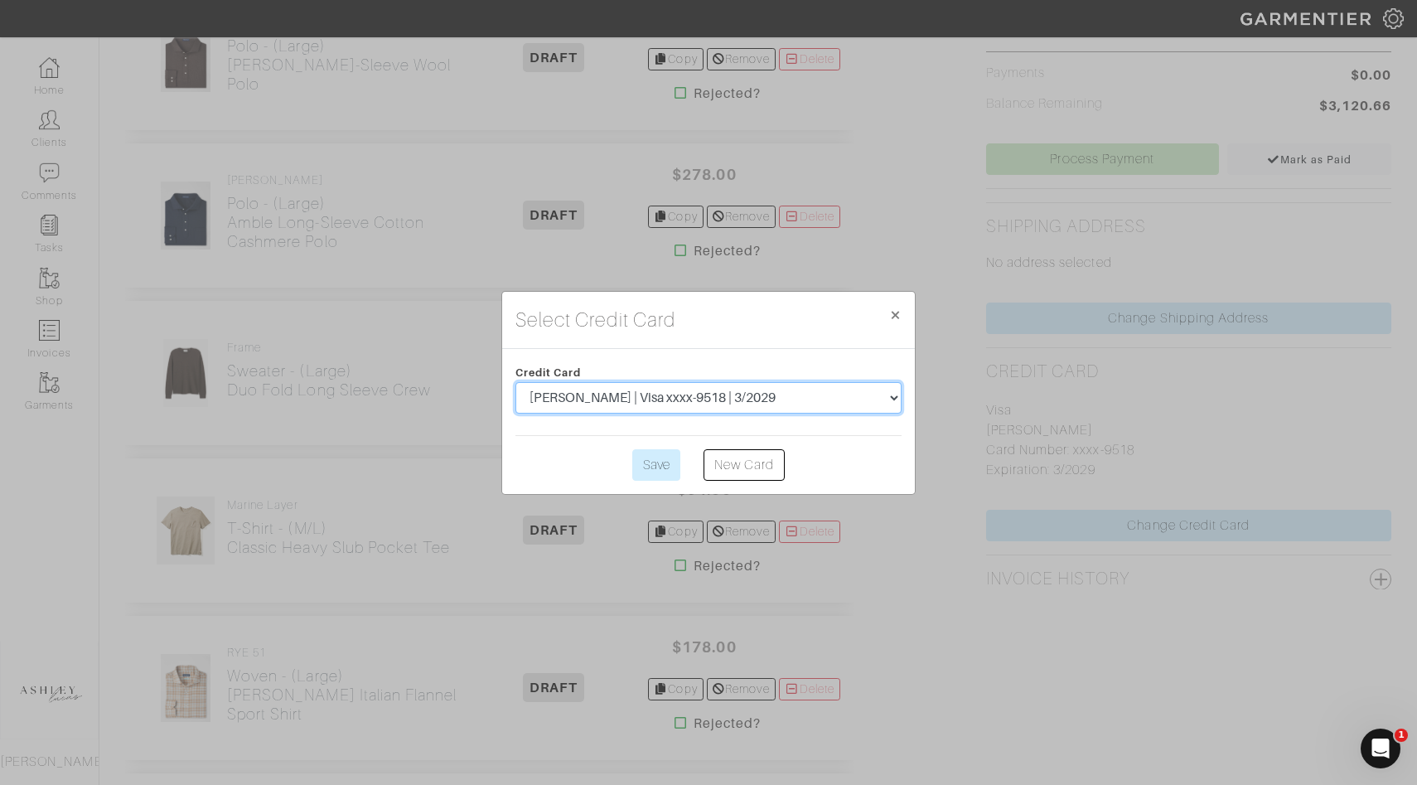
click at [642, 404] on select "Brad Johnson | MasterCard xxxx-0867 | 4/2025 Brad Johnson | Visa xxxx-9518 | 3/…" at bounding box center [709, 397] width 386 height 31
select select "4684"
click at [897, 317] on span "×" at bounding box center [895, 314] width 12 height 22
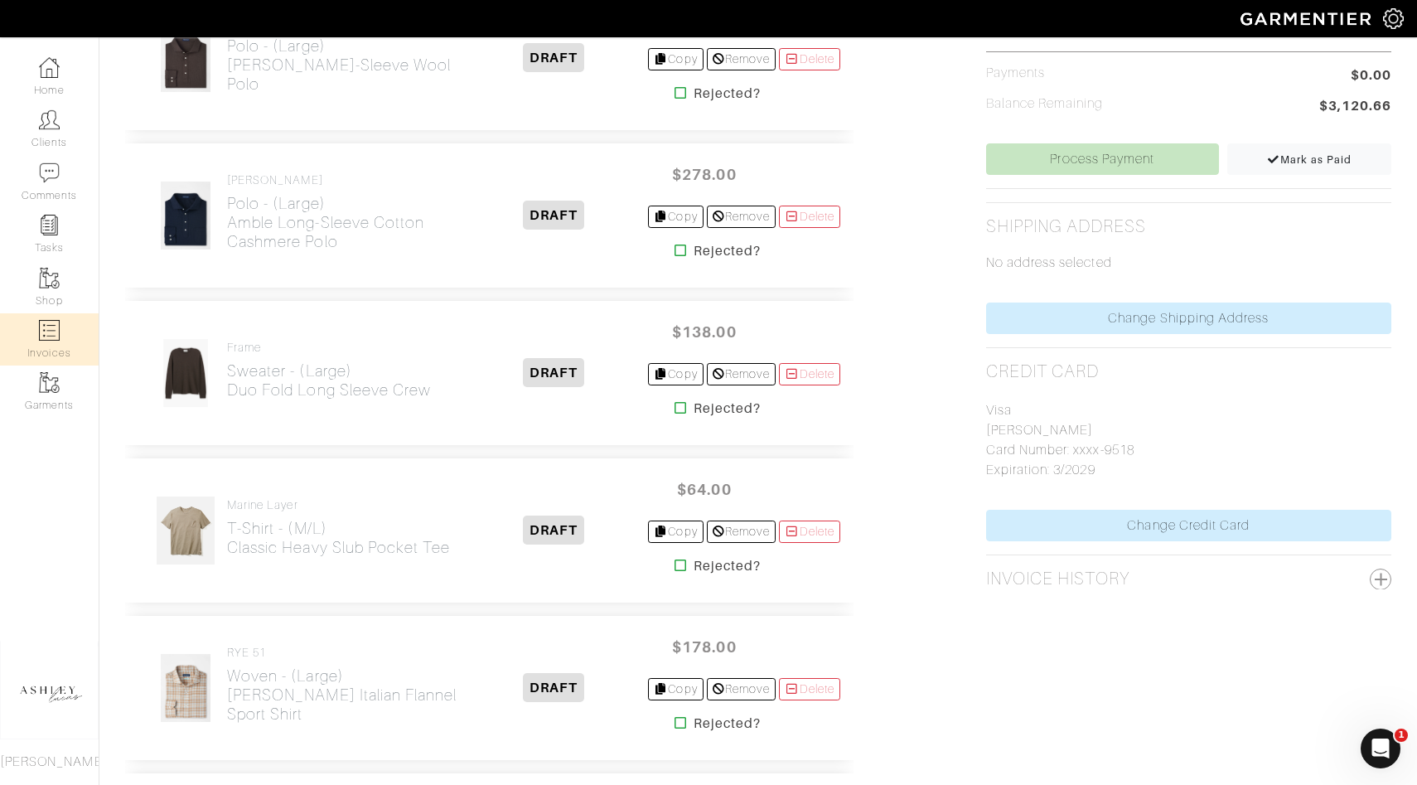
click at [53, 351] on link "Invoices" at bounding box center [49, 339] width 99 height 52
select select
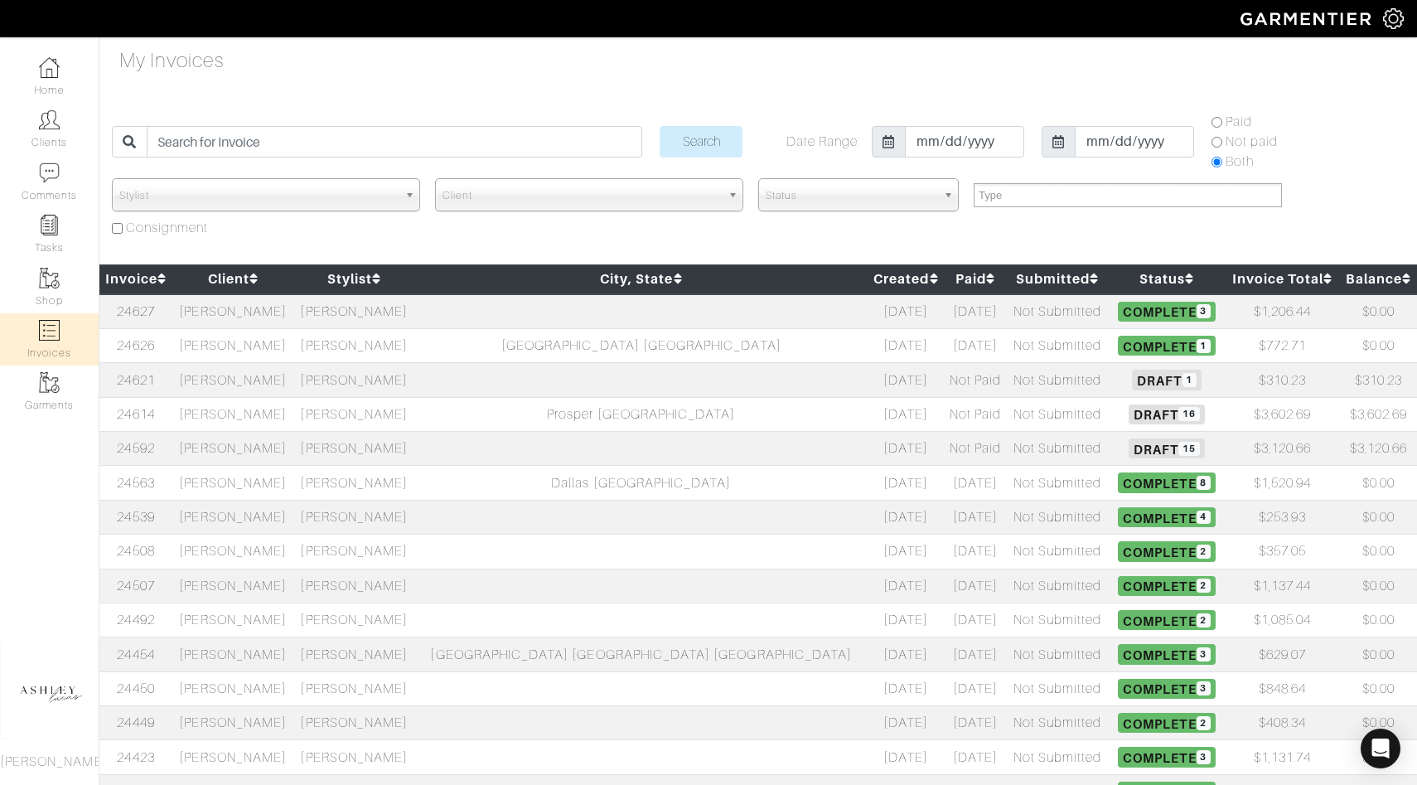
click at [1112, 421] on h5 "Draft 16" at bounding box center [1166, 415] width 109 height 20
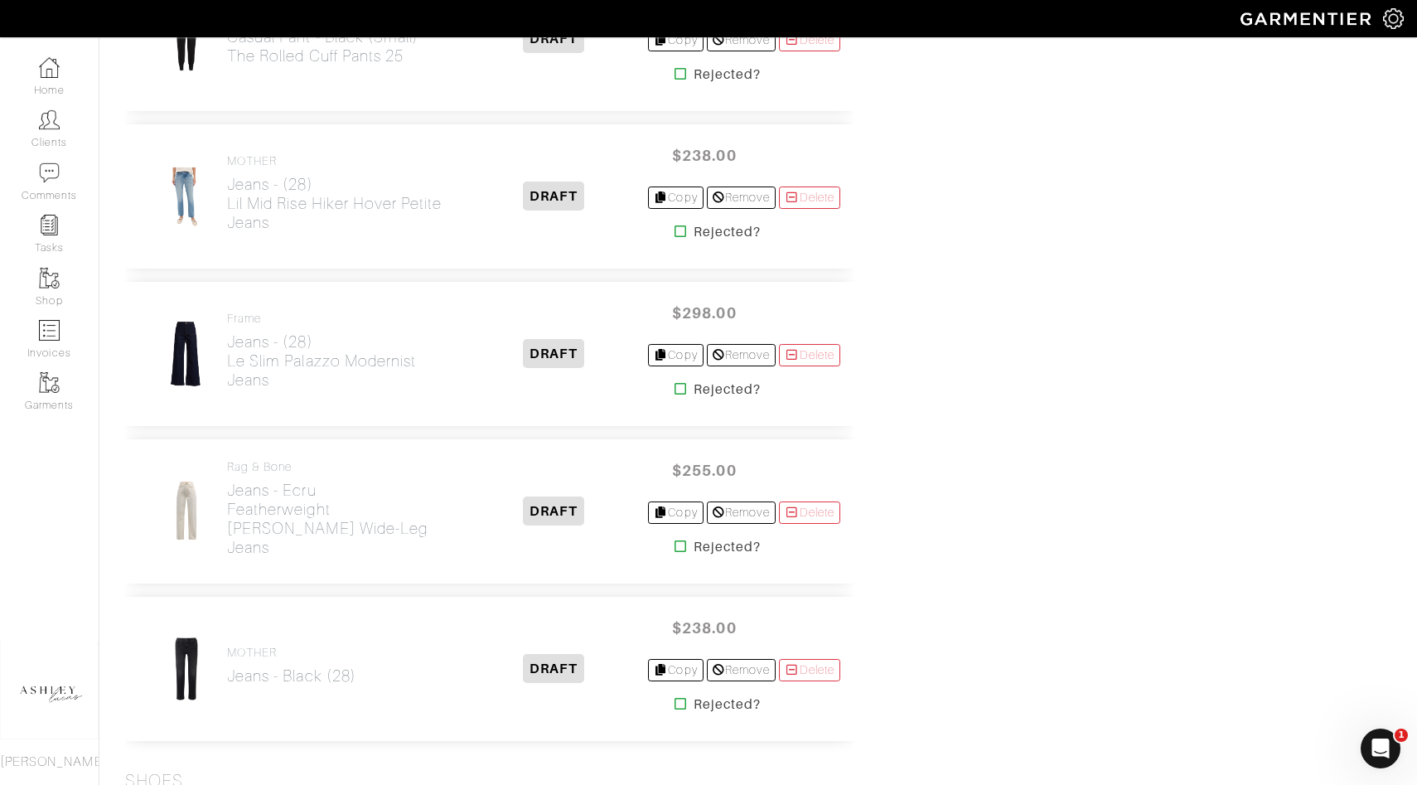
scroll to position [1969, 0]
click at [379, 191] on h2 "Jeans - (28) Lil Mid Rise Hiker Hover Petite Jeans" at bounding box center [343, 201] width 233 height 57
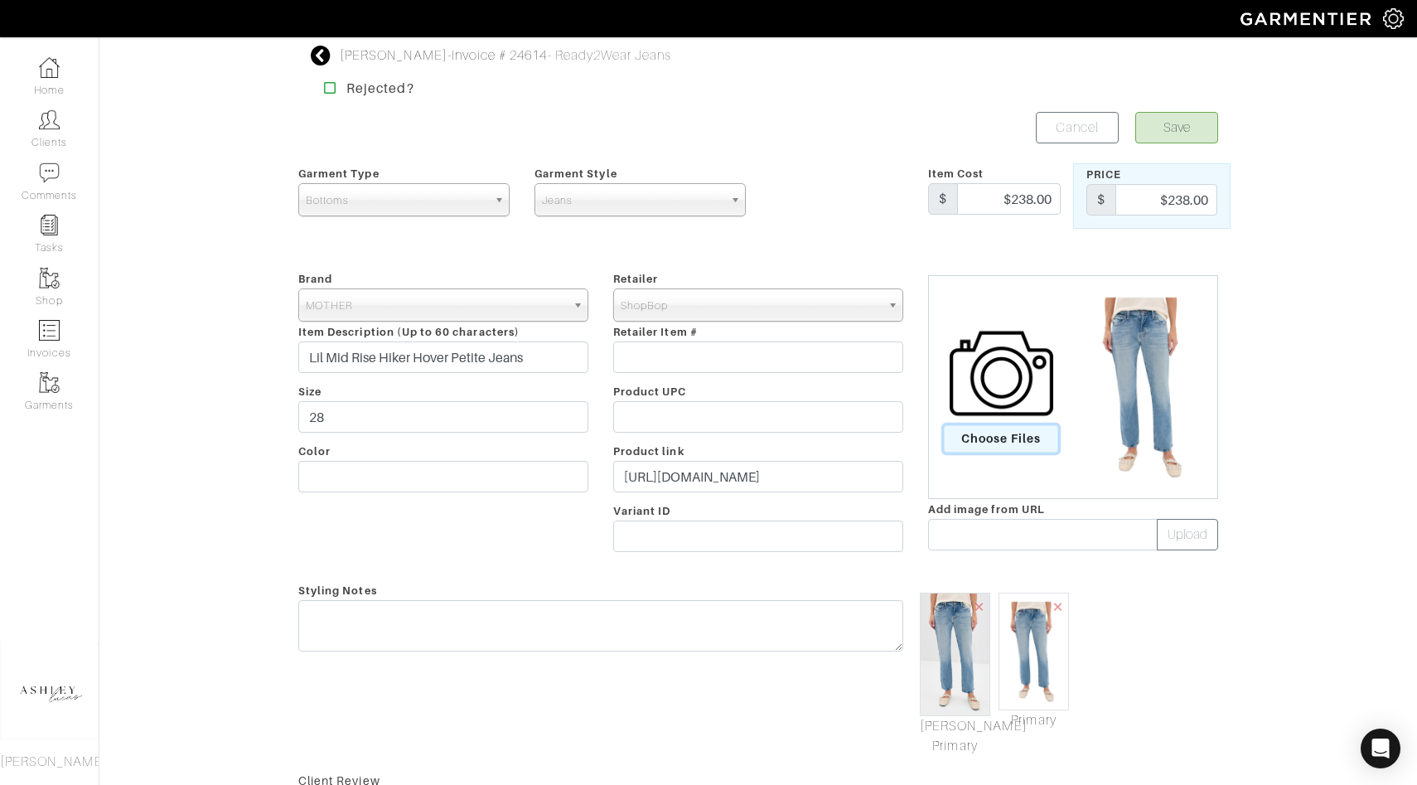
click at [997, 438] on span "Choose Files" at bounding box center [1001, 438] width 115 height 27
click at [0, 0] on input "Choose Files" at bounding box center [0, 0] width 0 height 0
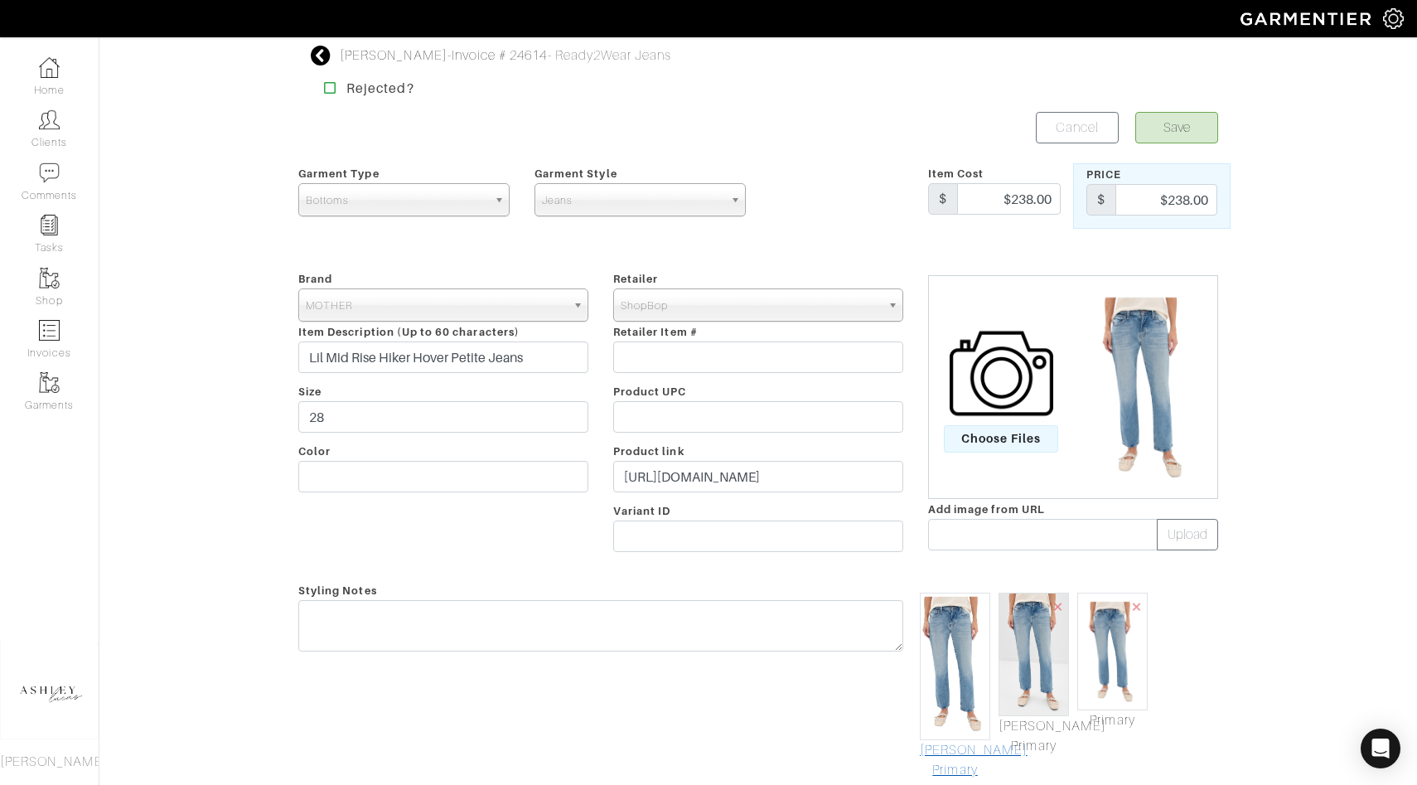
click at [957, 753] on link "[PERSON_NAME] Primary" at bounding box center [955, 760] width 70 height 40
click at [1182, 123] on button "Save" at bounding box center [1177, 127] width 83 height 31
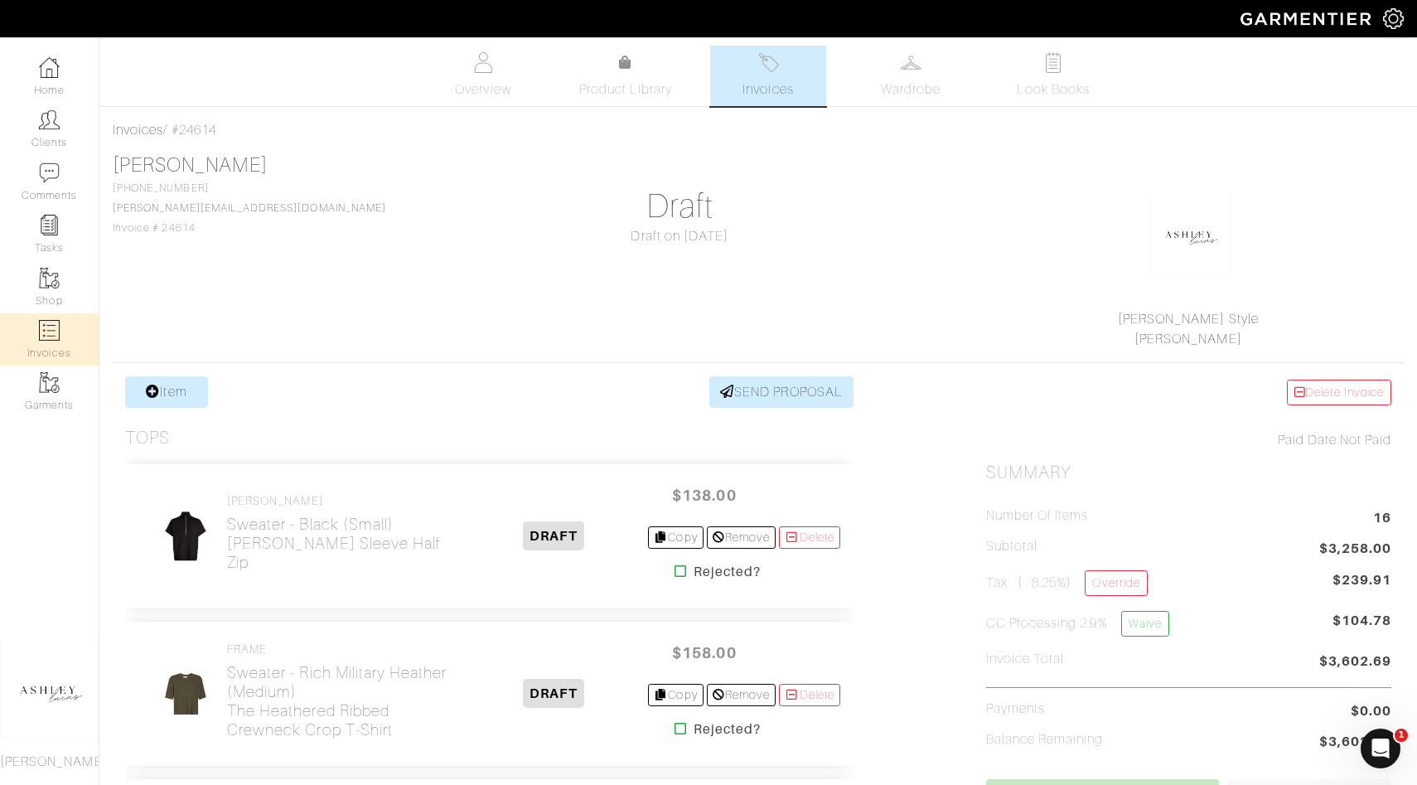
click at [44, 344] on link "Invoices" at bounding box center [49, 339] width 99 height 52
select select
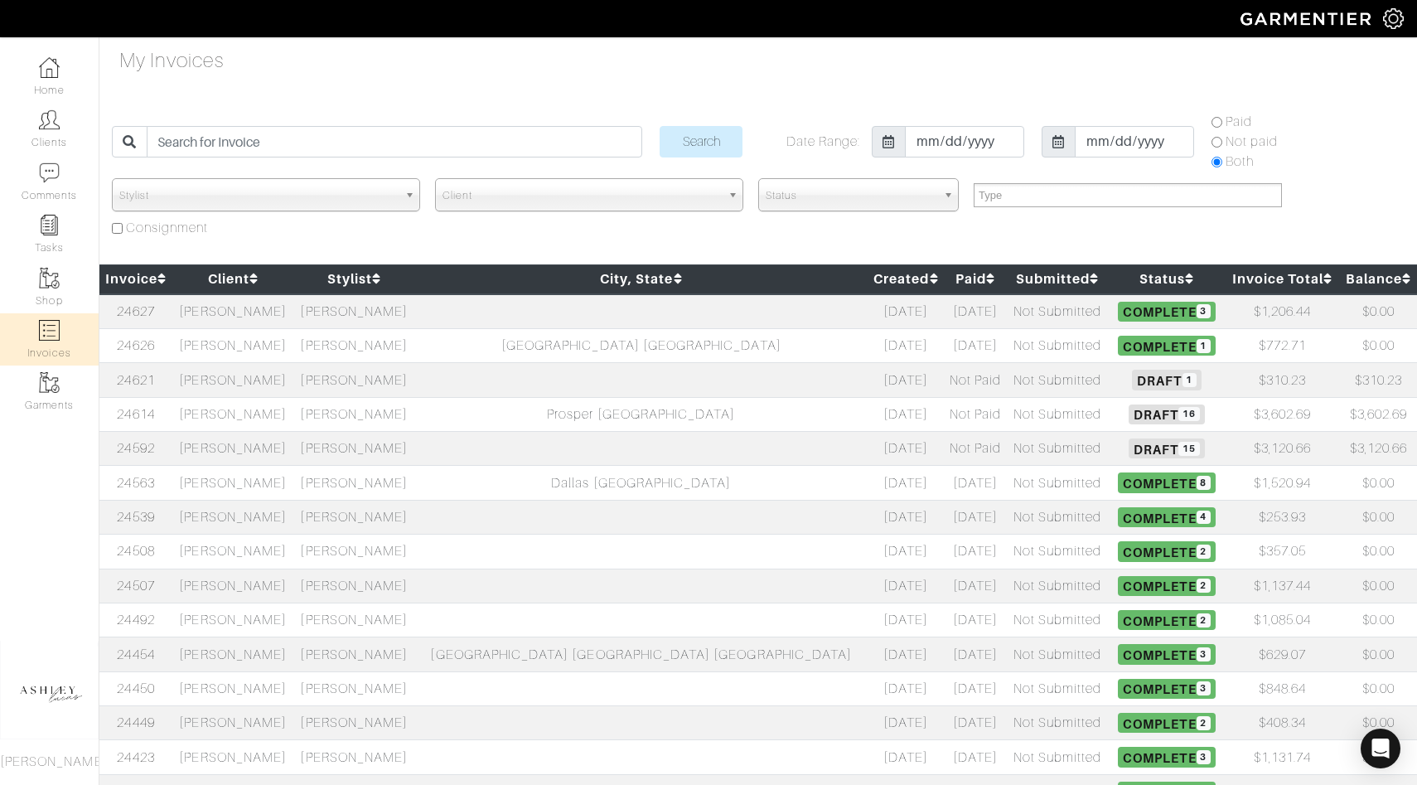
click at [1129, 414] on span "Draft 16" at bounding box center [1166, 415] width 75 height 20
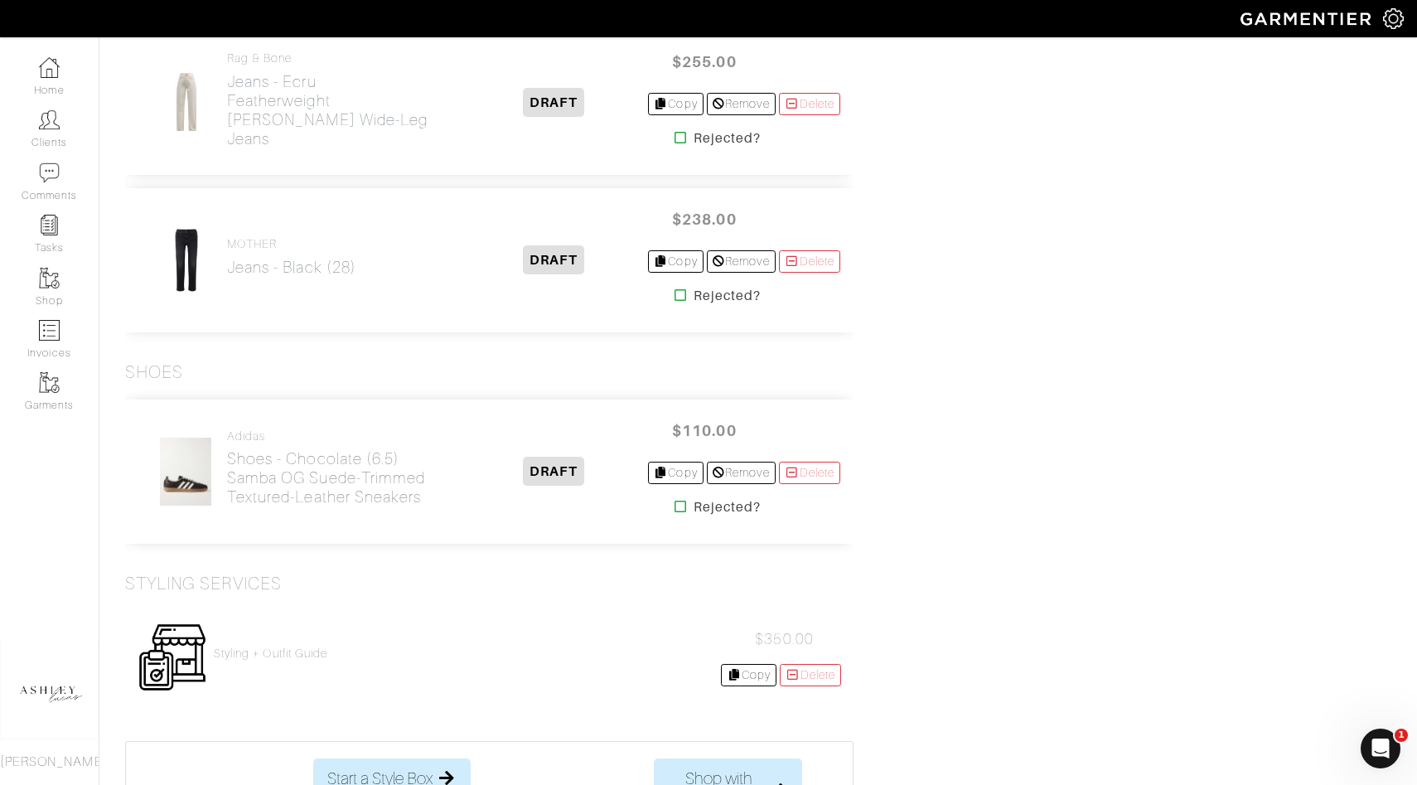
scroll to position [2570, 0]
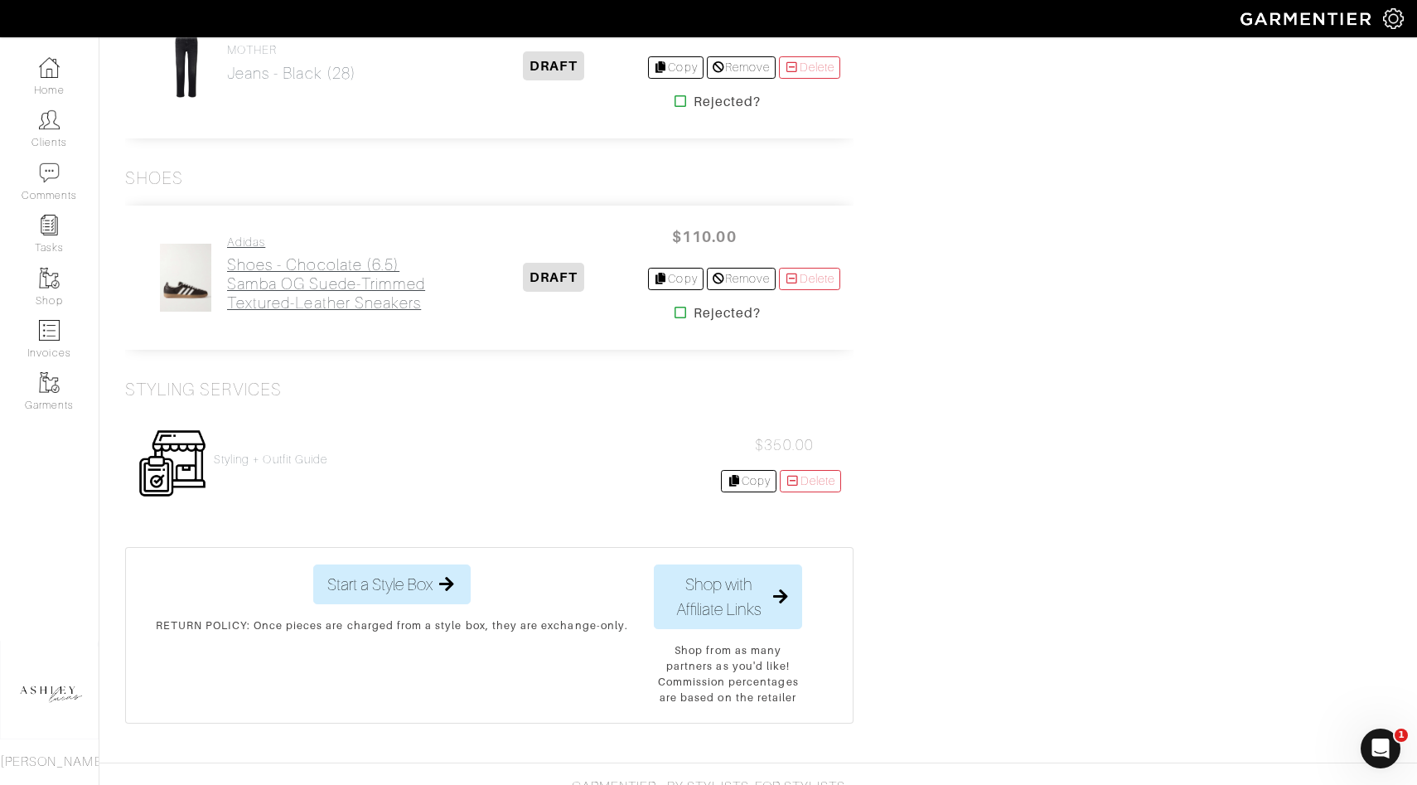
click at [289, 300] on h2 "Shoes - Chocolate (6.5) Samba OG suede-trimmed textured-leather sneakers" at bounding box center [343, 283] width 233 height 57
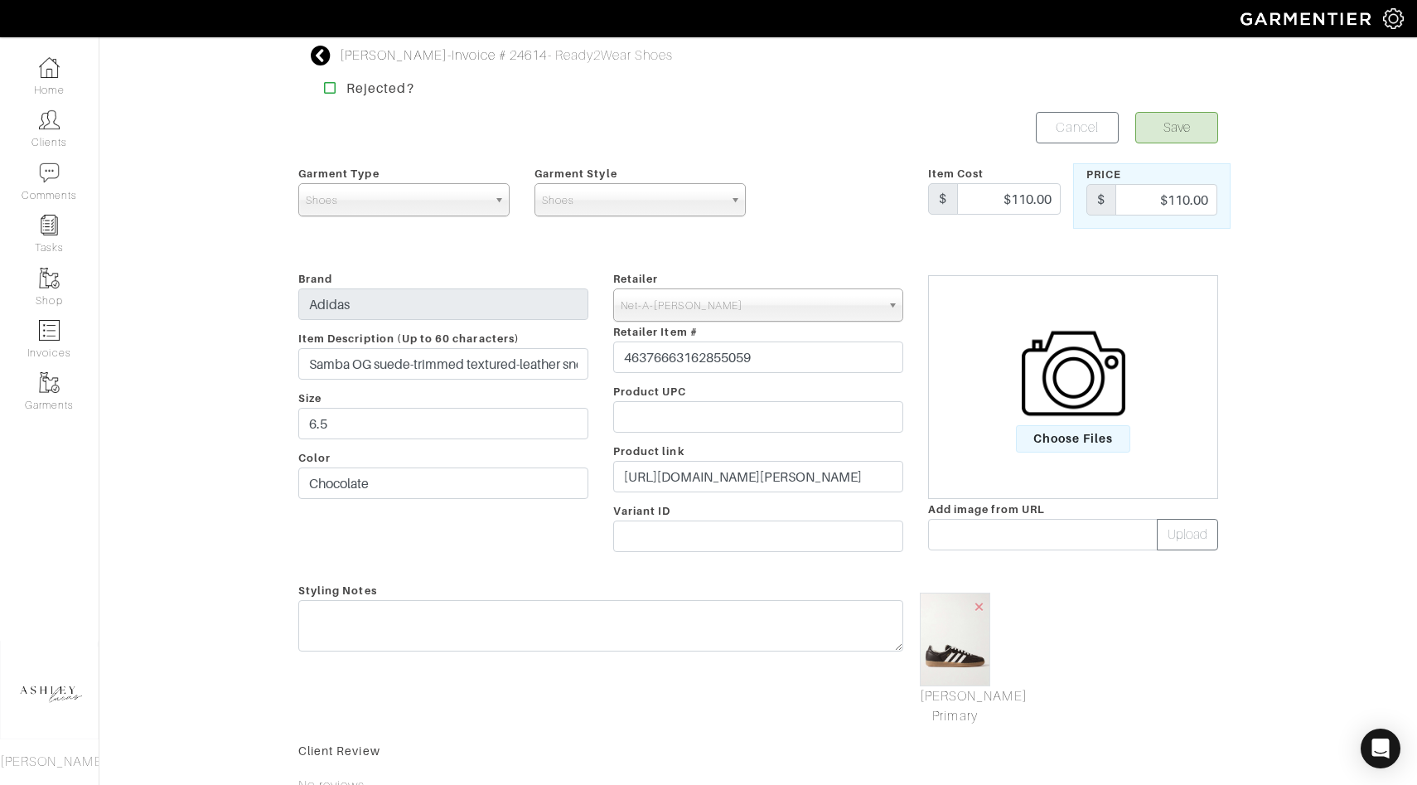
click at [1093, 405] on img at bounding box center [1074, 374] width 104 height 104
click at [0, 0] on input "Choose Files" at bounding box center [0, 0] width 0 height 0
click at [979, 660] on link "[PERSON_NAME] Primary" at bounding box center [955, 676] width 70 height 40
click at [1096, 458] on div "Choose Files" at bounding box center [1073, 387] width 290 height 224
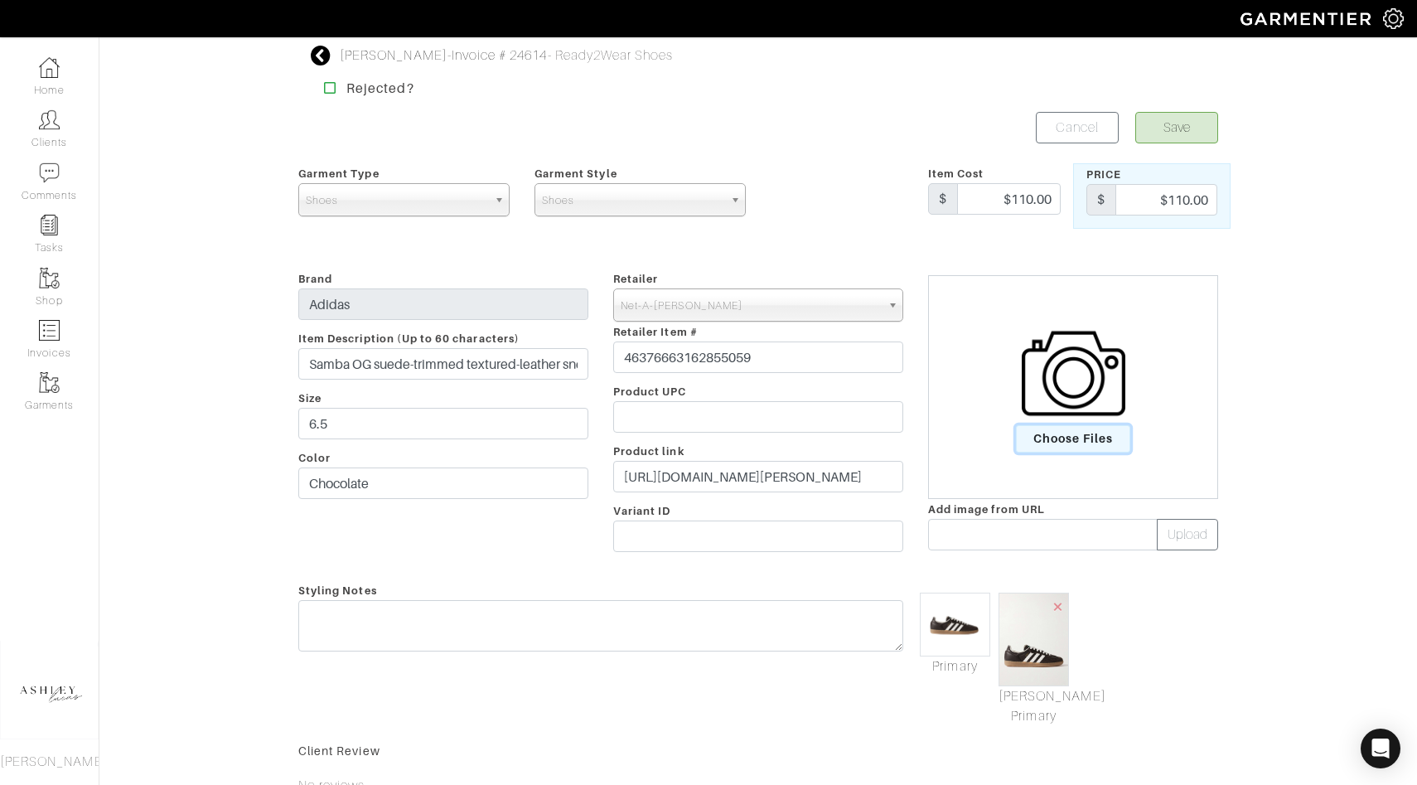
click at [1096, 437] on span "Choose Files" at bounding box center [1073, 438] width 115 height 27
click at [0, 0] on input "Choose Files" at bounding box center [0, 0] width 0 height 0
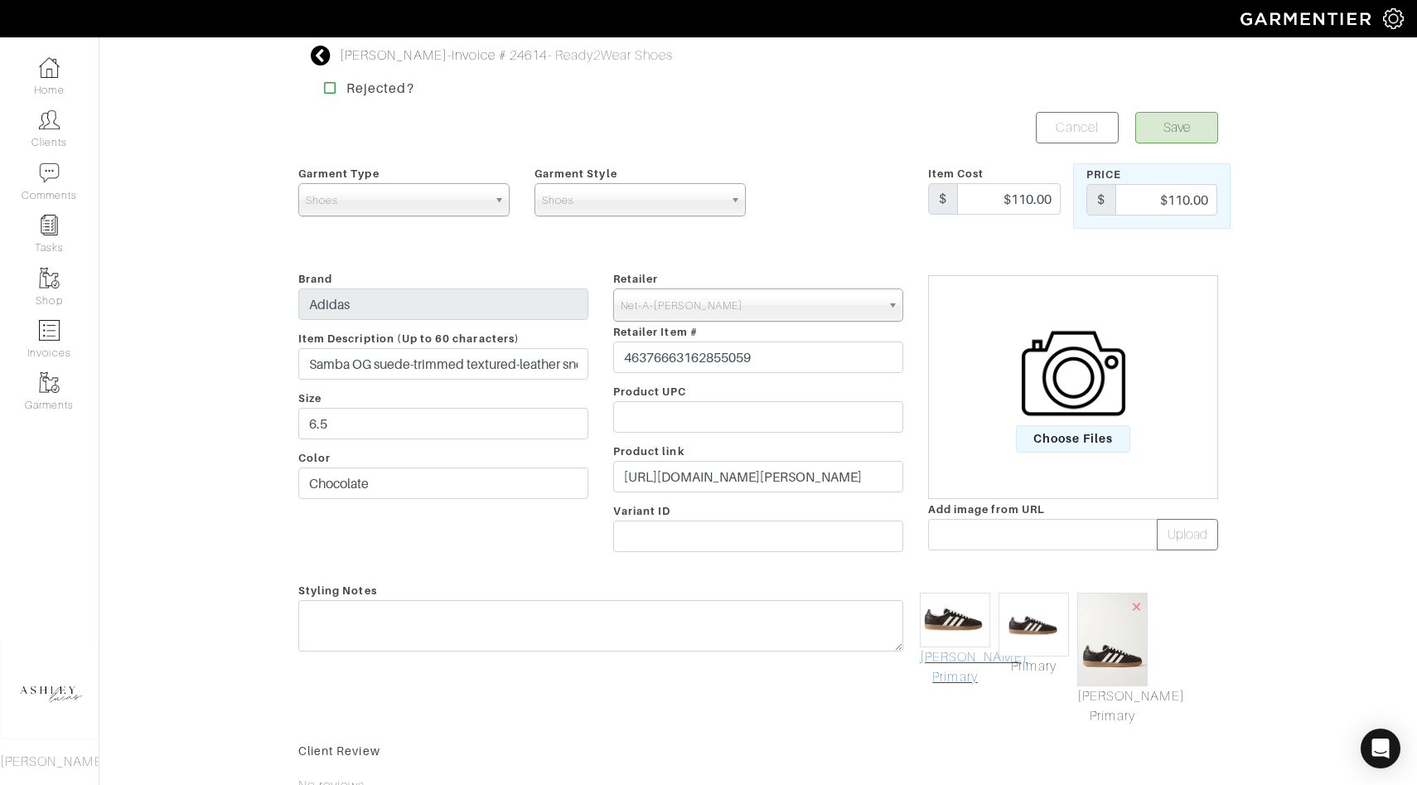
click at [946, 655] on link "[PERSON_NAME] Primary" at bounding box center [955, 667] width 70 height 40
click at [1186, 124] on button "Save" at bounding box center [1177, 127] width 83 height 31
